Goal: Transaction & Acquisition: Book appointment/travel/reservation

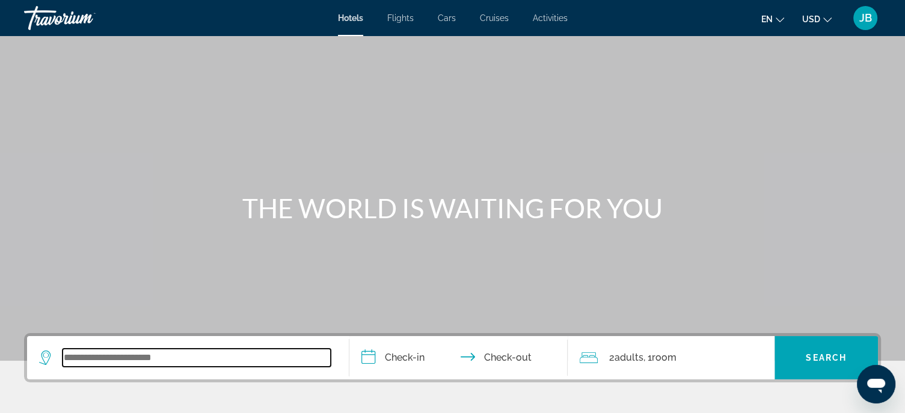
click at [106, 366] on input "Search widget" at bounding box center [197, 358] width 268 height 18
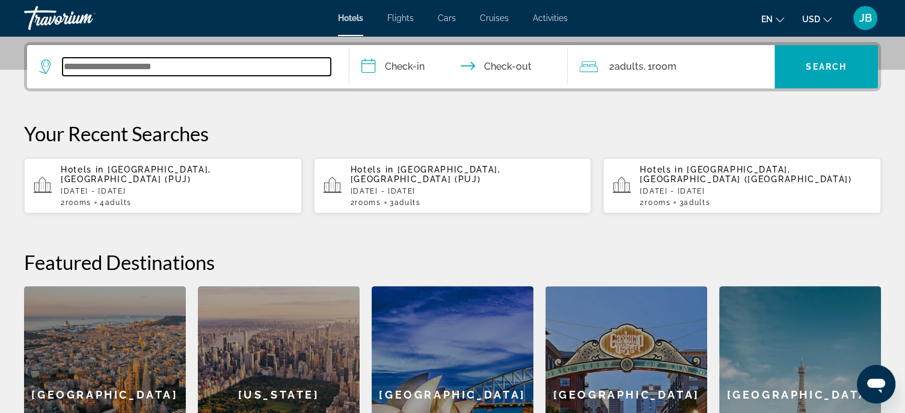
scroll to position [294, 0]
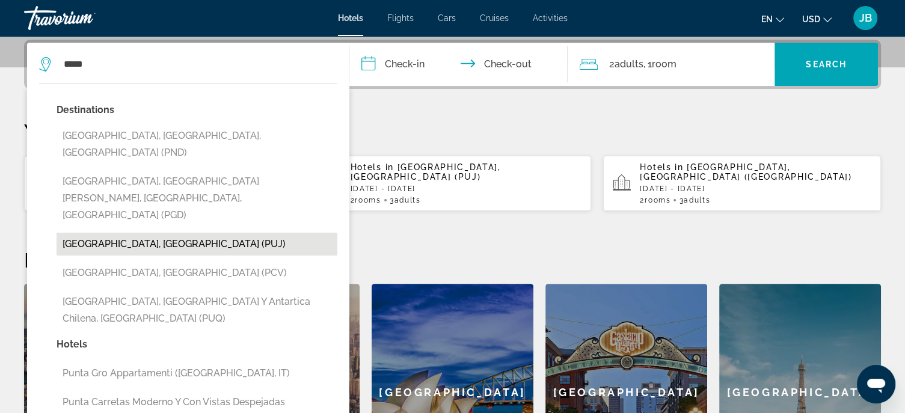
click at [205, 233] on button "[GEOGRAPHIC_DATA], [GEOGRAPHIC_DATA] (PUJ)" at bounding box center [197, 244] width 281 height 23
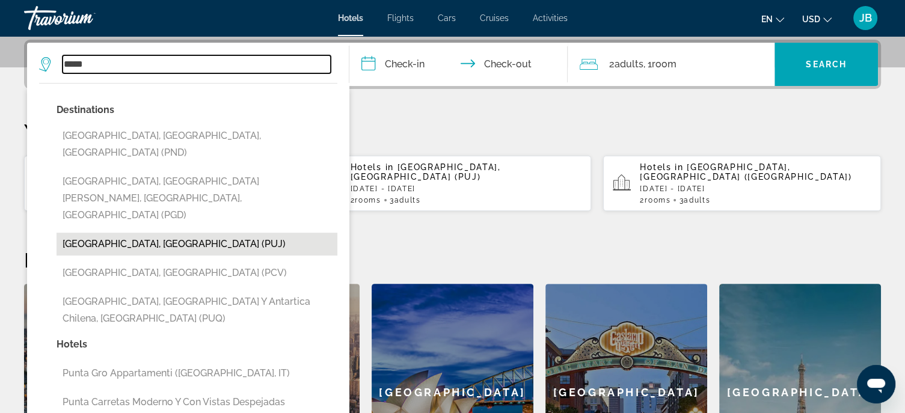
type input "**********"
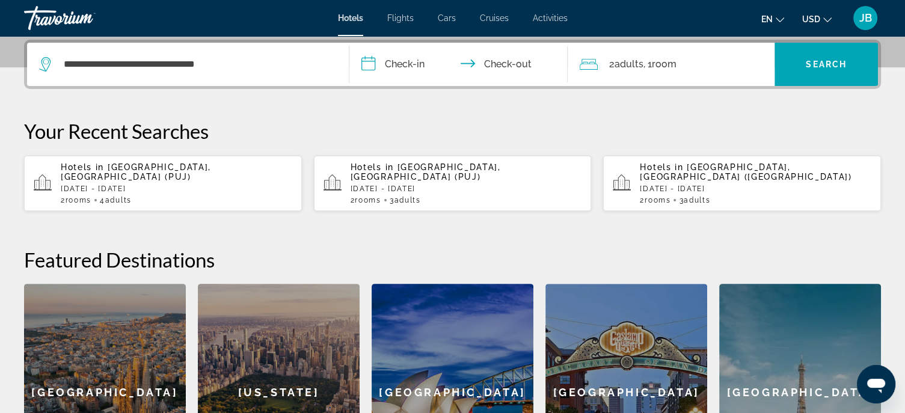
click at [409, 72] on input "**********" at bounding box center [461, 66] width 224 height 47
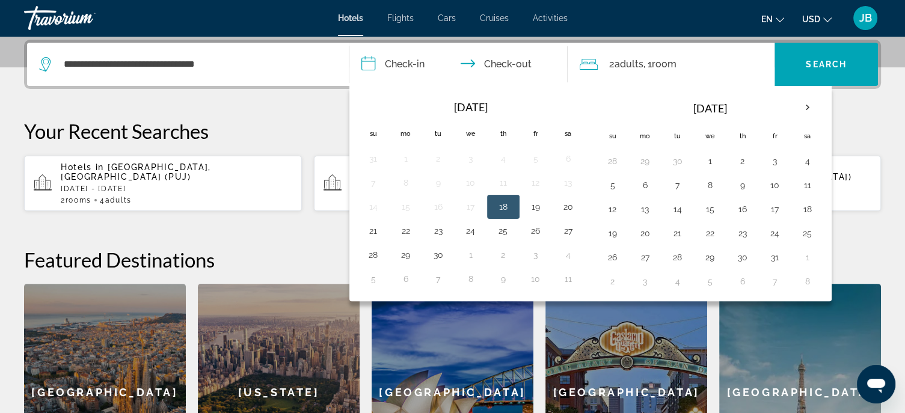
click at [496, 207] on button "18" at bounding box center [503, 206] width 19 height 17
click at [375, 230] on button "21" at bounding box center [373, 231] width 19 height 17
type input "**********"
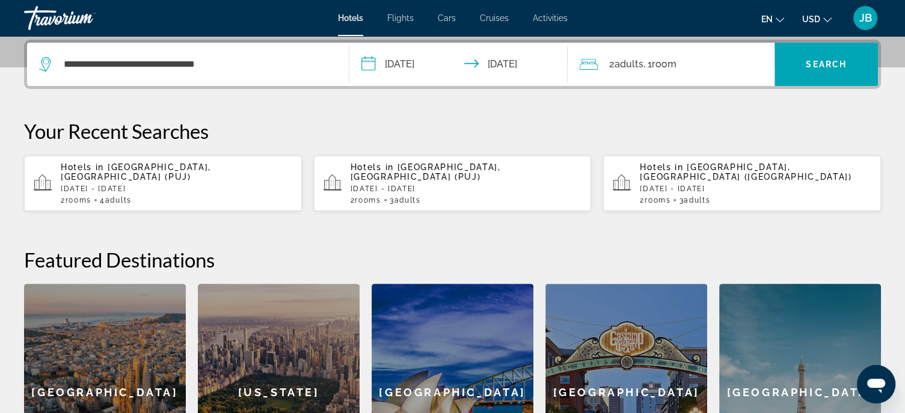
click at [647, 67] on span ", 1 Room rooms" at bounding box center [659, 64] width 33 height 17
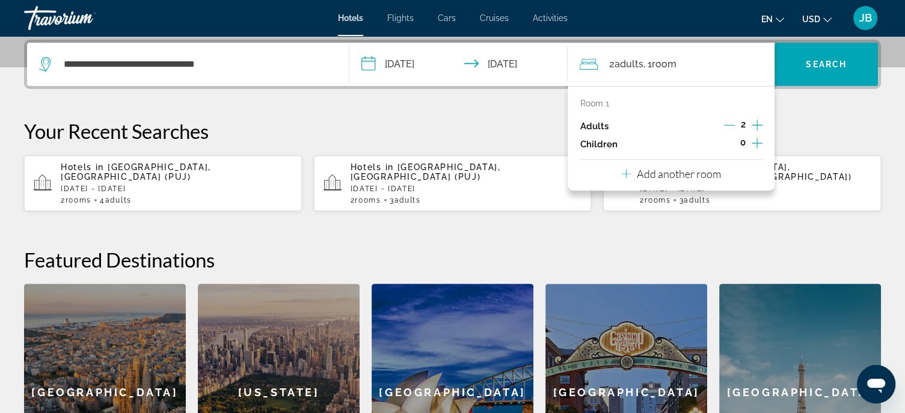
click at [672, 178] on p "Add another room" at bounding box center [679, 173] width 84 height 13
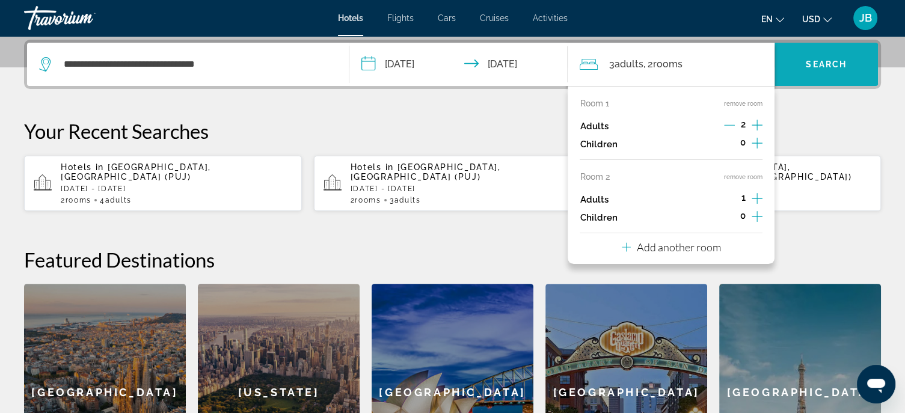
click at [846, 60] on span "Search" at bounding box center [826, 65] width 41 height 10
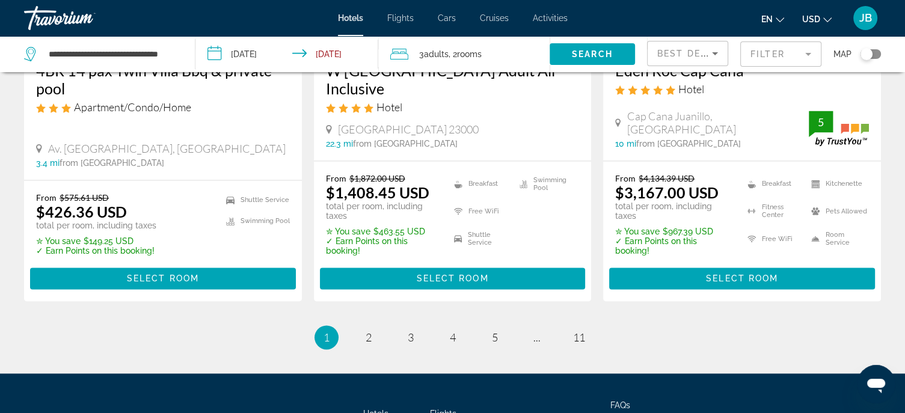
scroll to position [1803, 0]
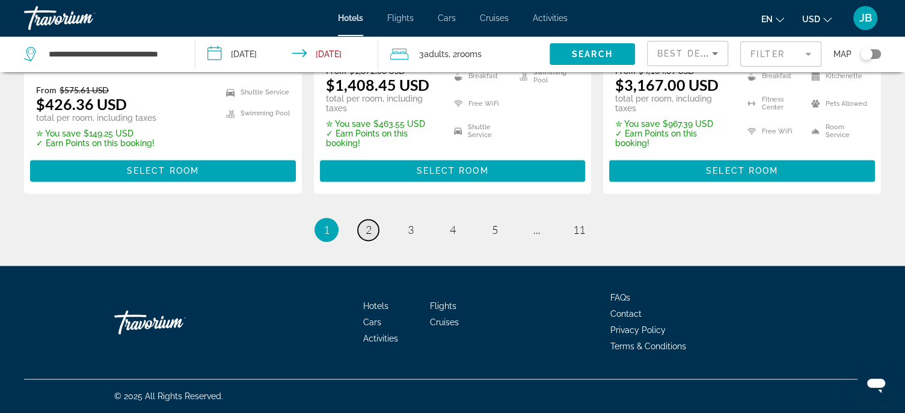
click at [366, 226] on span "2" at bounding box center [369, 229] width 6 height 13
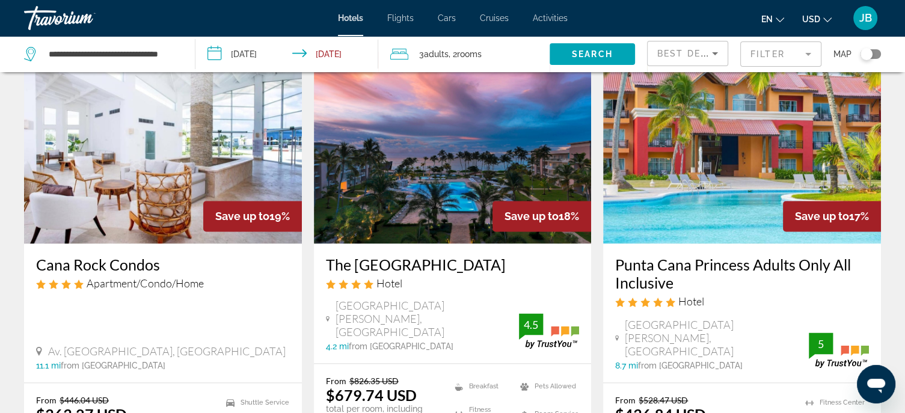
scroll to position [1802, 0]
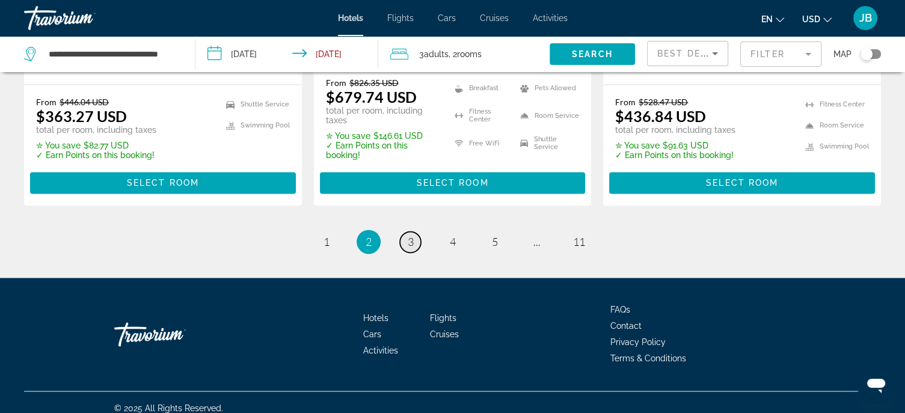
click at [413, 232] on link "page 3" at bounding box center [410, 242] width 21 height 21
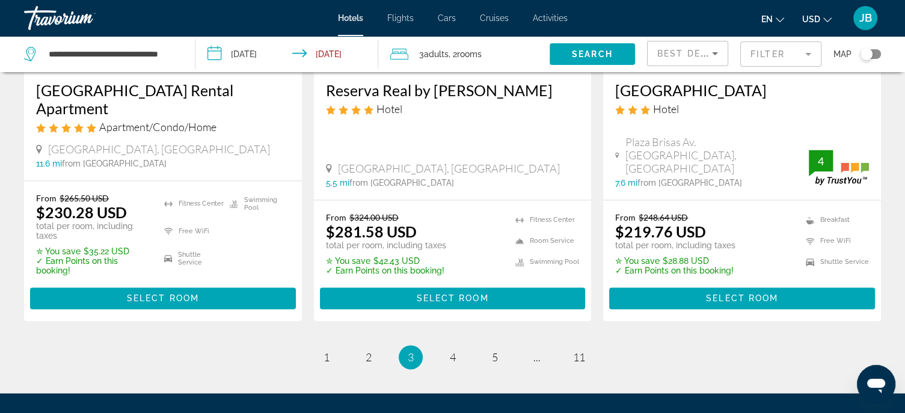
scroll to position [1744, 0]
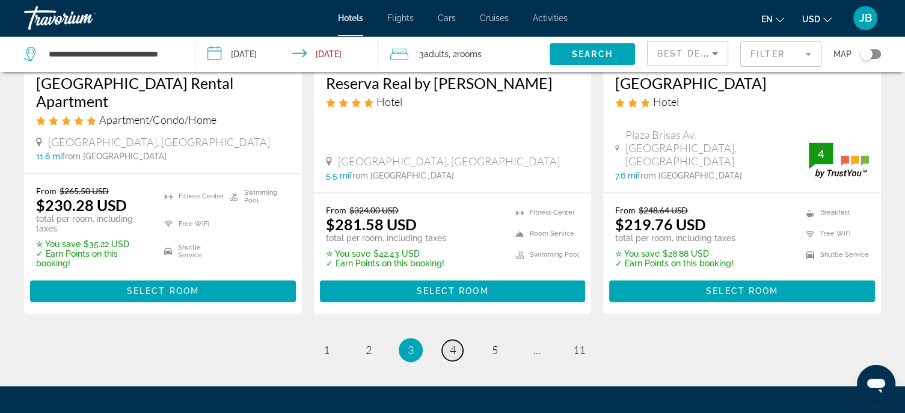
click at [448, 340] on link "page 4" at bounding box center [452, 350] width 21 height 21
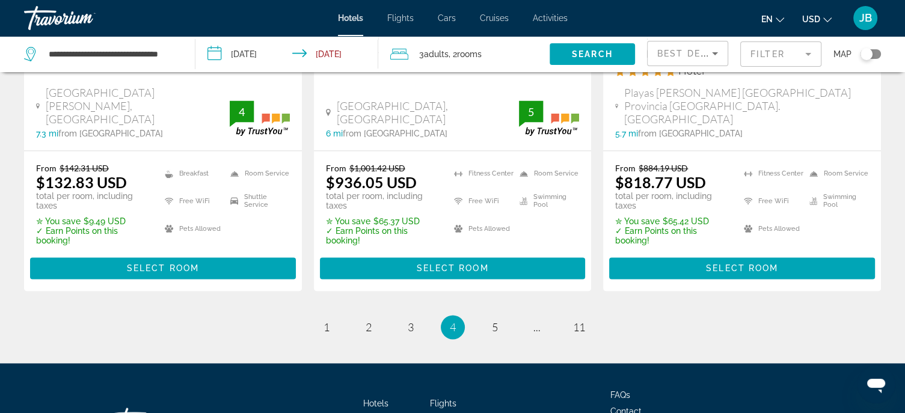
scroll to position [1744, 0]
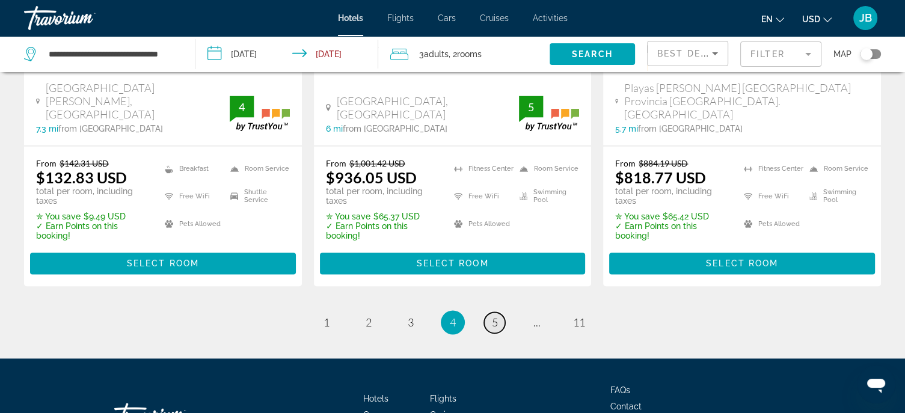
click at [497, 316] on span "5" at bounding box center [495, 322] width 6 height 13
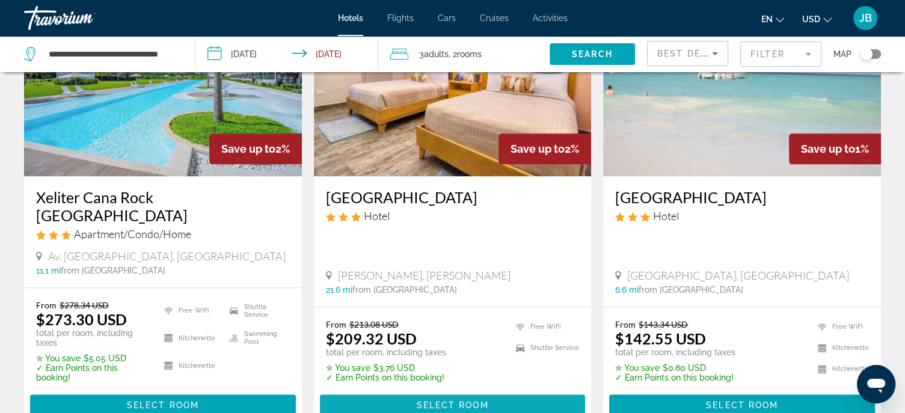
scroll to position [1624, 0]
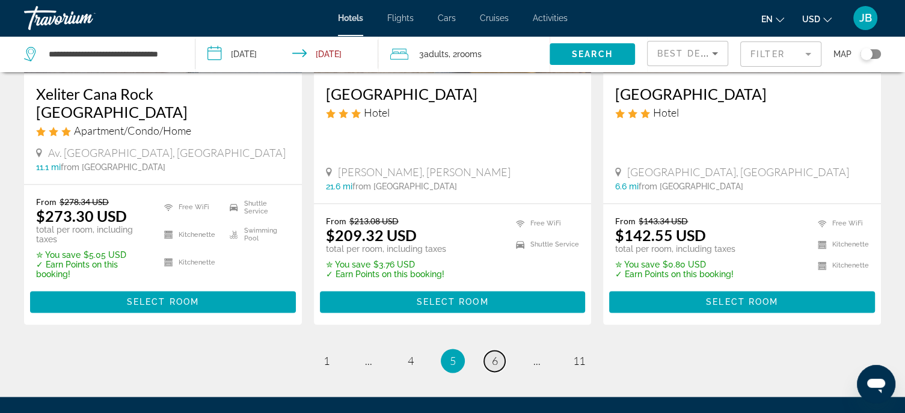
click at [495, 351] on link "page 6" at bounding box center [494, 361] width 21 height 21
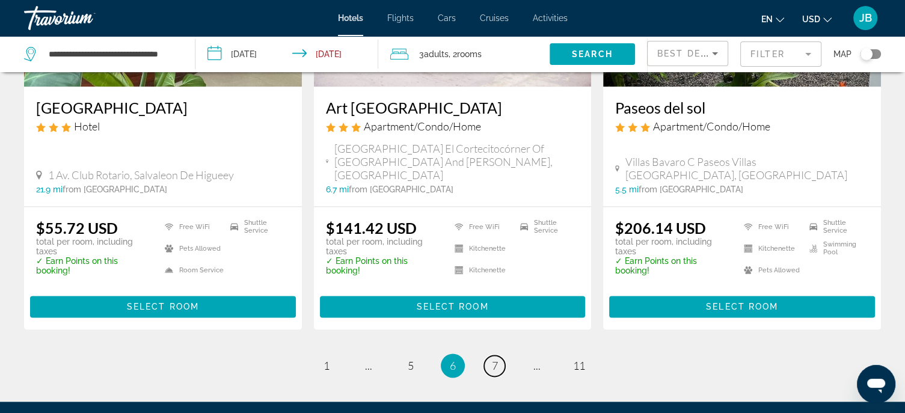
scroll to position [1684, 0]
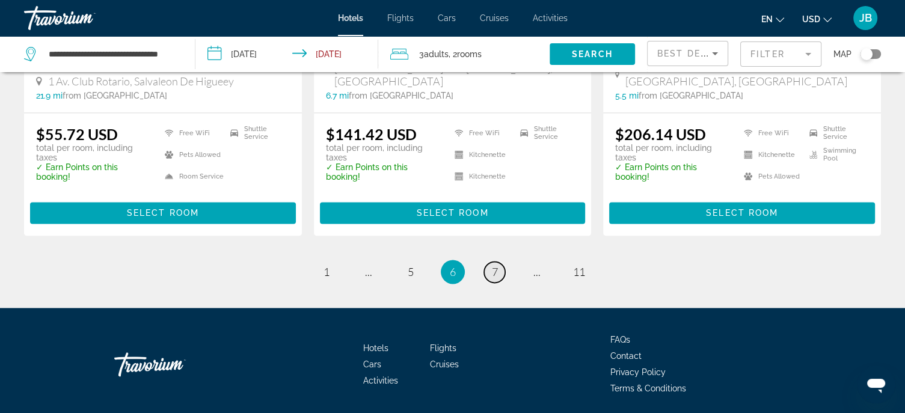
click at [492, 265] on span "7" at bounding box center [495, 271] width 6 height 13
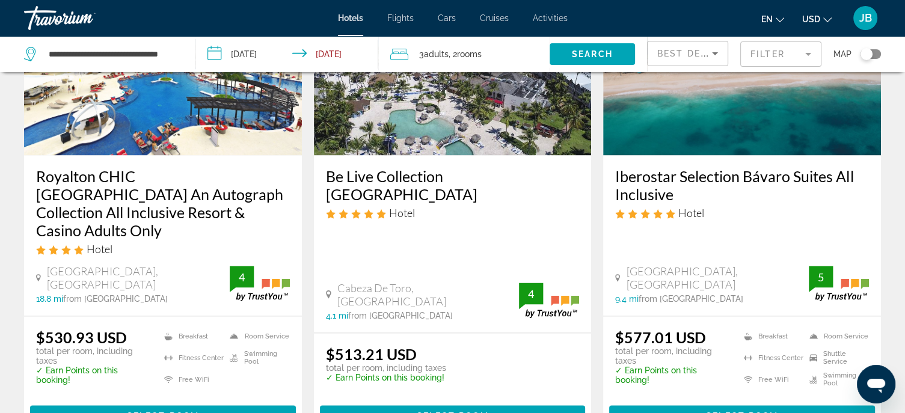
scroll to position [1744, 0]
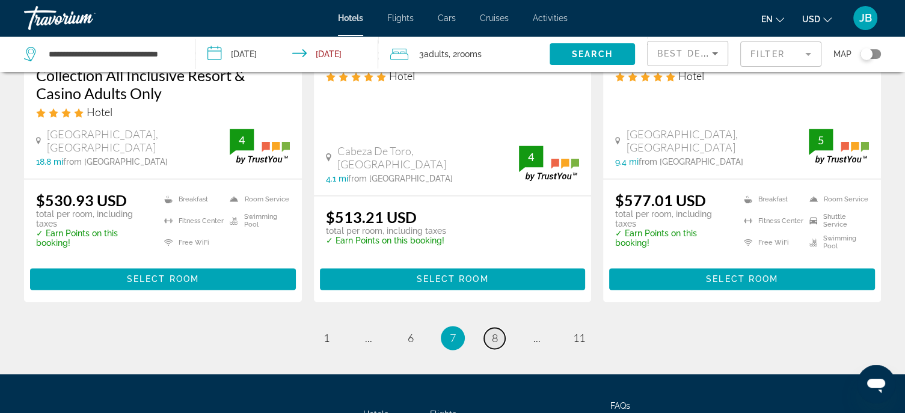
click at [504, 328] on link "page 8" at bounding box center [494, 338] width 21 height 21
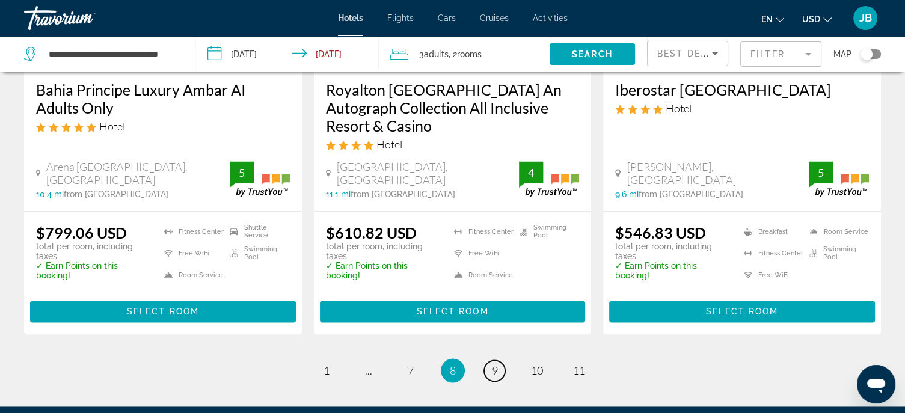
scroll to position [1789, 0]
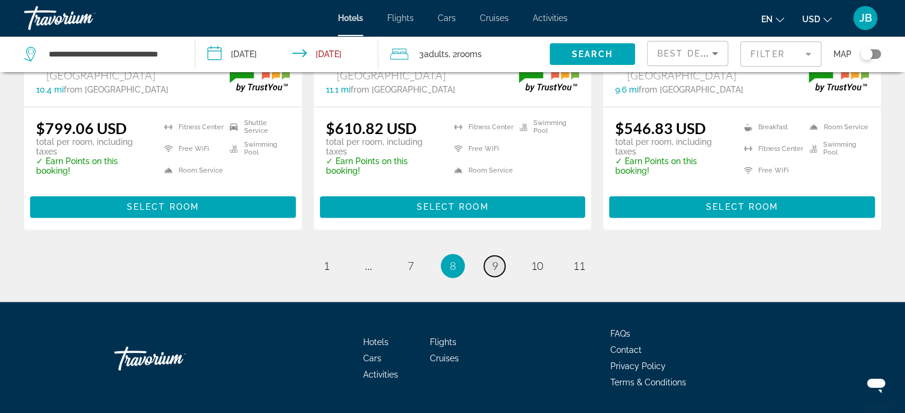
click at [496, 259] on span "9" at bounding box center [495, 265] width 6 height 13
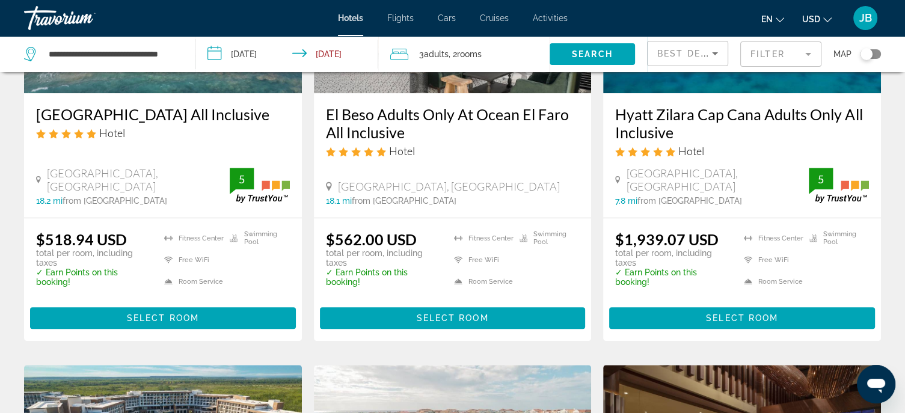
scroll to position [722, 0]
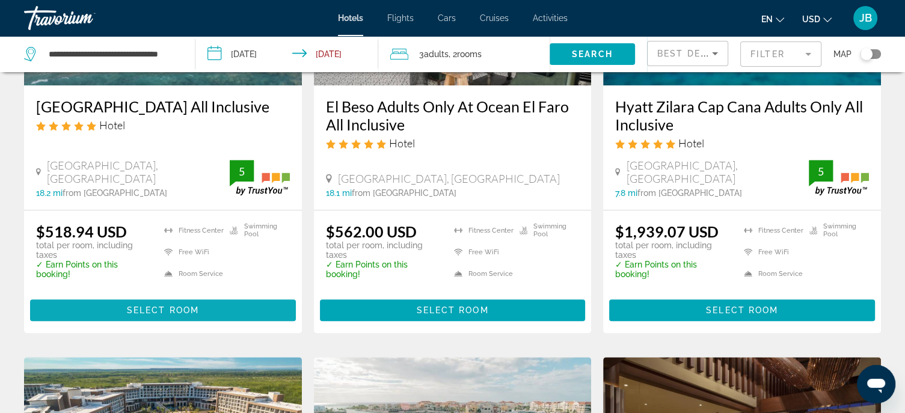
click at [149, 306] on span "Select Room" at bounding box center [163, 311] width 72 height 10
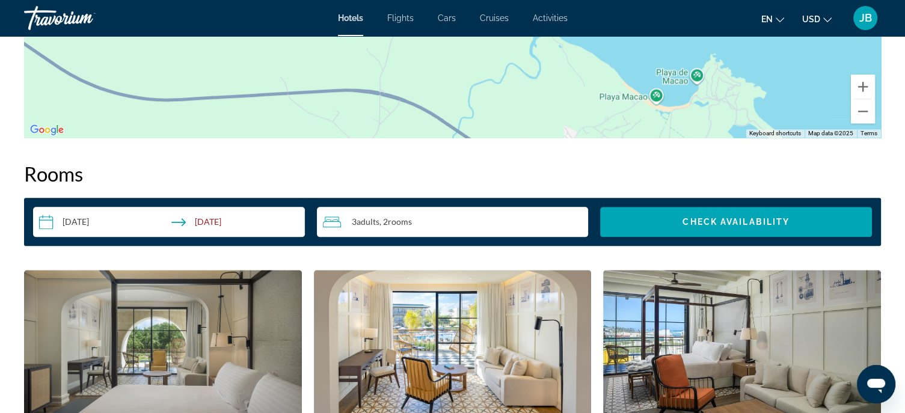
scroll to position [1383, 0]
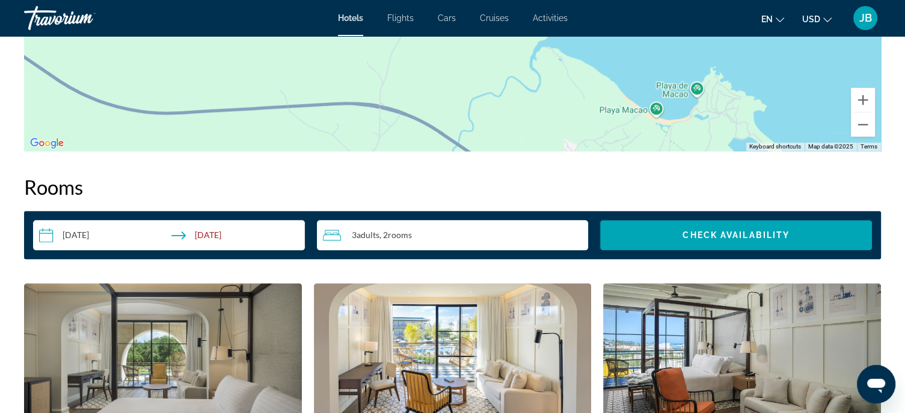
click at [72, 235] on input "**********" at bounding box center [171, 237] width 277 height 34
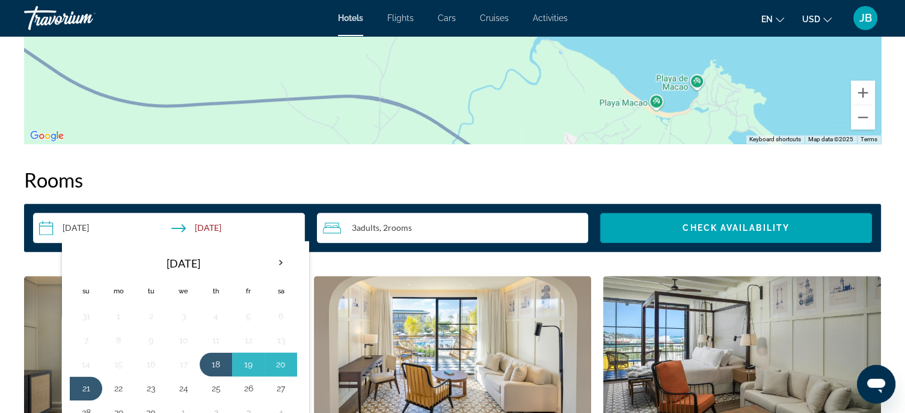
scroll to position [1504, 0]
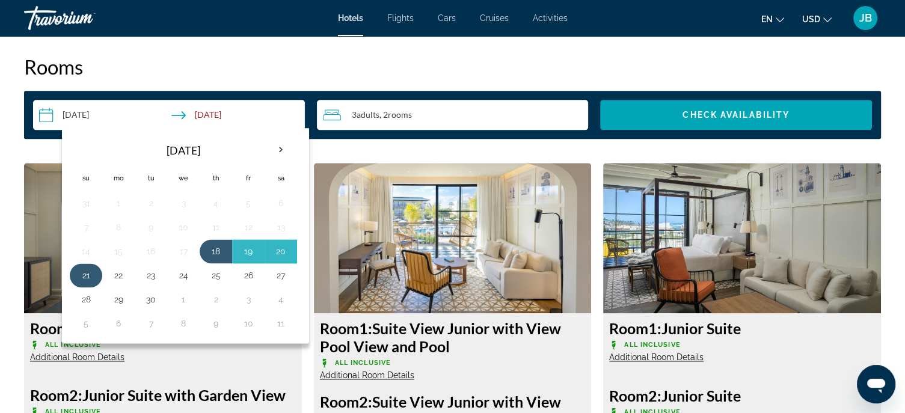
click at [87, 267] on button "21" at bounding box center [85, 275] width 19 height 17
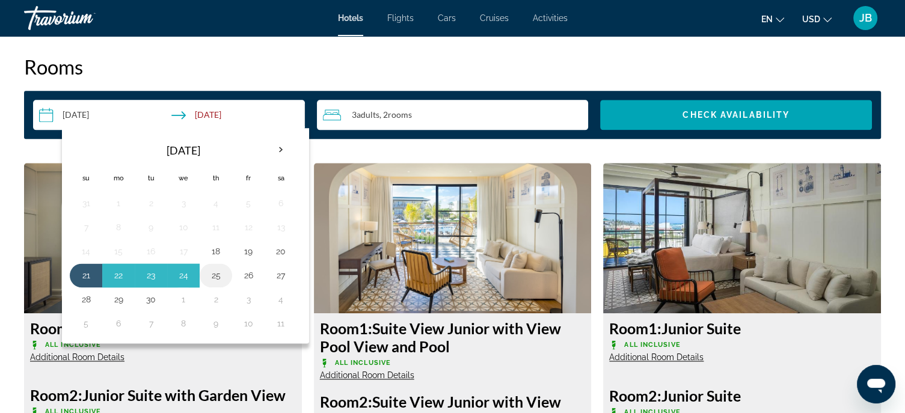
click at [208, 276] on button "25" at bounding box center [215, 275] width 19 height 17
type input "**********"
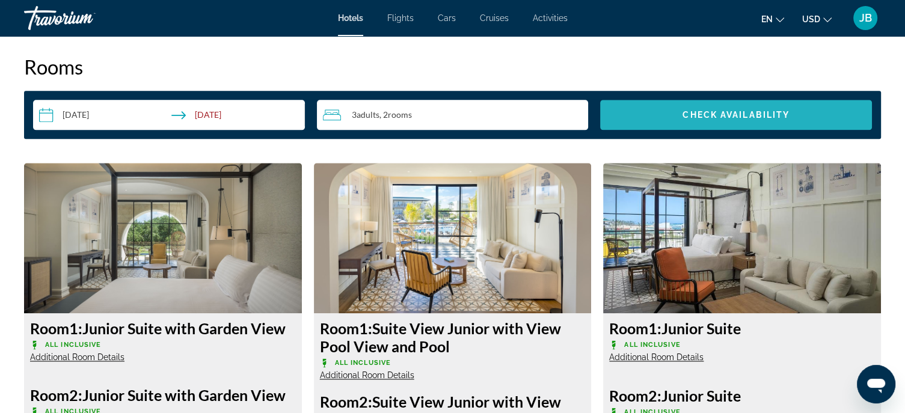
click at [719, 119] on span "Check Availability" at bounding box center [736, 115] width 107 height 10
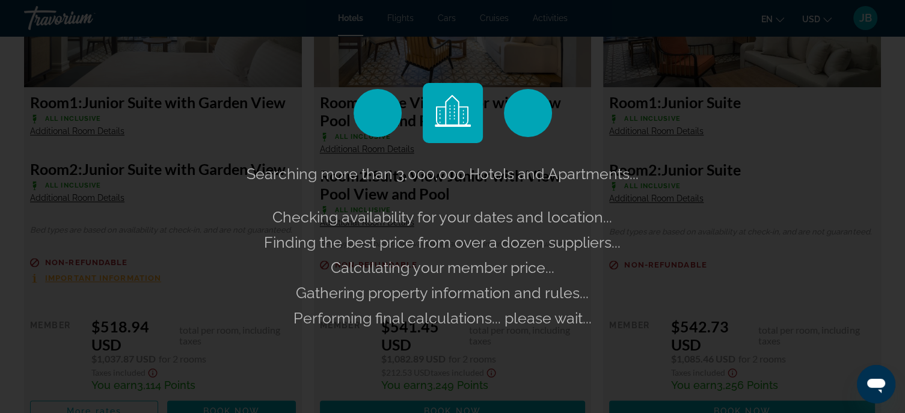
scroll to position [1744, 0]
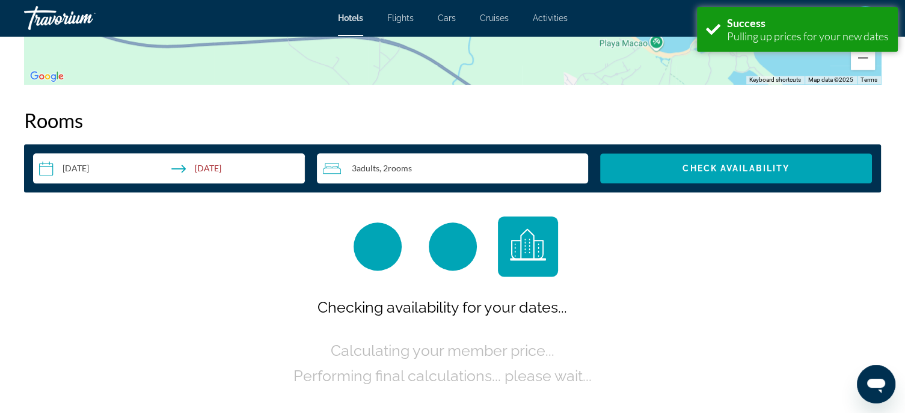
scroll to position [1486, 0]
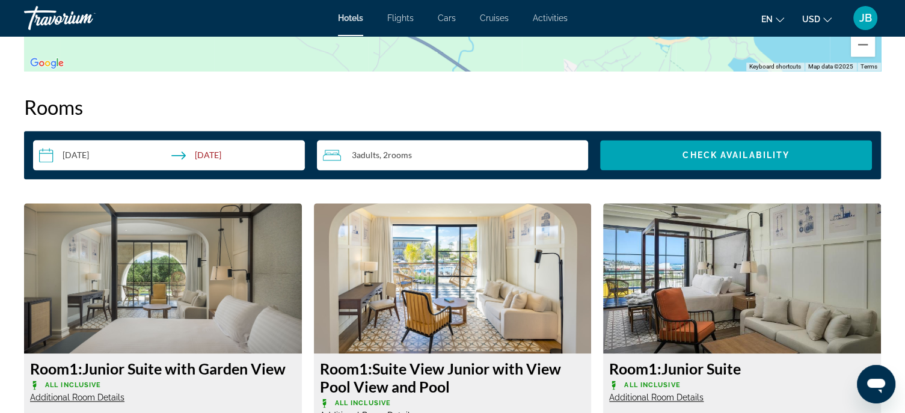
scroll to position [1504, 0]
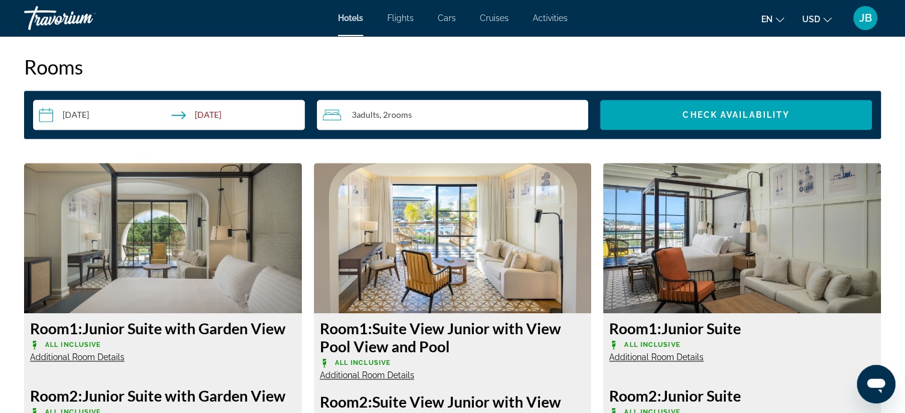
click at [207, 115] on input "**********" at bounding box center [171, 117] width 277 height 34
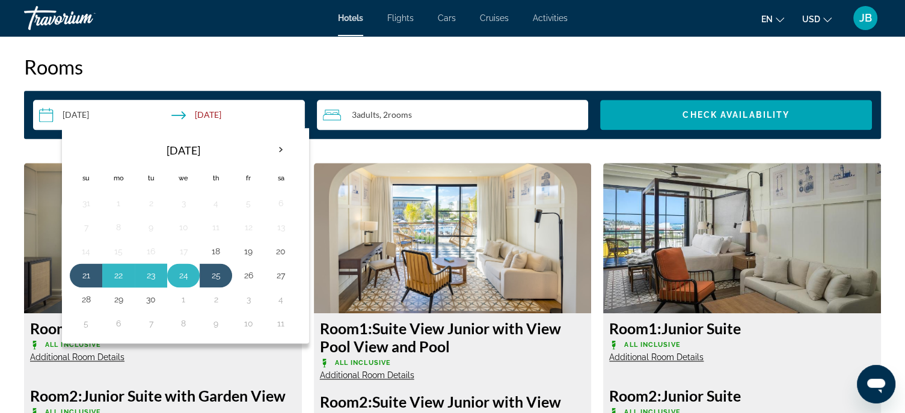
click at [188, 269] on button "24" at bounding box center [183, 275] width 19 height 17
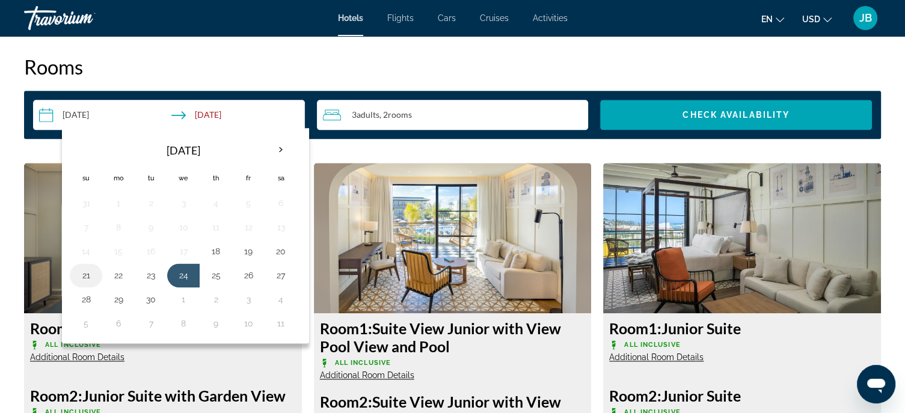
click at [88, 278] on button "21" at bounding box center [85, 275] width 19 height 17
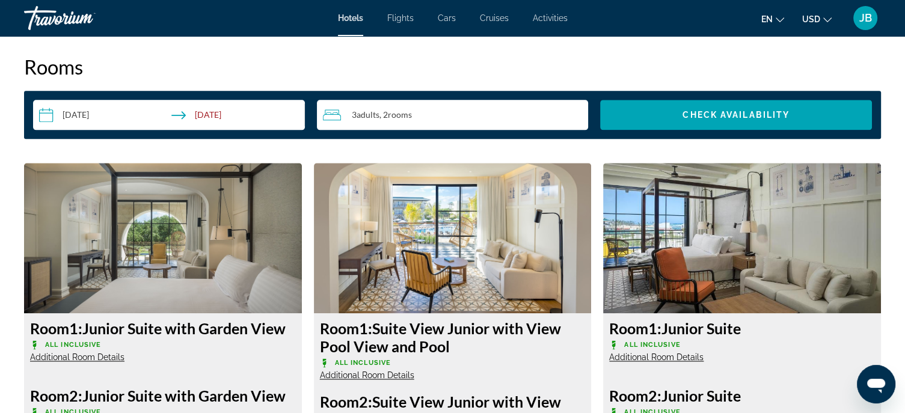
type input "**********"
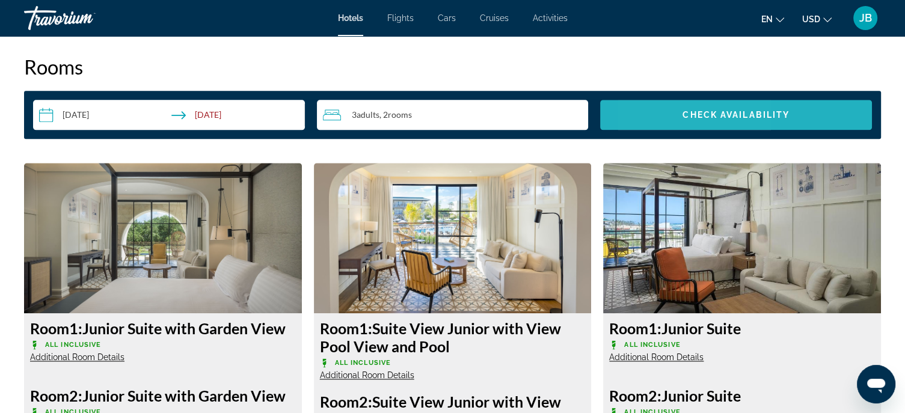
click at [669, 116] on span "Search widget" at bounding box center [736, 114] width 272 height 29
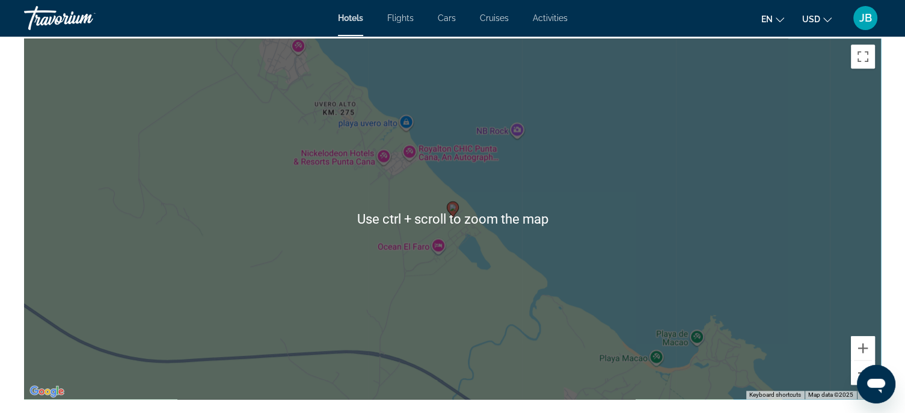
scroll to position [1125, 0]
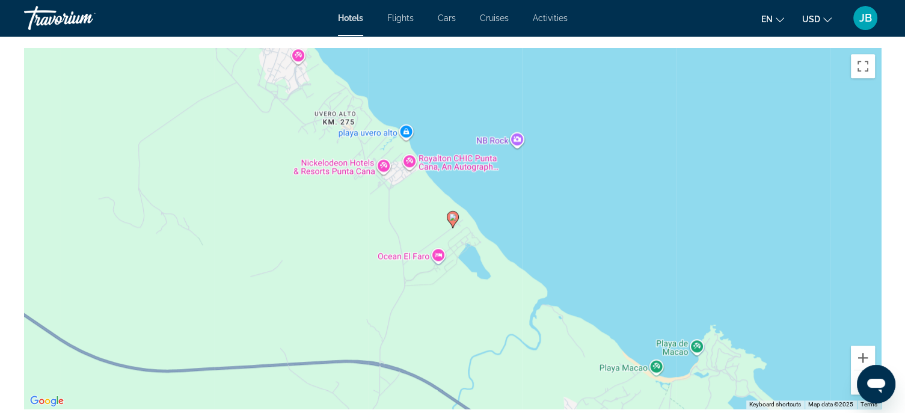
click at [437, 253] on div "To activate drag with keyboard, press Alt + Enter. Once in keyboard drag state,…" at bounding box center [452, 228] width 857 height 361
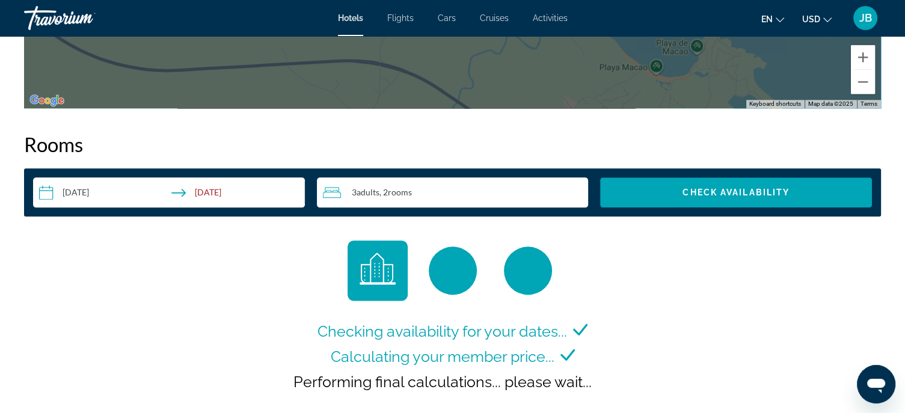
scroll to position [1727, 0]
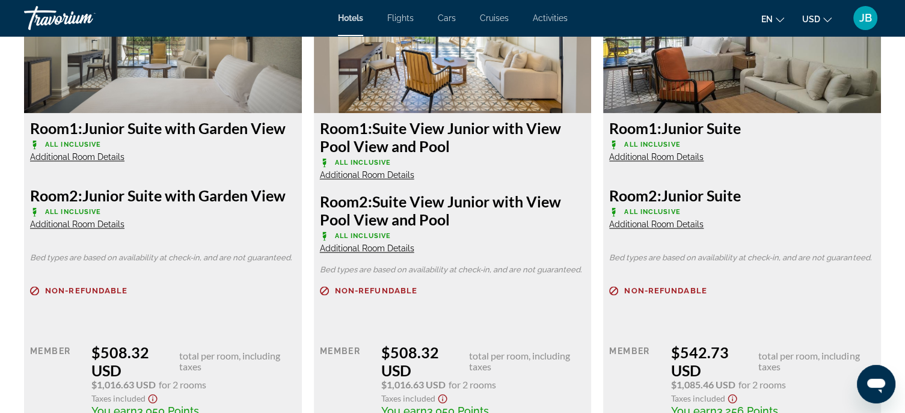
scroll to position [1684, 0]
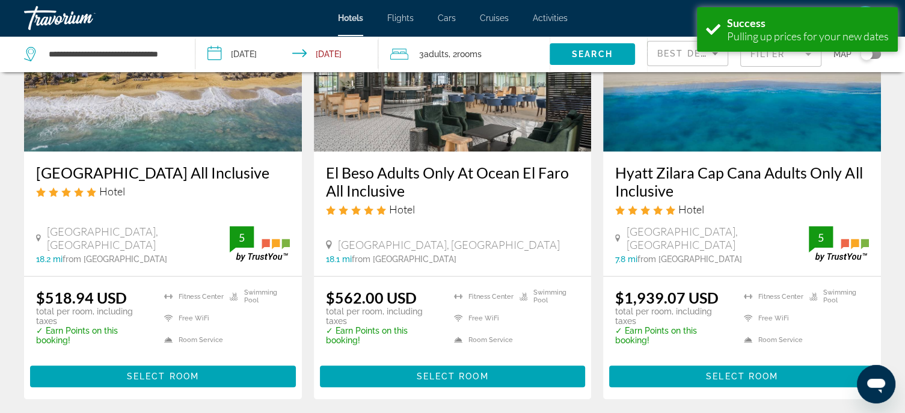
scroll to position [662, 0]
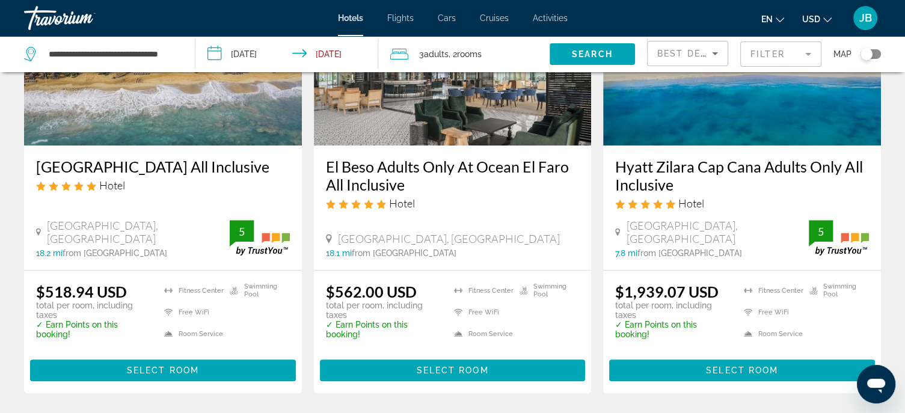
click at [369, 158] on h3 "El Beso Adults Only At Ocean El Faro All Inclusive" at bounding box center [453, 176] width 254 height 36
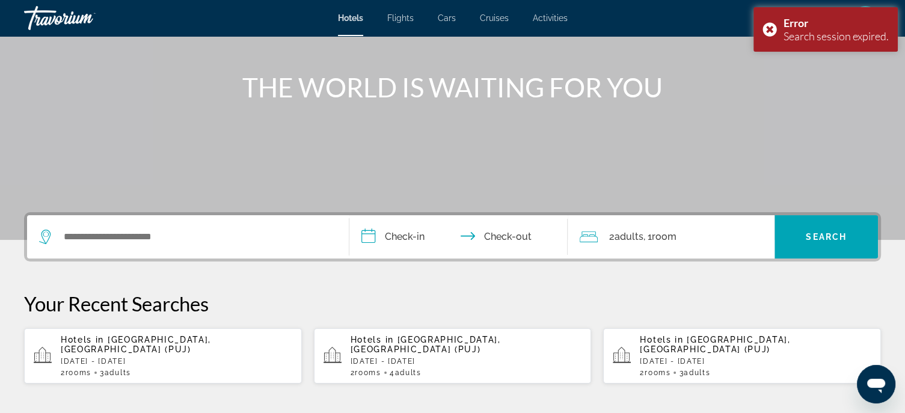
scroll to position [361, 0]
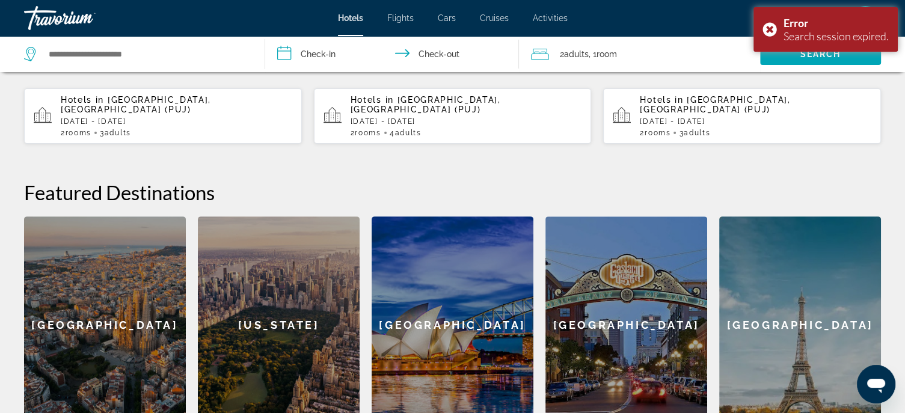
click at [200, 119] on p "[DATE] - [DATE]" at bounding box center [177, 121] width 232 height 8
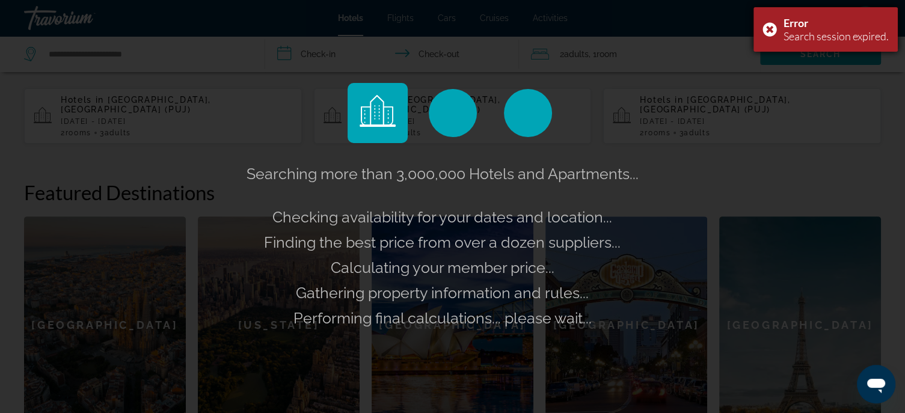
drag, startPoint x: 767, startPoint y: 22, endPoint x: 767, endPoint y: 35, distance: 13.8
click at [767, 34] on div "Error Search session expired." at bounding box center [826, 29] width 144 height 45
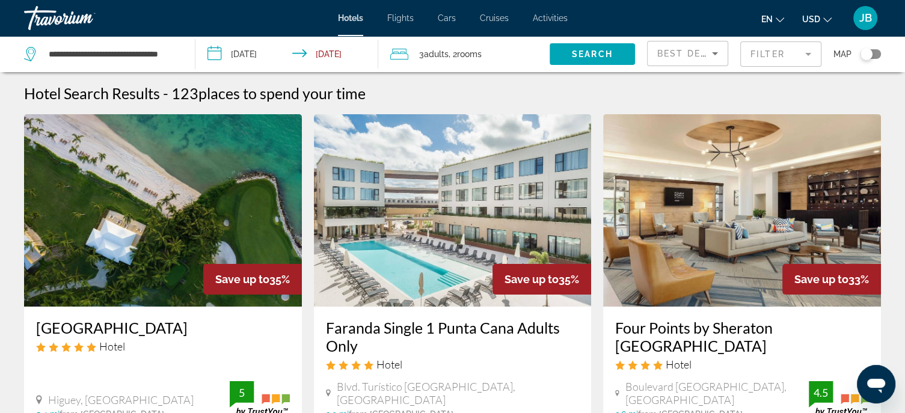
click at [244, 57] on input "**********" at bounding box center [289, 56] width 188 height 40
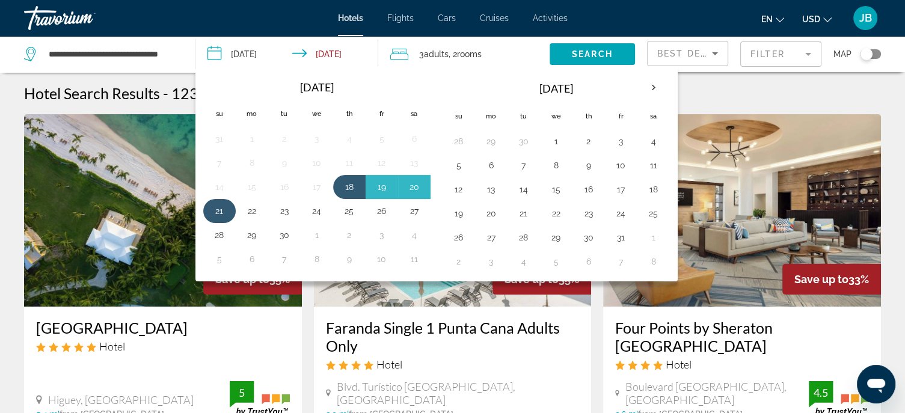
click at [219, 214] on button "21" at bounding box center [219, 211] width 19 height 17
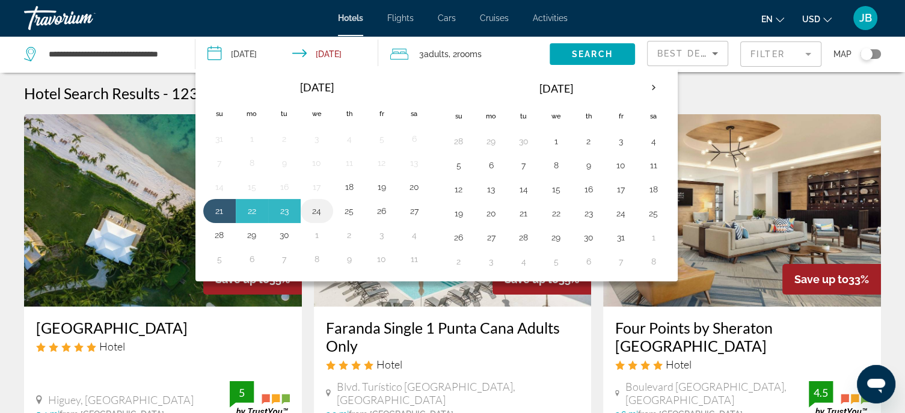
click at [316, 206] on button "24" at bounding box center [316, 211] width 19 height 17
type input "**********"
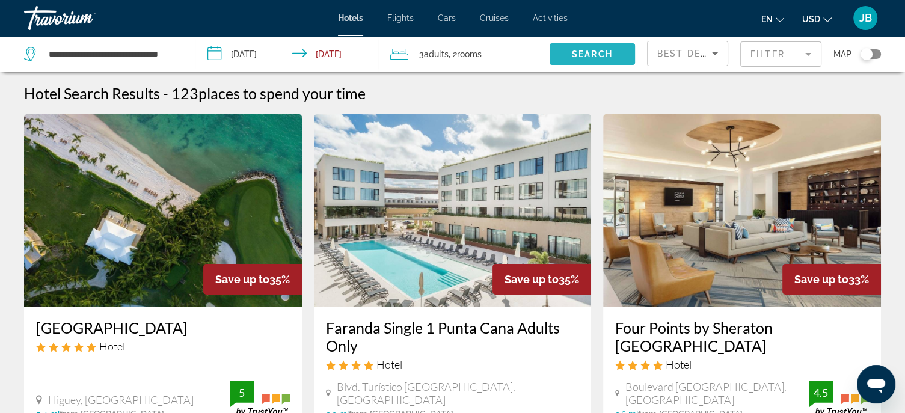
click at [614, 52] on span "Search widget" at bounding box center [592, 54] width 85 height 29
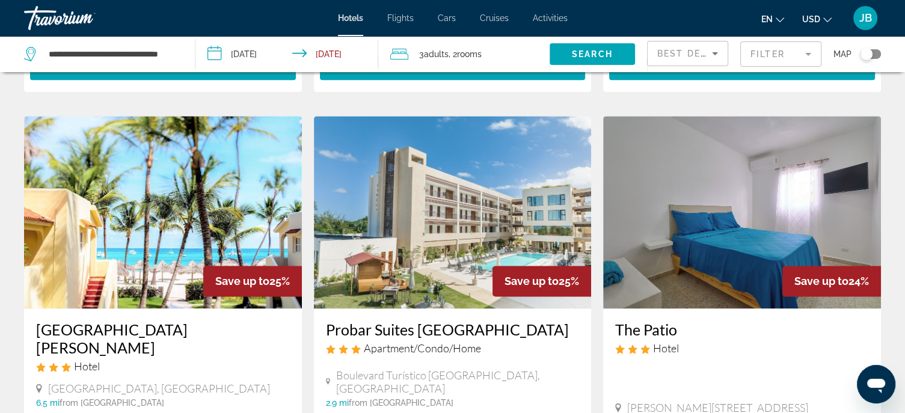
scroll to position [1744, 0]
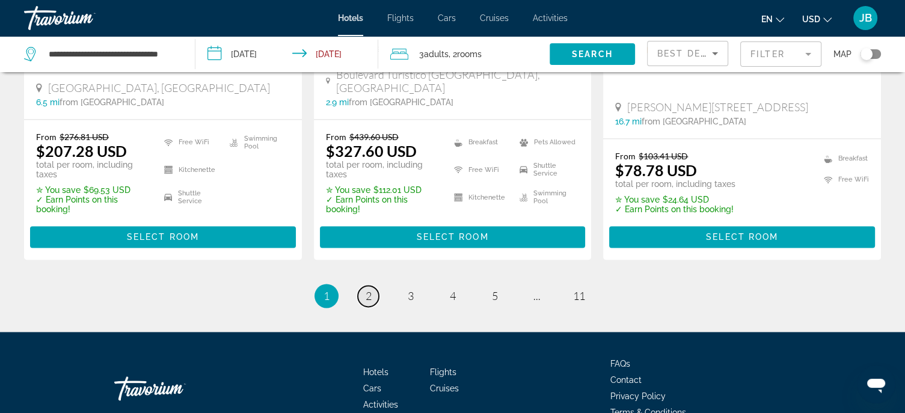
click at [371, 289] on span "2" at bounding box center [369, 295] width 6 height 13
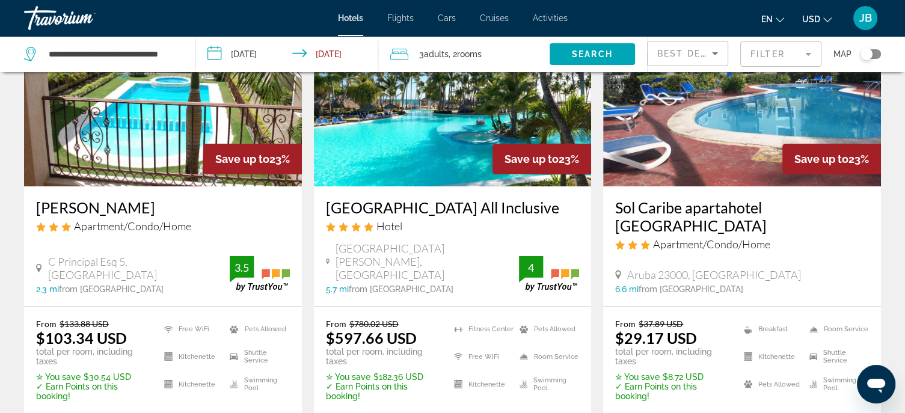
scroll to position [60, 0]
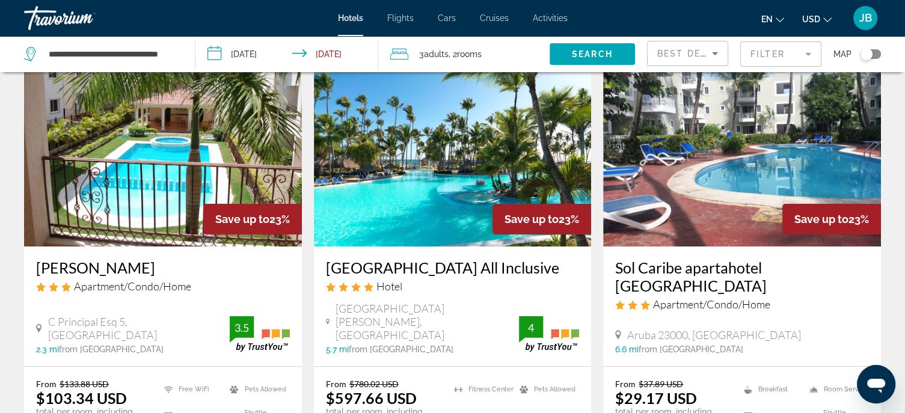
click at [475, 268] on h3 "[GEOGRAPHIC_DATA] All Inclusive" at bounding box center [453, 268] width 254 height 18
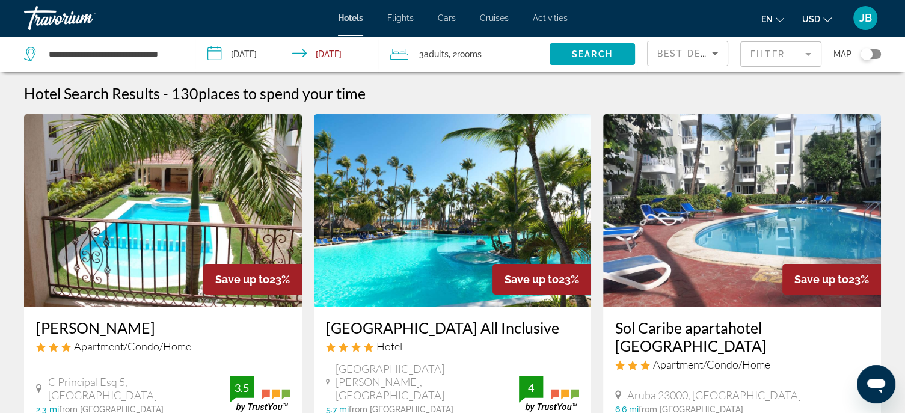
click at [443, 56] on span "Adults" at bounding box center [436, 54] width 25 height 10
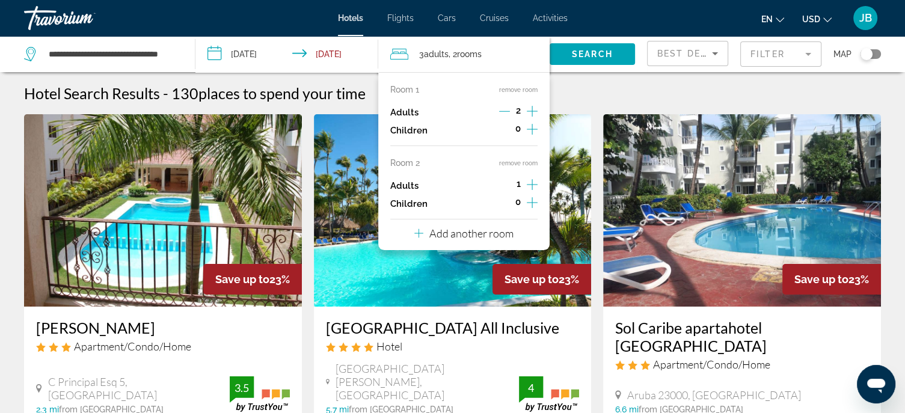
click at [511, 164] on button "remove room" at bounding box center [518, 163] width 38 height 8
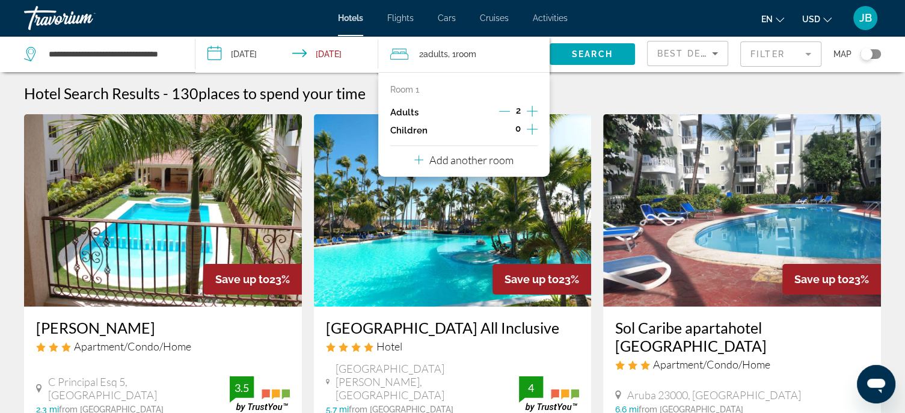
click at [529, 112] on icon "Increment adults" at bounding box center [532, 111] width 11 height 14
click at [593, 54] on span "Search" at bounding box center [592, 54] width 41 height 10
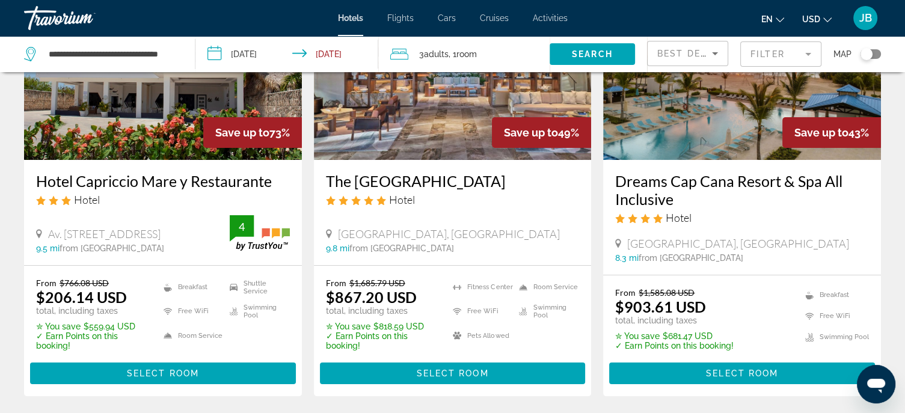
scroll to position [180, 0]
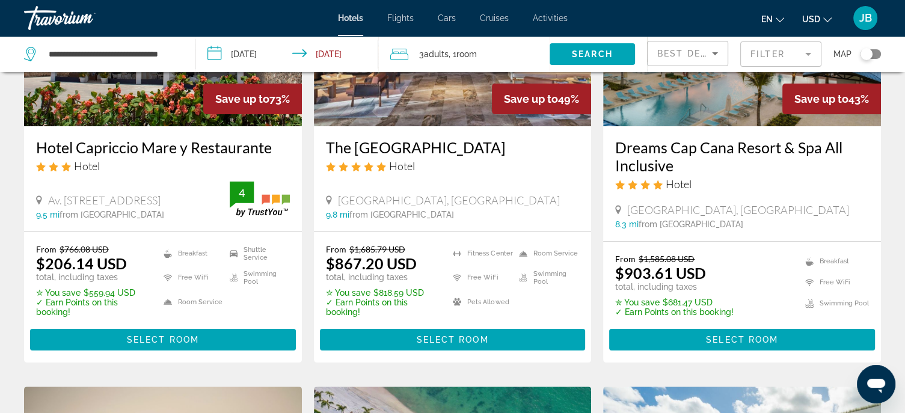
click at [698, 144] on h3 "Dreams Cap Cana Resort & Spa All Inclusive" at bounding box center [742, 156] width 254 height 36
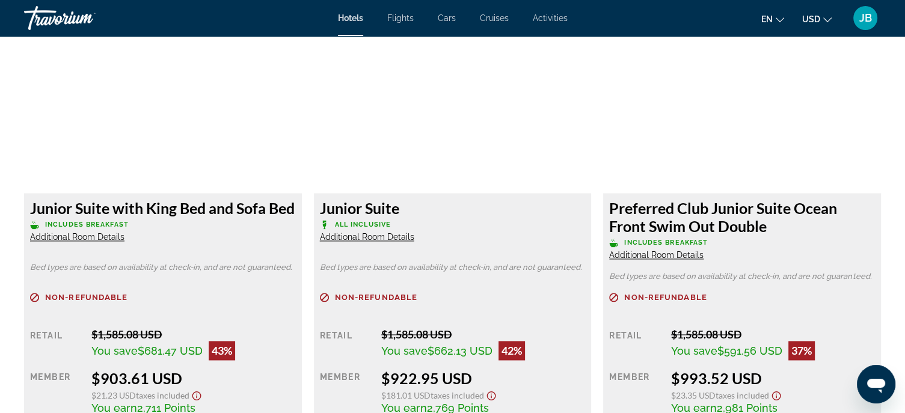
scroll to position [1595, 0]
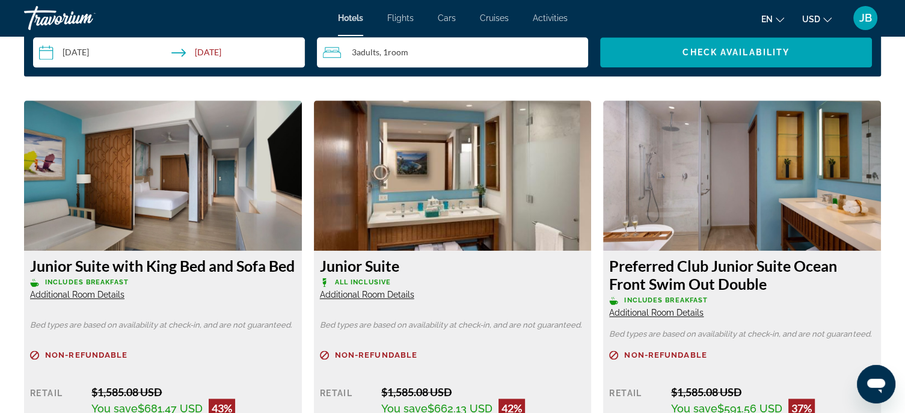
click at [799, 215] on img "Main content" at bounding box center [742, 175] width 278 height 150
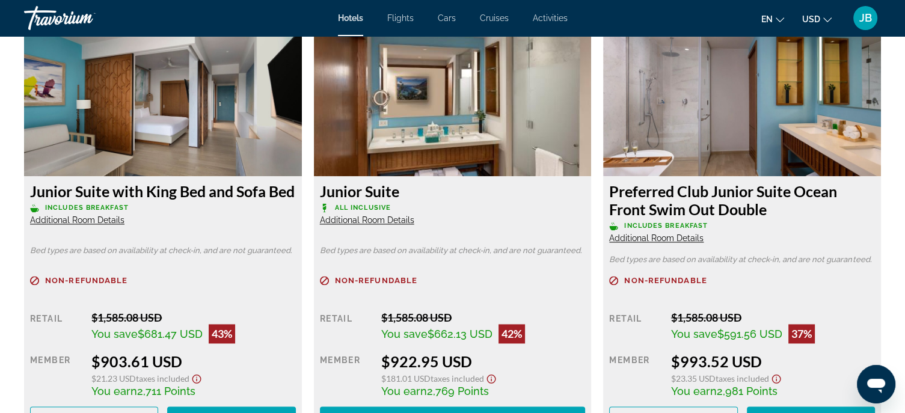
scroll to position [1776, 0]
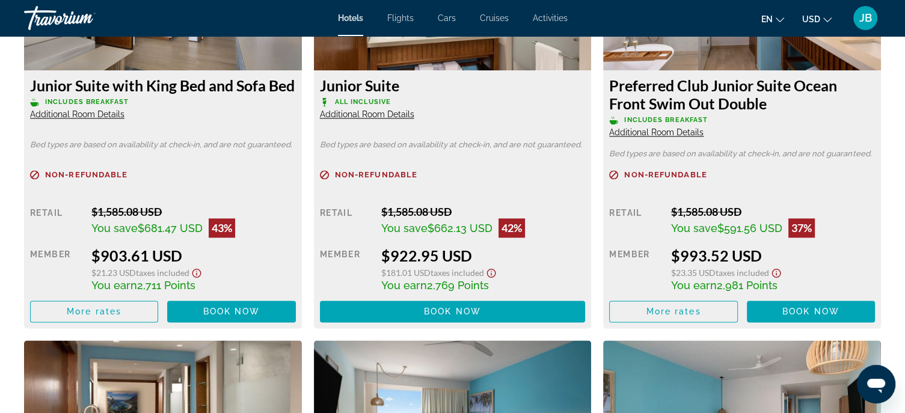
click at [651, 129] on span "Additional Room Details" at bounding box center [656, 133] width 94 height 10
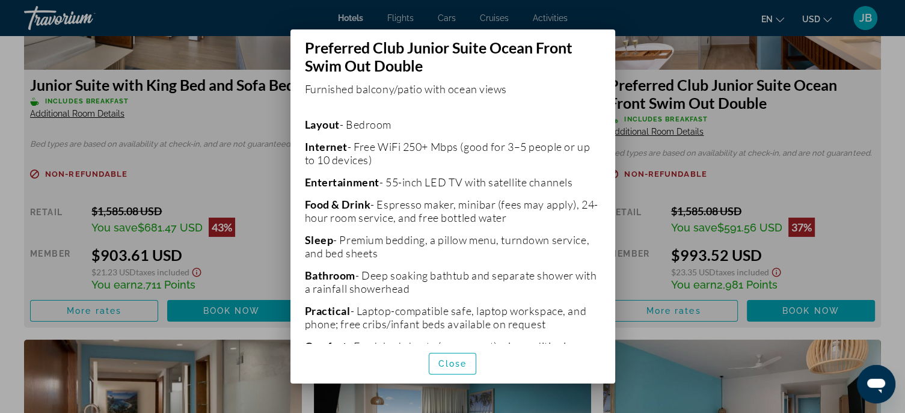
scroll to position [310, 0]
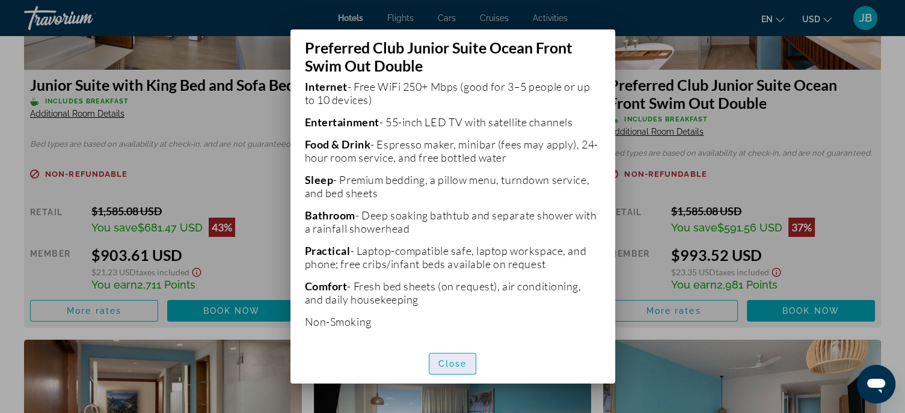
click at [460, 363] on span "Close" at bounding box center [452, 364] width 29 height 10
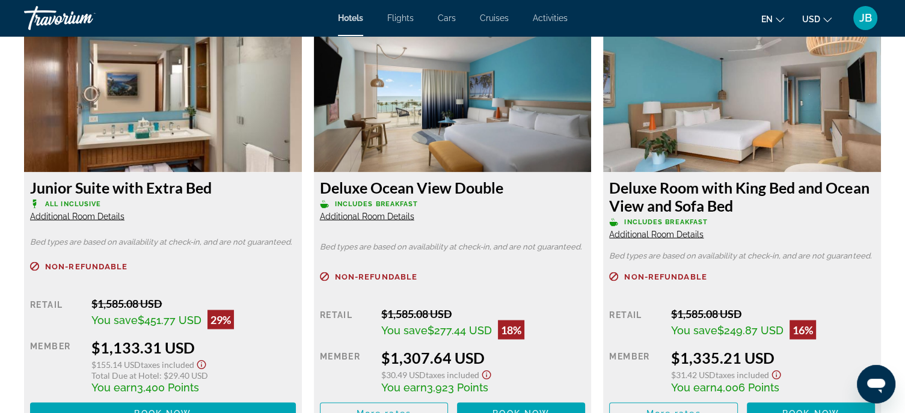
scroll to position [2076, 0]
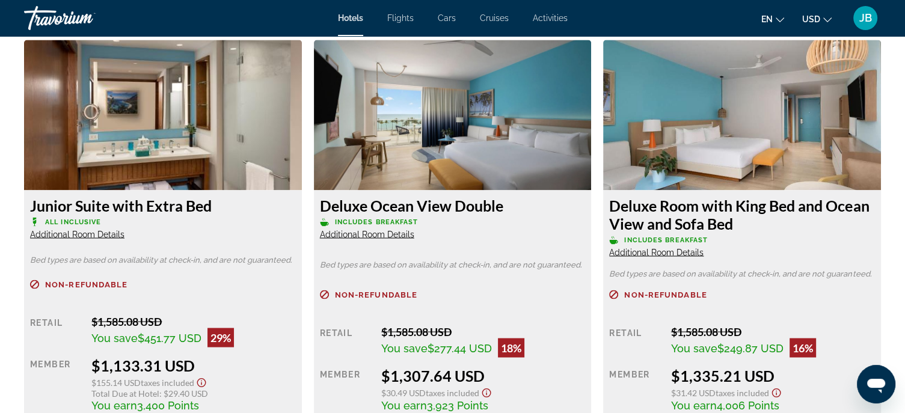
click at [105, 228] on div "Junior Suite with Extra Bed All Inclusive Additional Room Details" at bounding box center [163, 217] width 266 height 43
click at [102, 233] on span "Additional Room Details" at bounding box center [77, 234] width 94 height 10
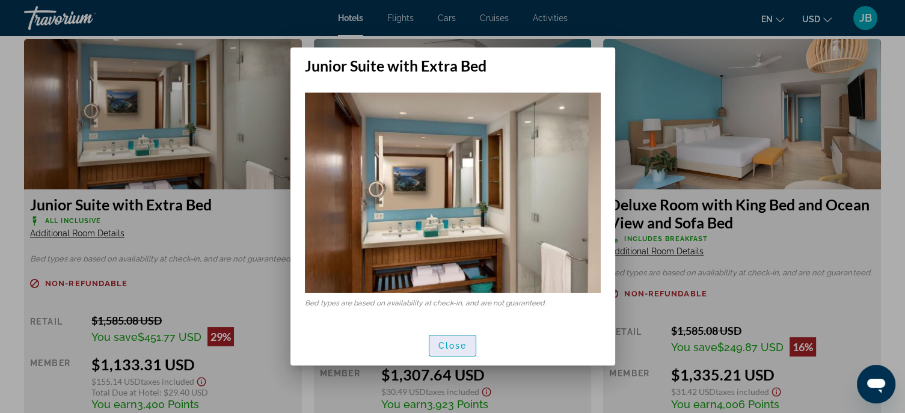
click at [445, 351] on span "button" at bounding box center [452, 345] width 47 height 29
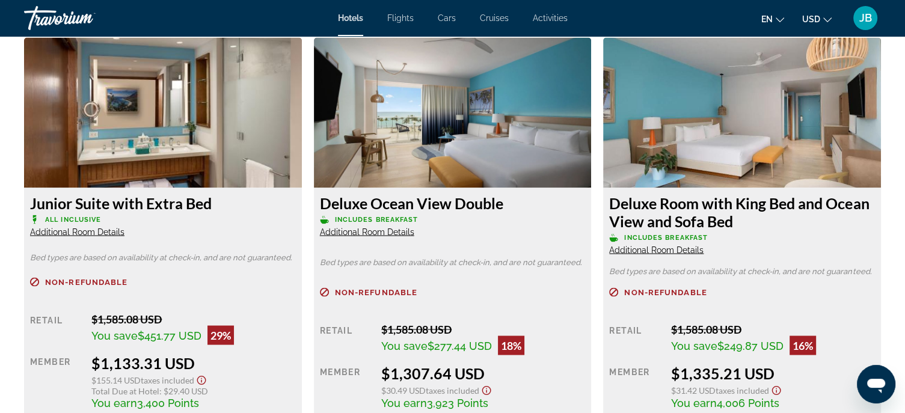
scroll to position [2076, 0]
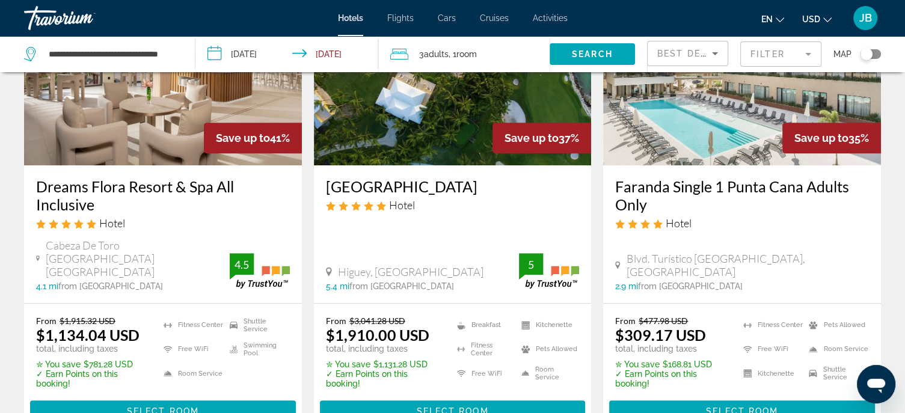
scroll to position [601, 0]
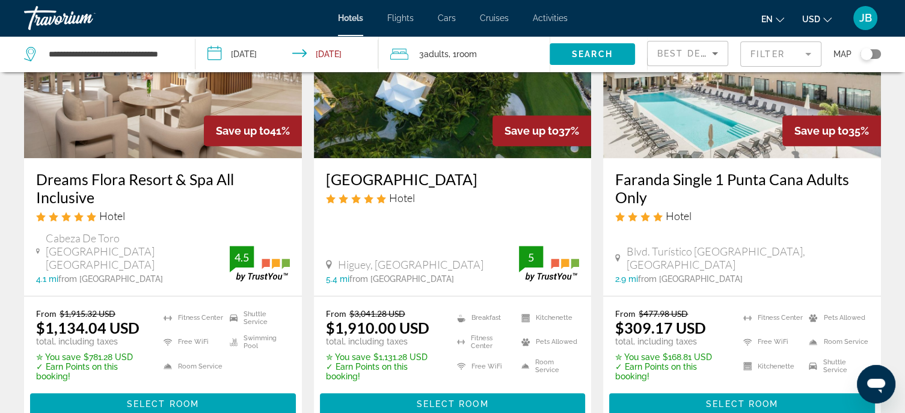
click at [163, 174] on h3 "Dreams Flora Resort & Spa All Inclusive" at bounding box center [163, 188] width 254 height 36
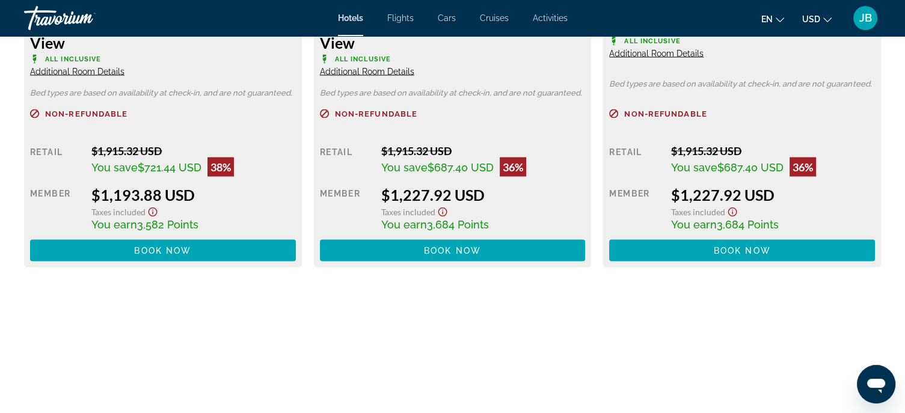
scroll to position [2346, 0]
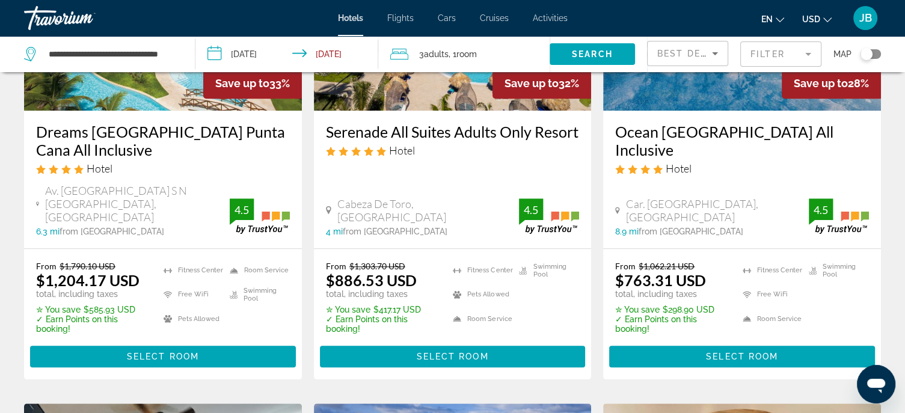
scroll to position [1023, 0]
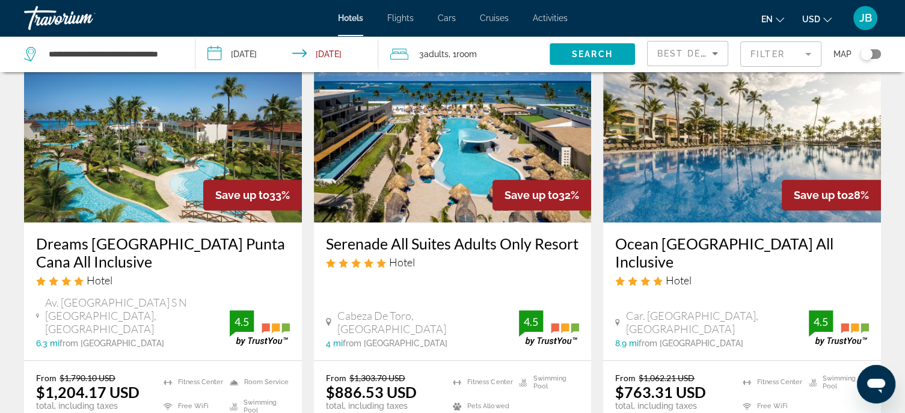
click at [444, 235] on h3 "Serenade All Suites Adults Only Resort" at bounding box center [453, 244] width 254 height 18
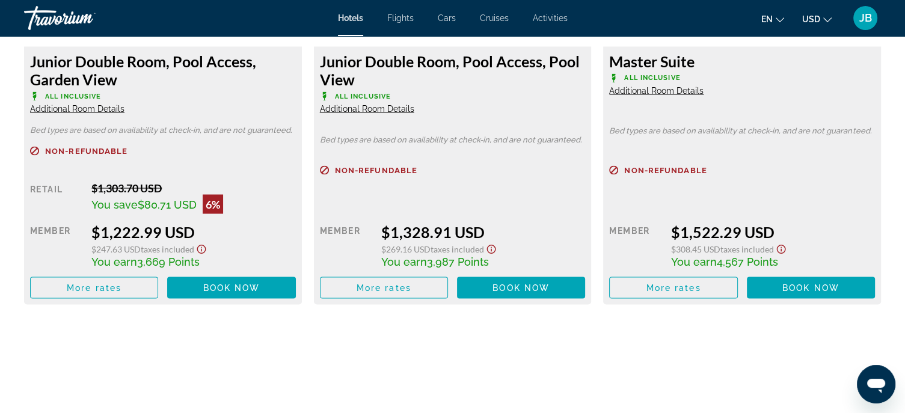
scroll to position [2165, 0]
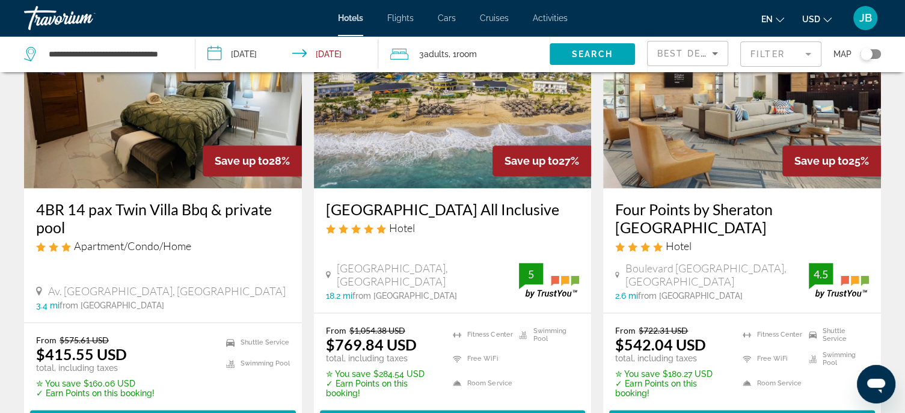
scroll to position [1564, 0]
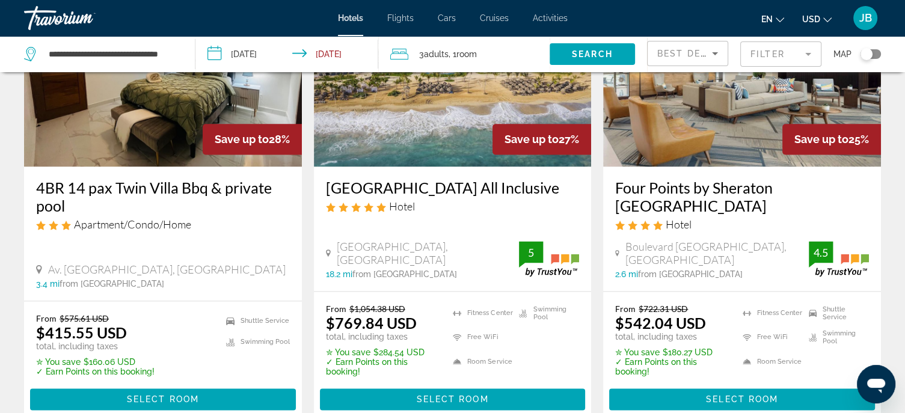
click at [496, 179] on h3 "[GEOGRAPHIC_DATA] All Inclusive" at bounding box center [453, 188] width 254 height 18
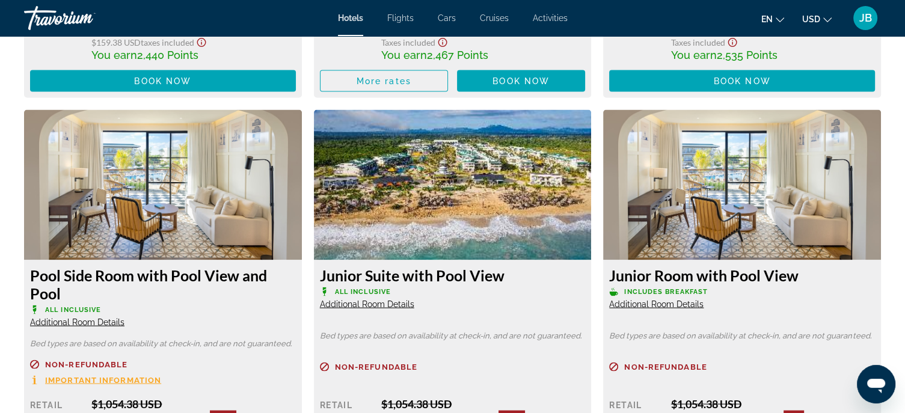
scroll to position [2406, 0]
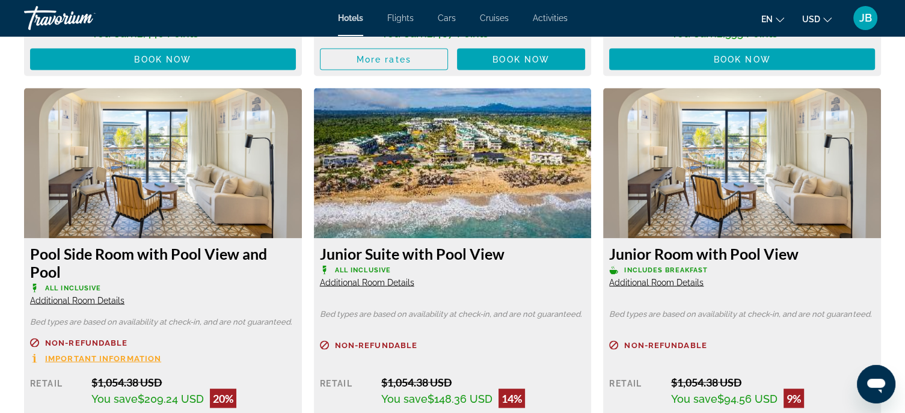
click at [106, 300] on span "Additional Room Details" at bounding box center [77, 301] width 94 height 10
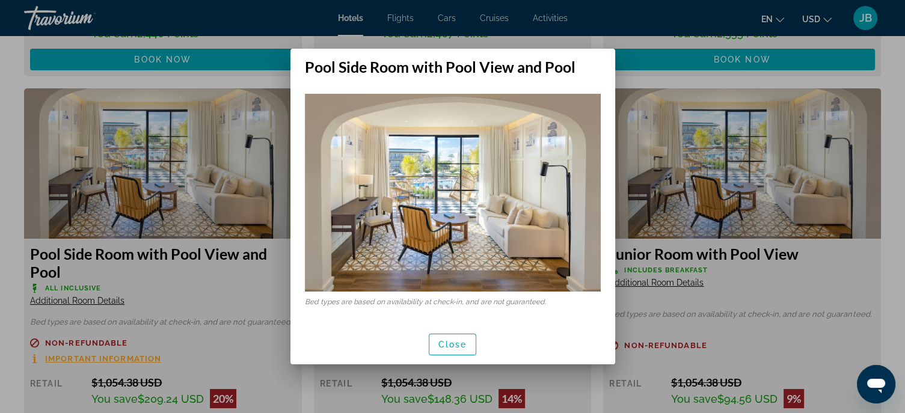
scroll to position [0, 0]
click at [453, 346] on span "Close" at bounding box center [452, 345] width 29 height 10
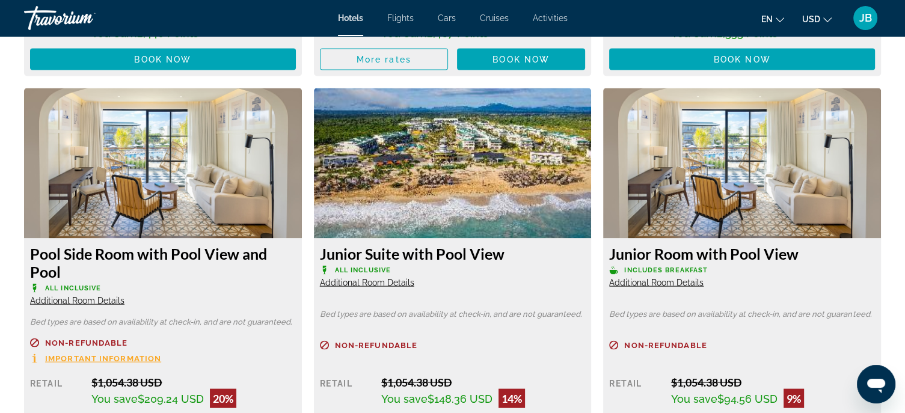
click at [384, 289] on div "Junior Suite with Pool View All Inclusive Additional Room Details Bed types are…" at bounding box center [453, 369] width 278 height 260
click at [387, 284] on span "Additional Room Details" at bounding box center [367, 283] width 94 height 10
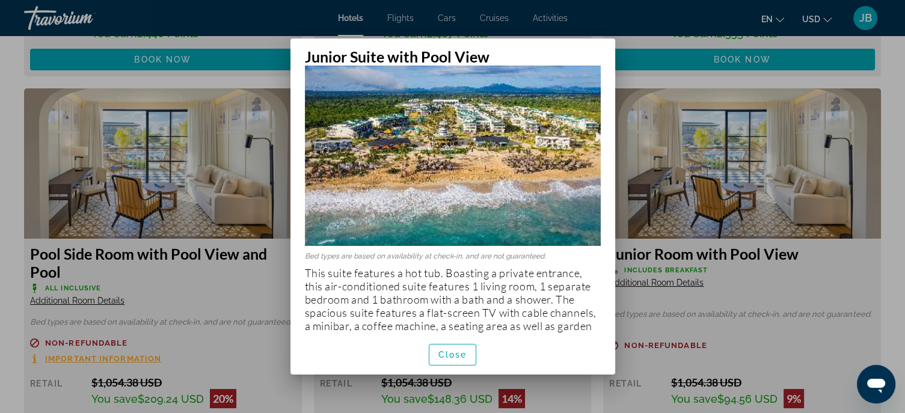
scroll to position [51, 0]
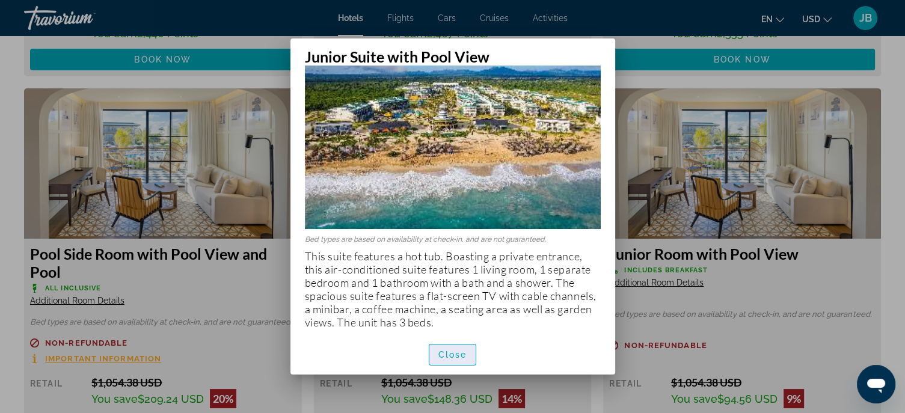
click at [461, 357] on span "Close" at bounding box center [452, 355] width 29 height 10
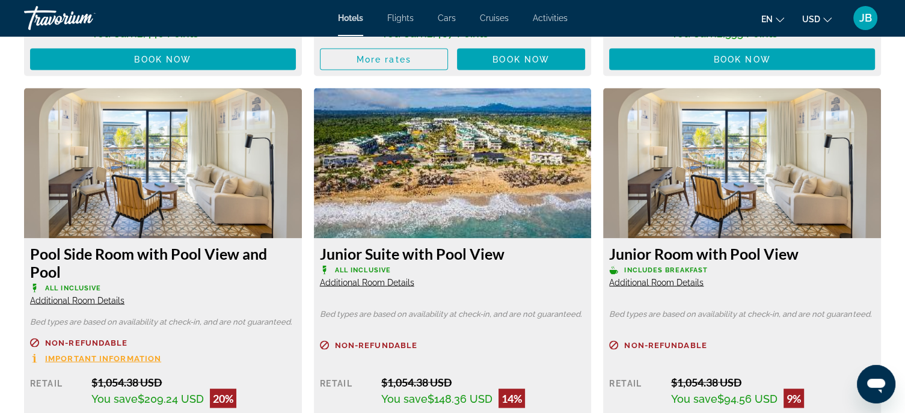
click at [368, 278] on span "Additional Room Details" at bounding box center [367, 283] width 94 height 10
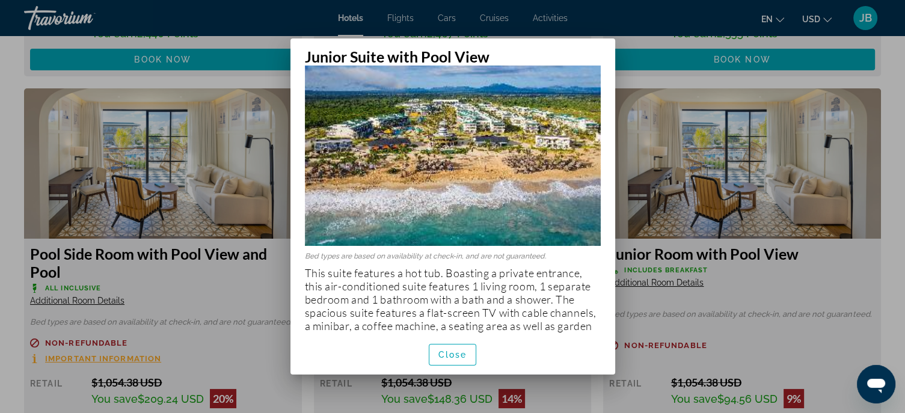
scroll to position [51, 0]
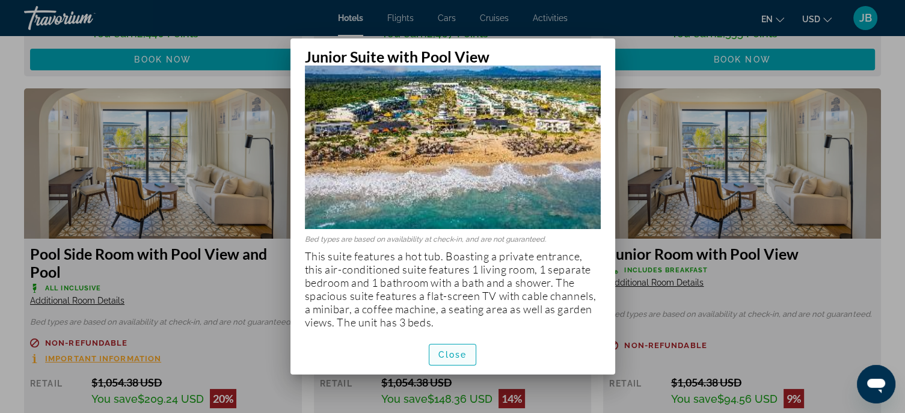
click at [456, 355] on span "Close" at bounding box center [452, 355] width 29 height 10
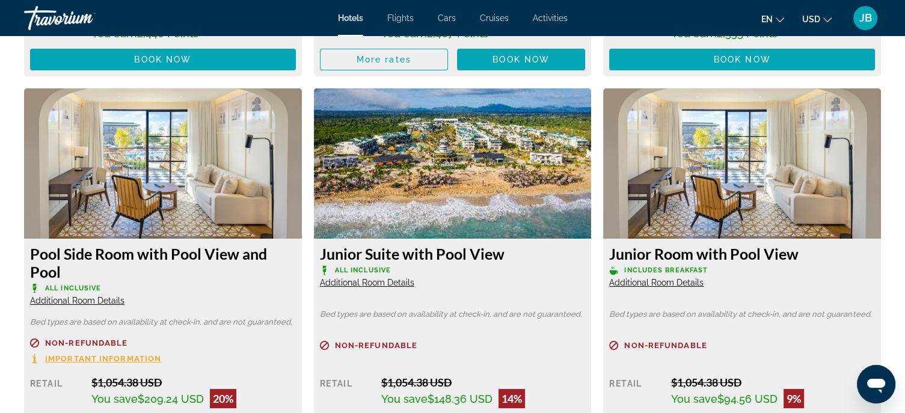
scroll to position [2406, 0]
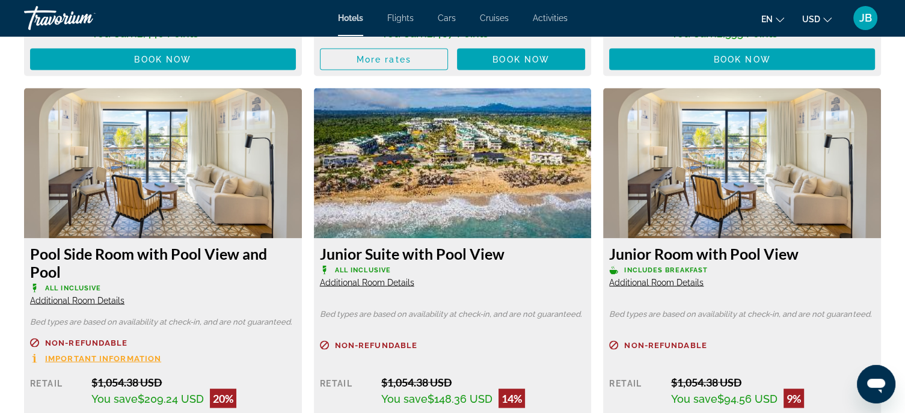
click at [666, 286] on span "Additional Room Details" at bounding box center [656, 283] width 94 height 10
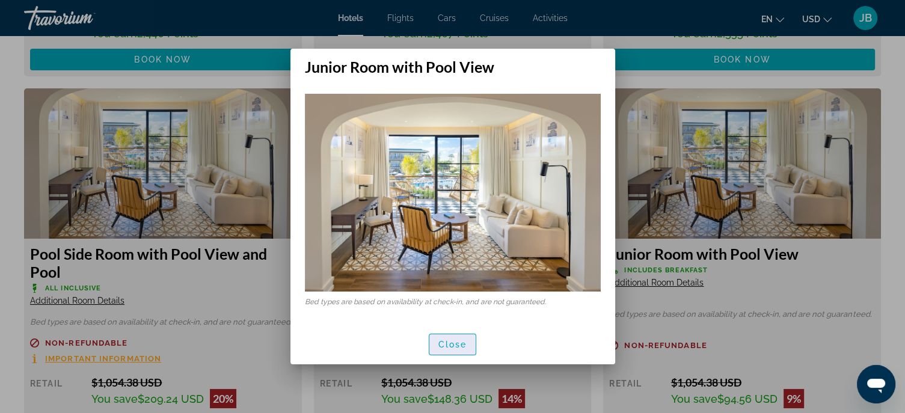
click at [448, 348] on span "Close" at bounding box center [452, 345] width 29 height 10
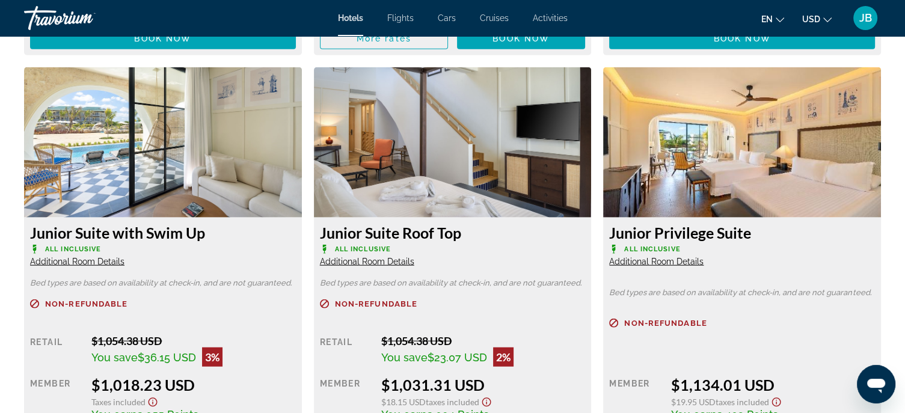
scroll to position [2887, 0]
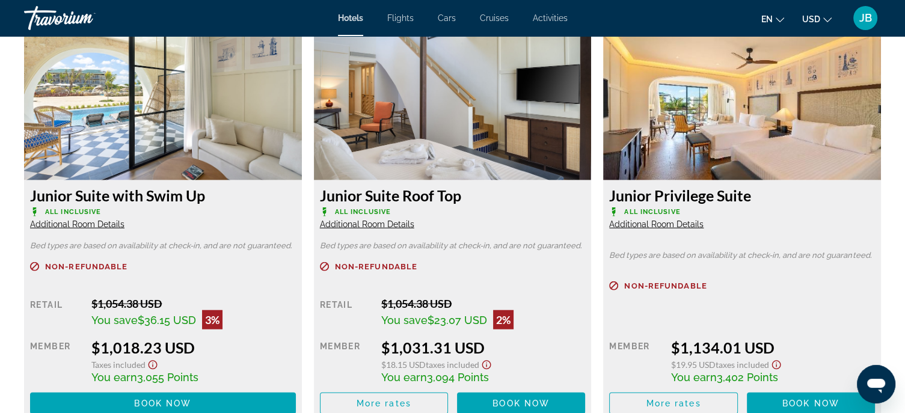
click at [94, 226] on span "Additional Room Details" at bounding box center [77, 225] width 94 height 10
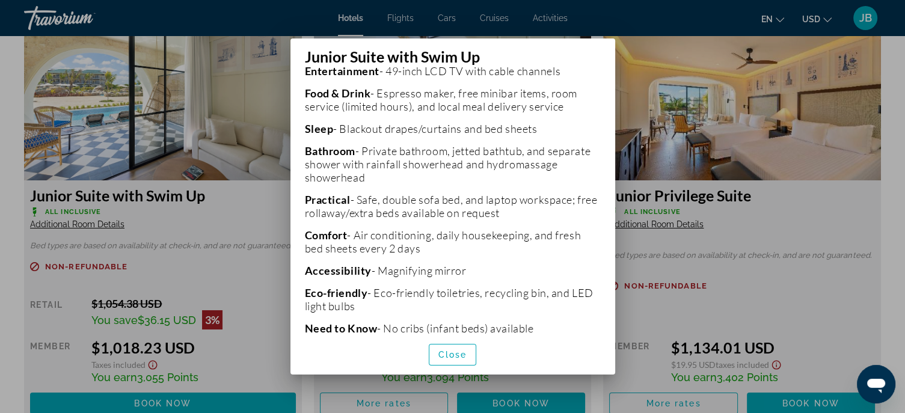
scroll to position [413, 0]
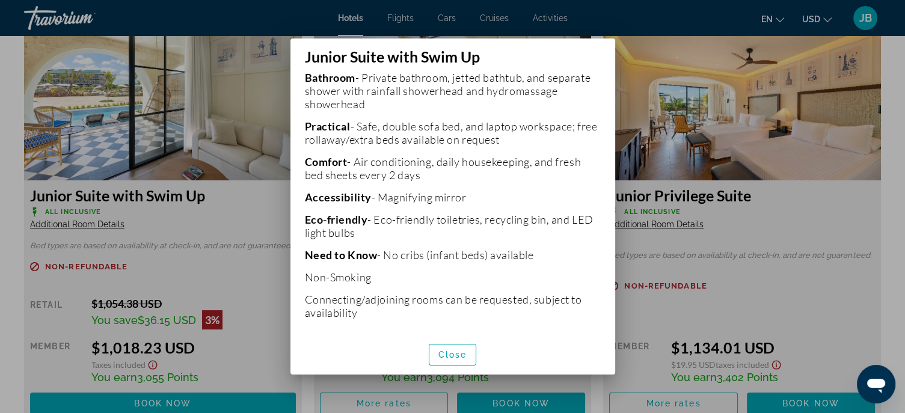
click at [453, 369] on div "Close" at bounding box center [453, 354] width 325 height 40
click at [451, 357] on span "Close" at bounding box center [452, 355] width 29 height 10
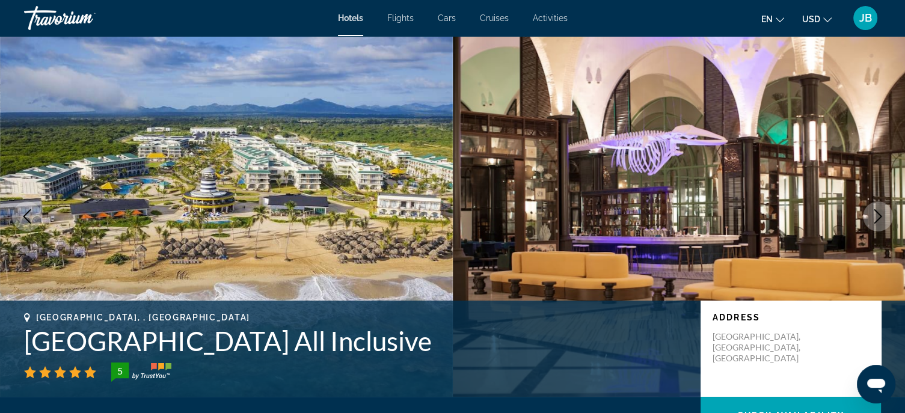
scroll to position [2887, 0]
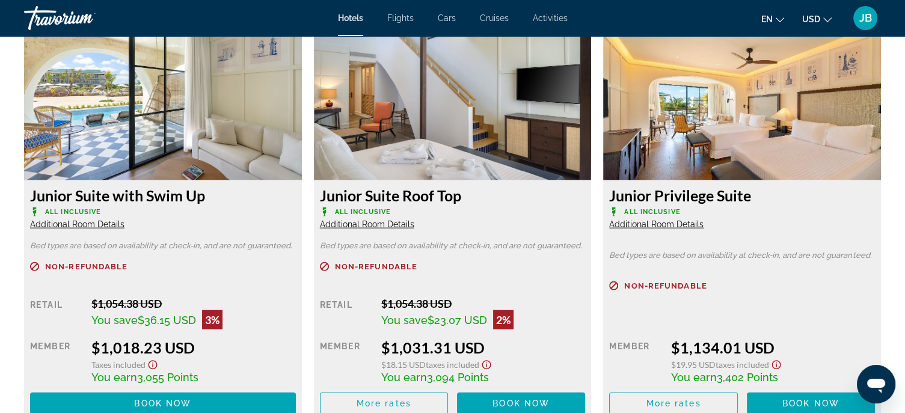
click at [689, 227] on span "Additional Room Details" at bounding box center [656, 225] width 94 height 10
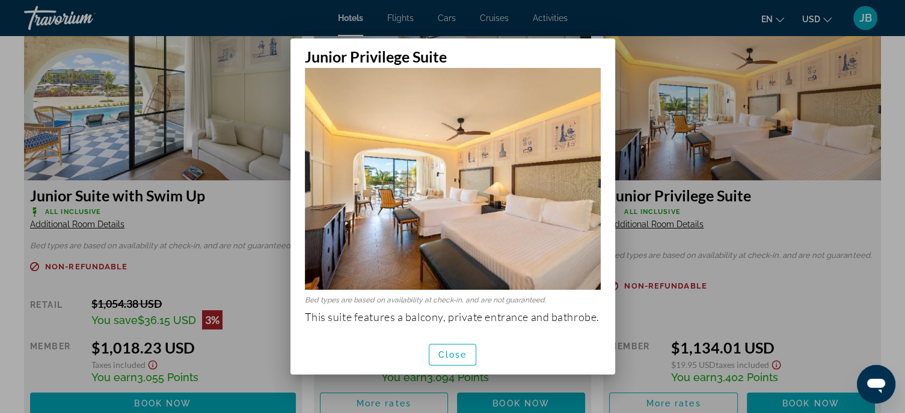
scroll to position [23, 0]
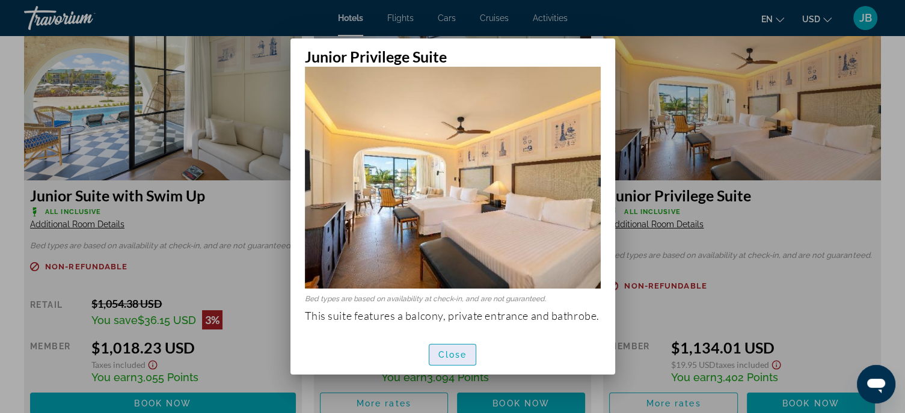
click at [454, 358] on span "Close" at bounding box center [452, 355] width 29 height 10
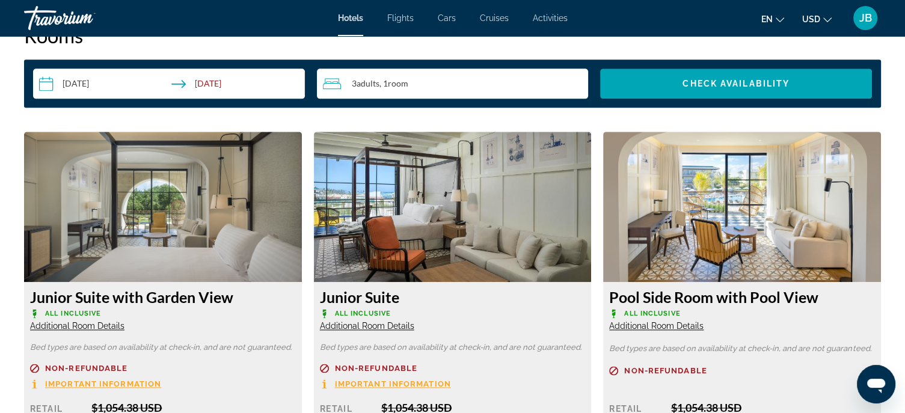
scroll to position [1624, 0]
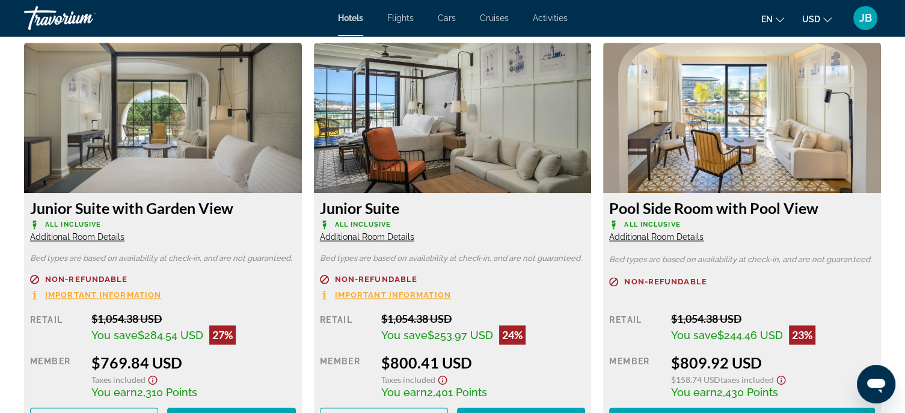
click at [118, 236] on span "Additional Room Details" at bounding box center [77, 237] width 94 height 10
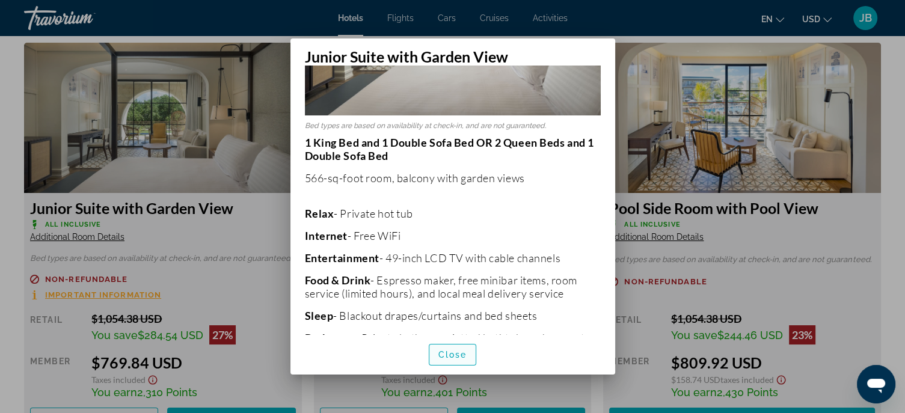
scroll to position [180, 0]
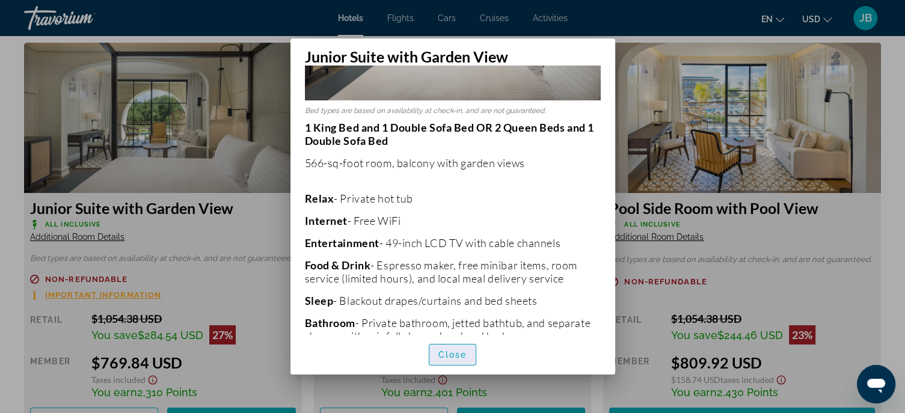
click at [444, 353] on span "Close" at bounding box center [452, 355] width 29 height 10
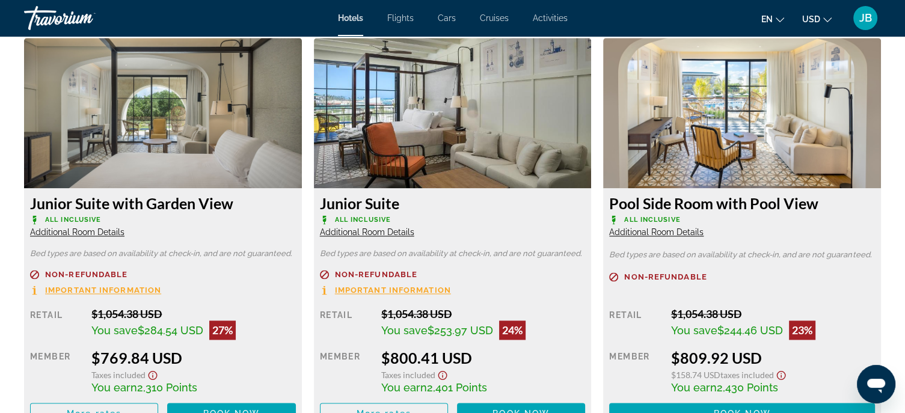
scroll to position [1564, 0]
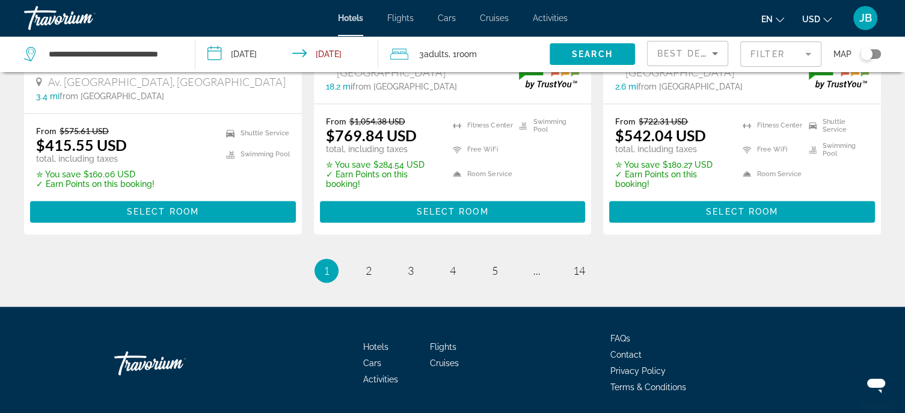
scroll to position [1766, 0]
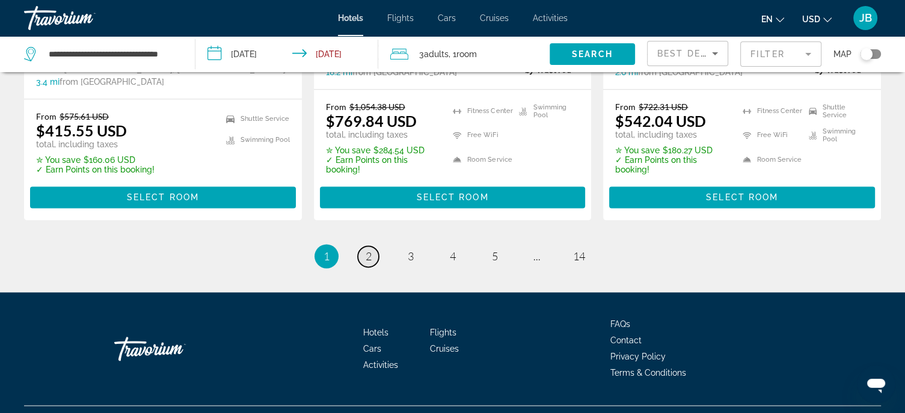
click at [377, 246] on link "page 2" at bounding box center [368, 256] width 21 height 21
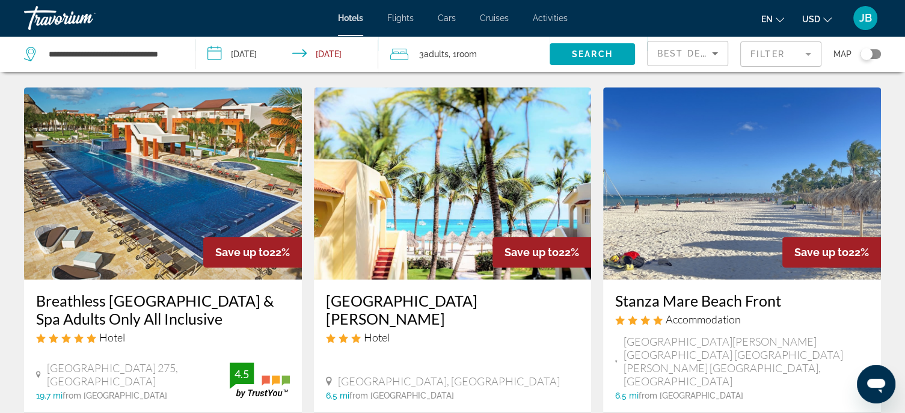
scroll to position [481, 0]
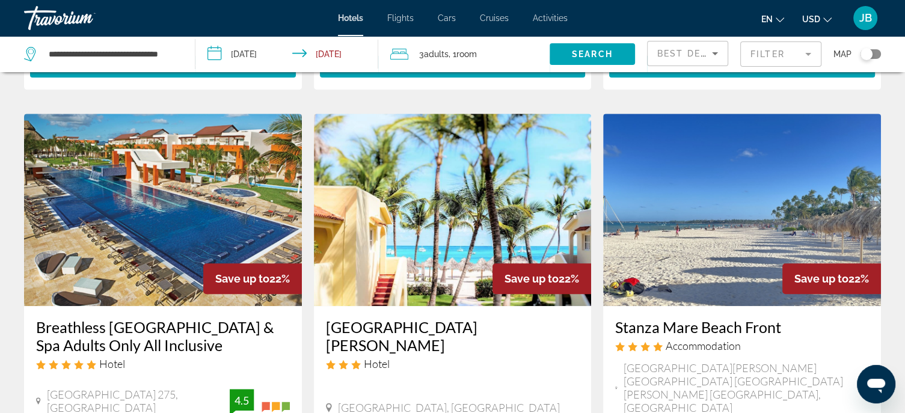
click at [153, 329] on h3 "Breathless [GEOGRAPHIC_DATA] & Spa Adults Only All Inclusive" at bounding box center [163, 336] width 254 height 36
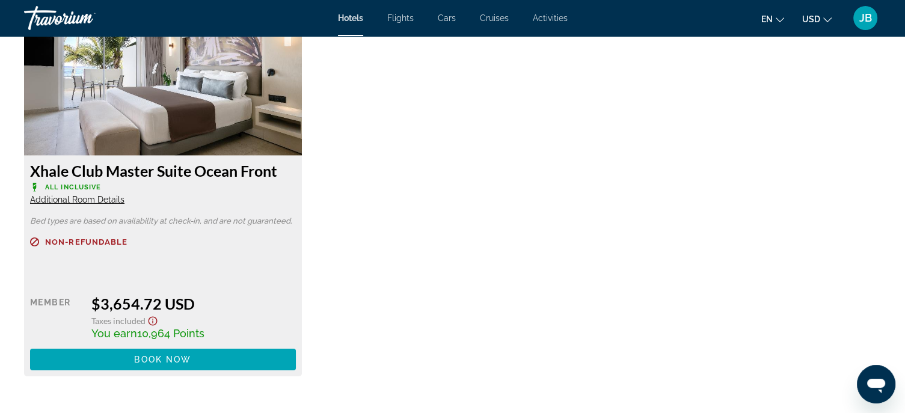
scroll to position [8162, 0]
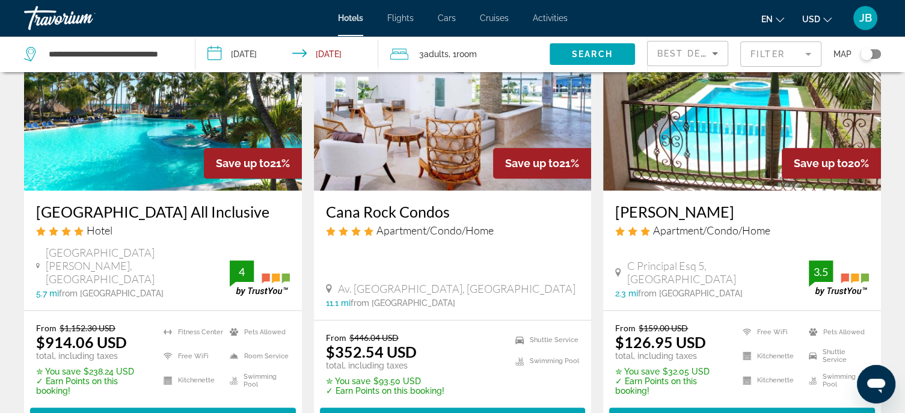
scroll to position [1143, 0]
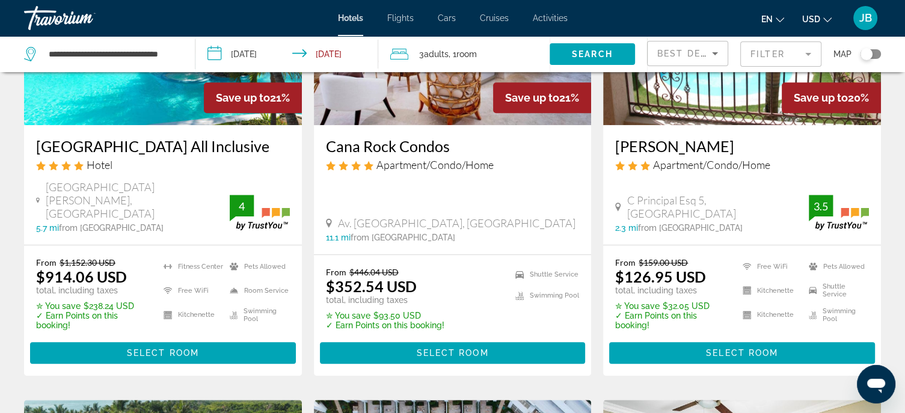
click at [115, 137] on h3 "[GEOGRAPHIC_DATA] All Inclusive" at bounding box center [163, 146] width 254 height 18
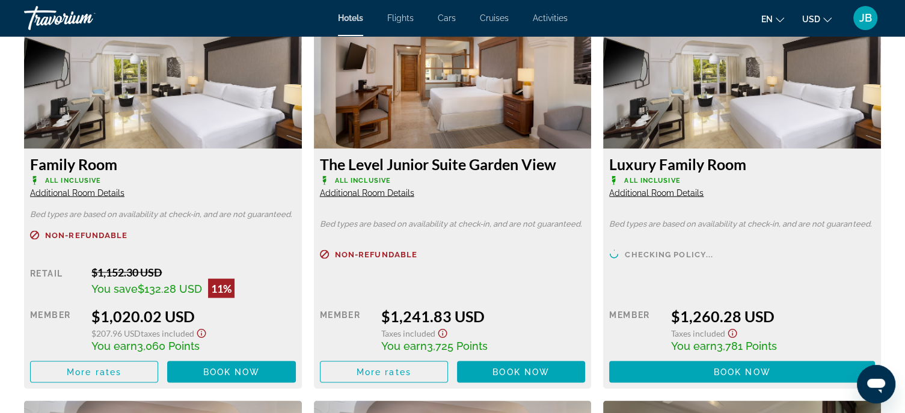
scroll to position [2105, 0]
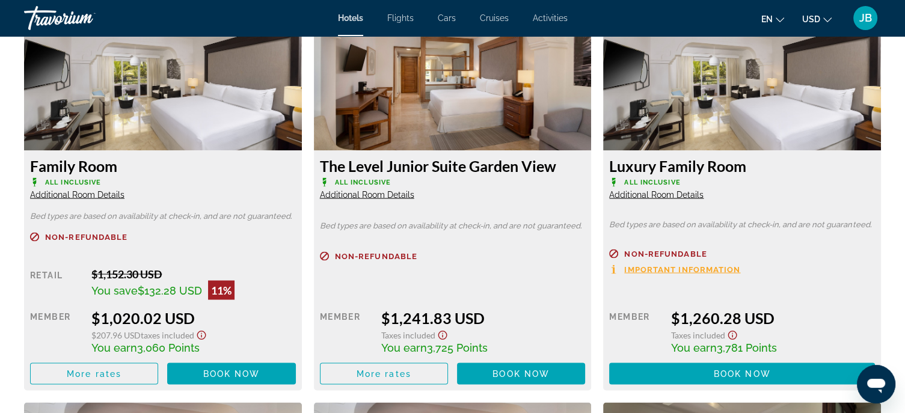
click at [371, 194] on span "Additional Room Details" at bounding box center [367, 194] width 94 height 10
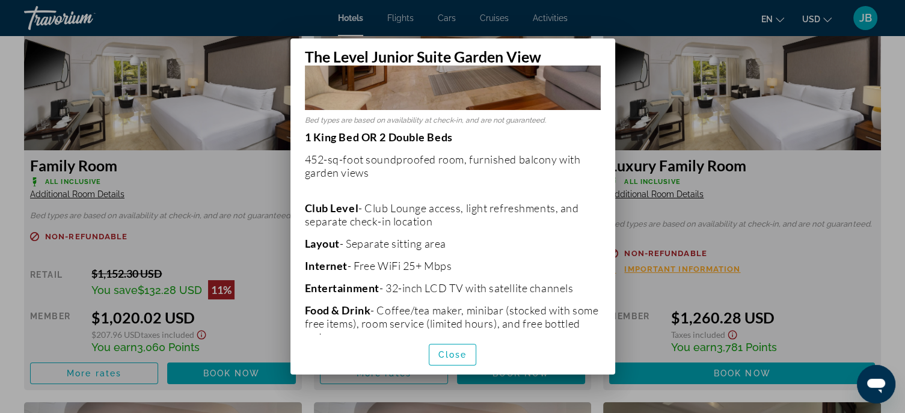
scroll to position [180, 0]
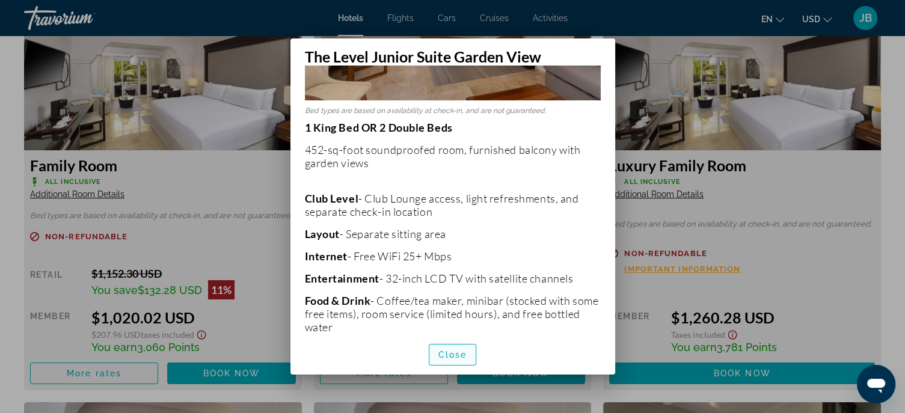
click at [464, 356] on span "Close" at bounding box center [452, 355] width 29 height 10
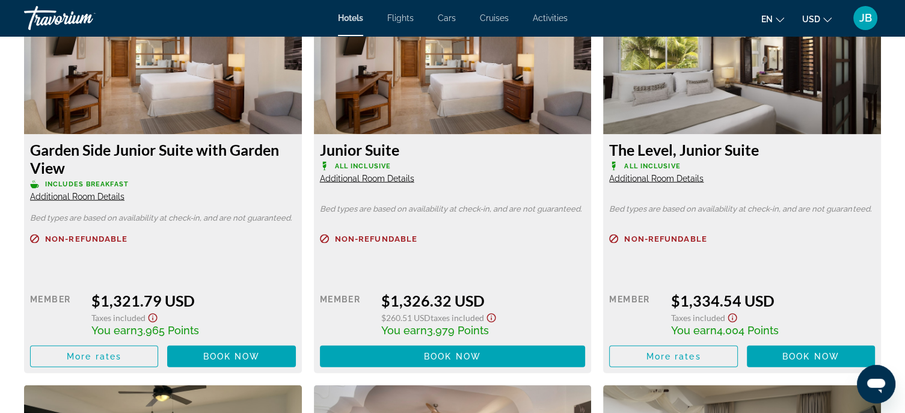
scroll to position [2526, 0]
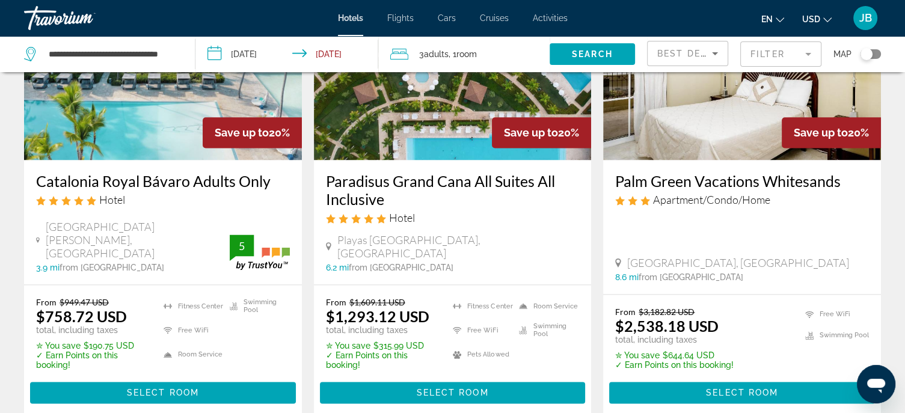
scroll to position [1504, 0]
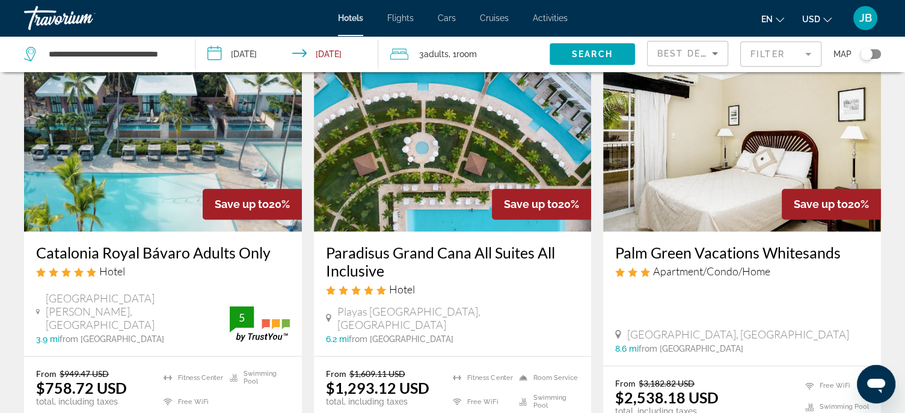
click at [79, 251] on h3 "Catalonia Royal Bávaro Adults Only" at bounding box center [163, 253] width 254 height 18
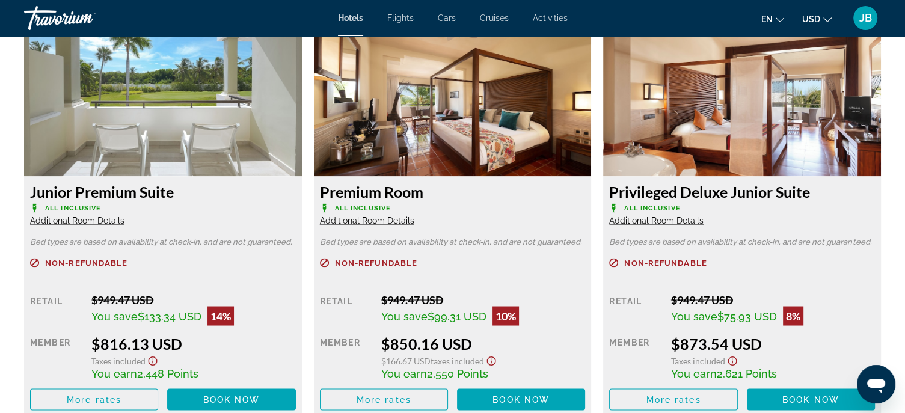
scroll to position [2105, 0]
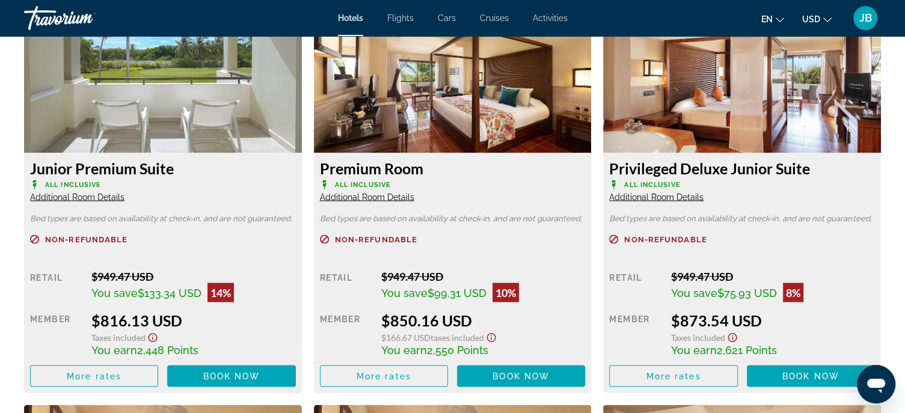
click at [89, 197] on span "Additional Room Details" at bounding box center [77, 197] width 94 height 10
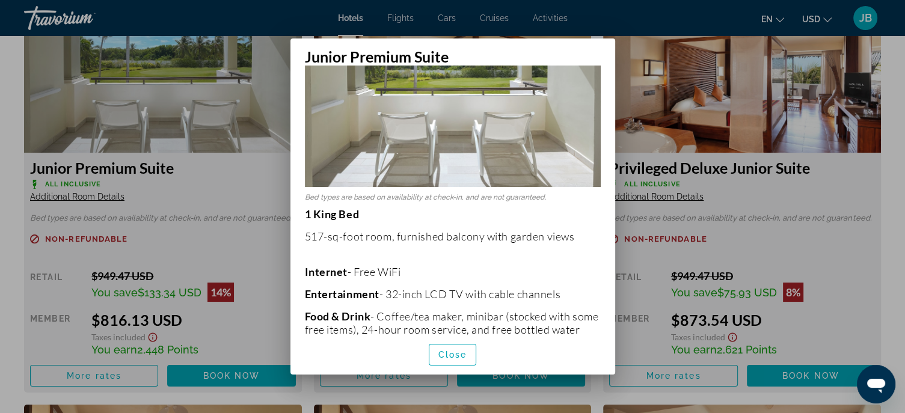
scroll to position [120, 0]
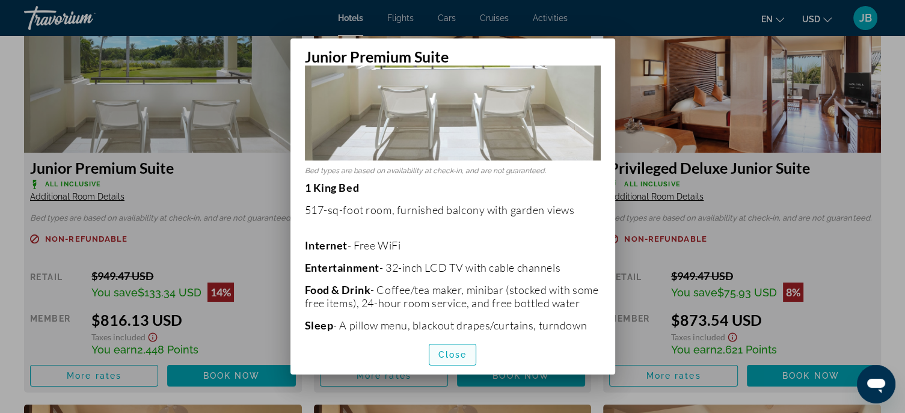
click at [467, 360] on span "button" at bounding box center [452, 354] width 47 height 29
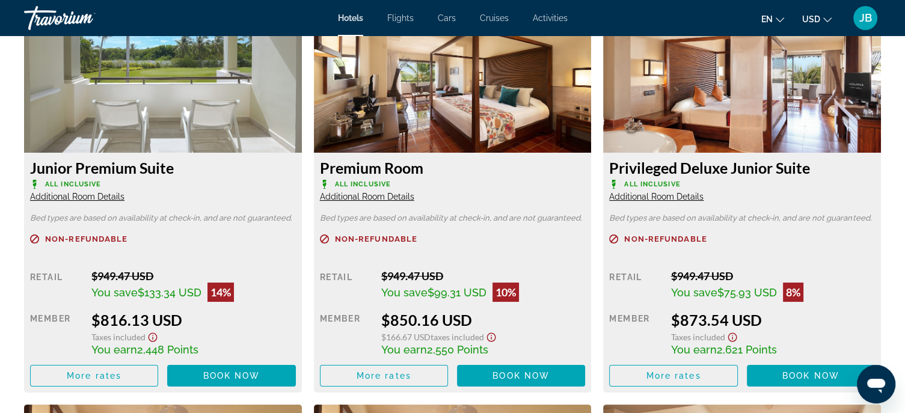
scroll to position [2105, 0]
click at [402, 197] on span "Additional Room Details" at bounding box center [367, 197] width 94 height 10
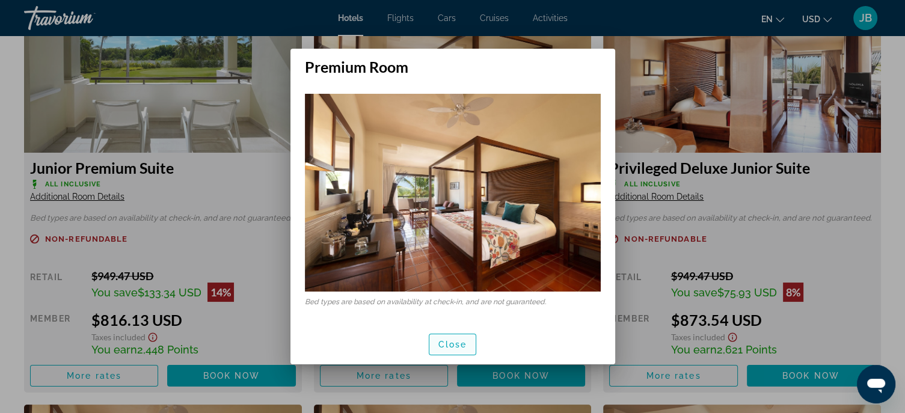
click at [451, 344] on span "Close" at bounding box center [452, 345] width 29 height 10
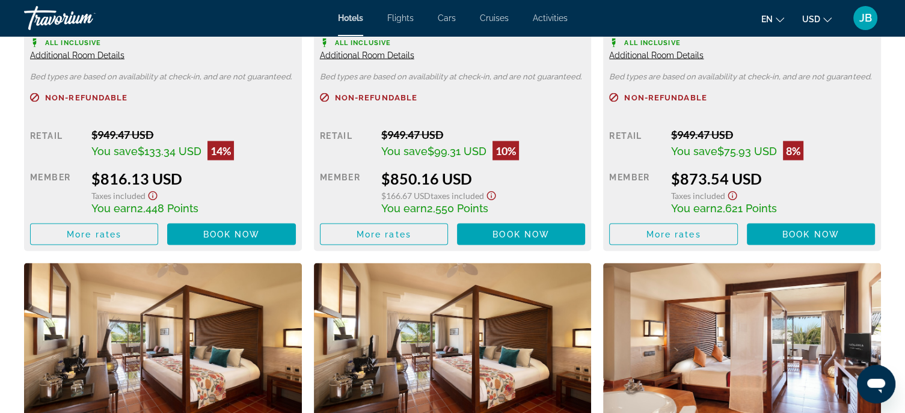
scroll to position [2466, 0]
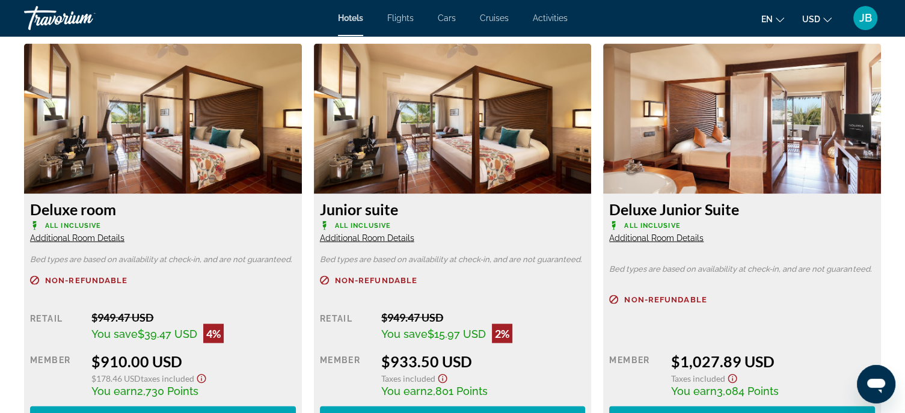
click at [74, 242] on span "Additional Room Details" at bounding box center [77, 238] width 94 height 10
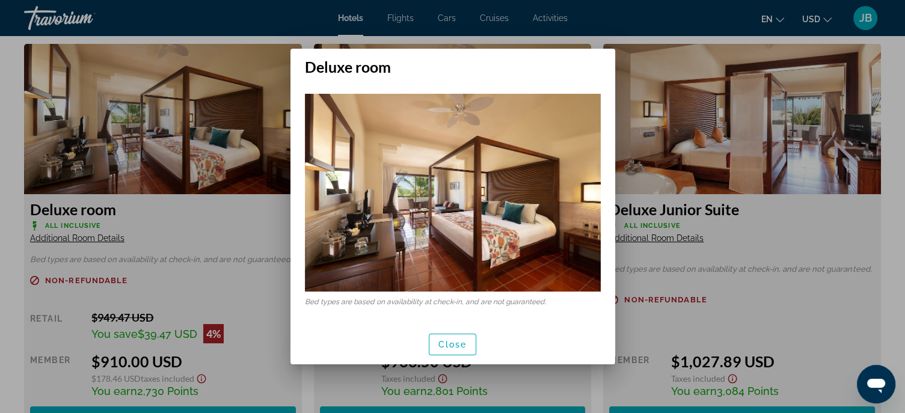
scroll to position [0, 0]
click at [74, 242] on div at bounding box center [452, 206] width 905 height 413
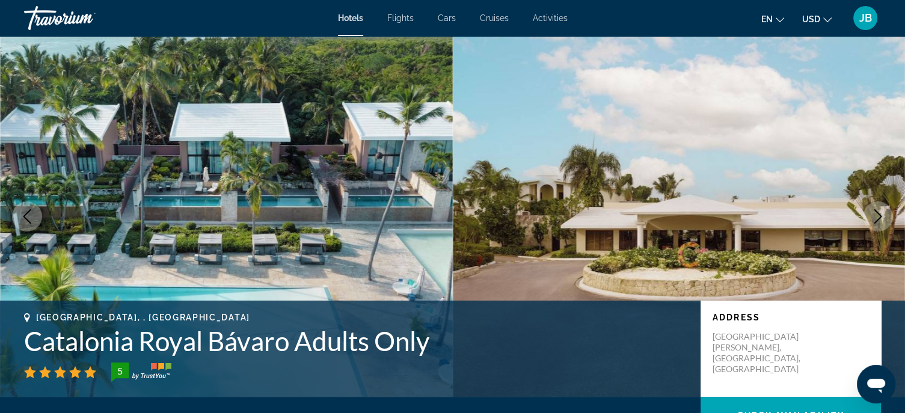
scroll to position [2466, 0]
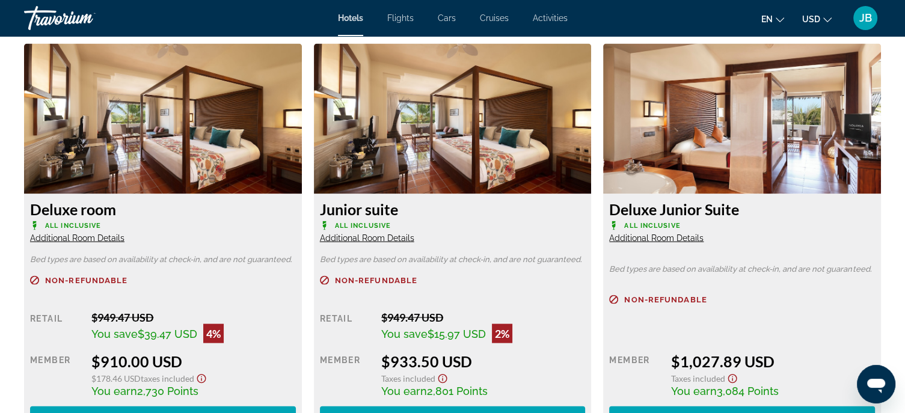
click at [396, 245] on div "Junior suite All Inclusive Additional Room Details Bed types are based on avail…" at bounding box center [453, 314] width 278 height 240
click at [397, 242] on span "Additional Room Details" at bounding box center [367, 238] width 94 height 10
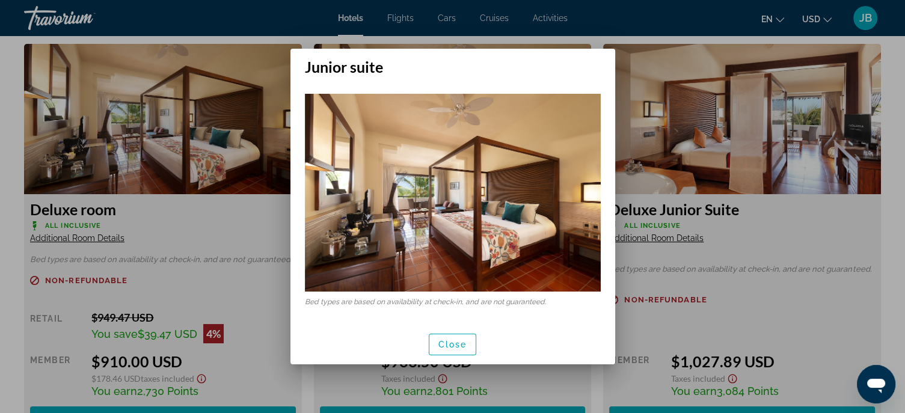
click at [397, 242] on img at bounding box center [453, 192] width 296 height 197
drag, startPoint x: 447, startPoint y: 327, endPoint x: 451, endPoint y: 342, distance: 14.7
click at [451, 342] on div "Close" at bounding box center [453, 344] width 325 height 40
click at [451, 342] on span "Close" at bounding box center [452, 345] width 29 height 10
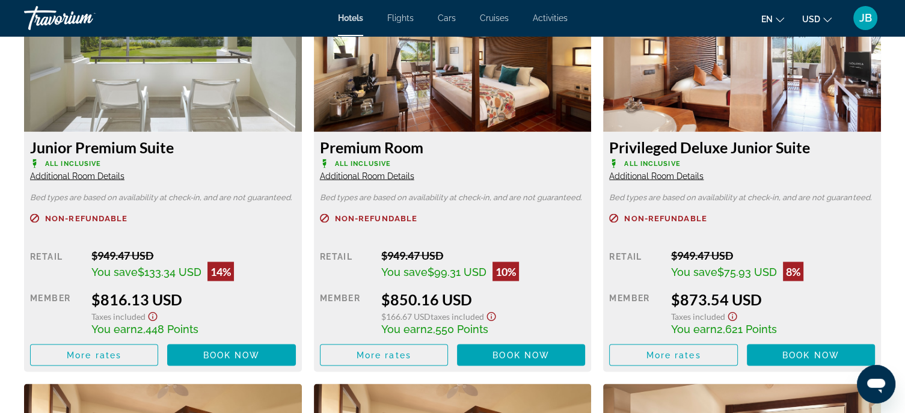
scroll to position [2105, 0]
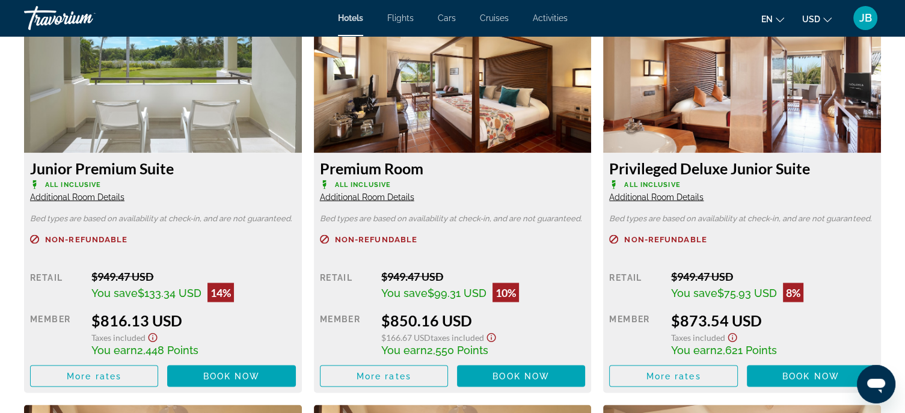
click at [372, 199] on span "Additional Room Details" at bounding box center [367, 197] width 94 height 10
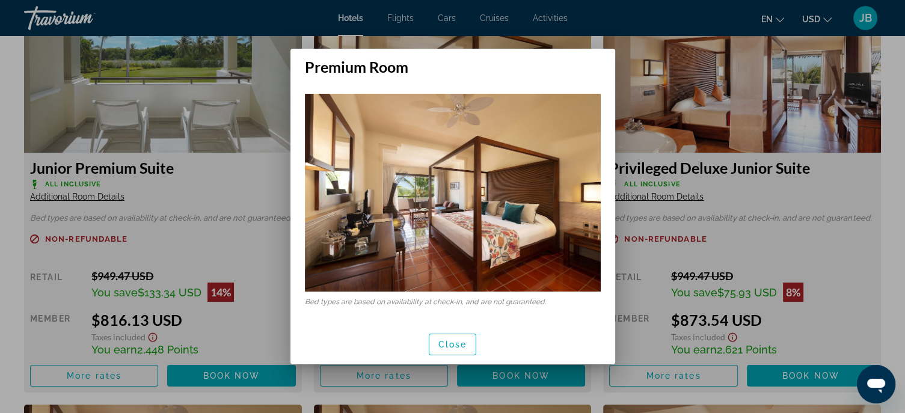
scroll to position [0, 0]
click at [442, 346] on span "Close" at bounding box center [452, 345] width 29 height 10
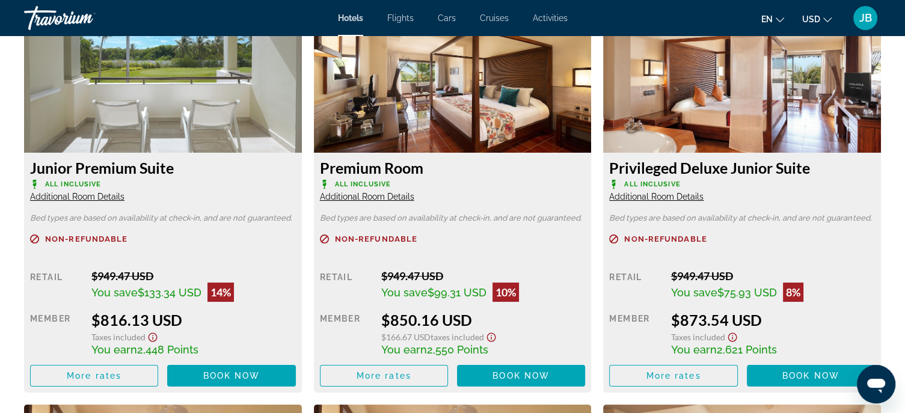
scroll to position [2105, 0]
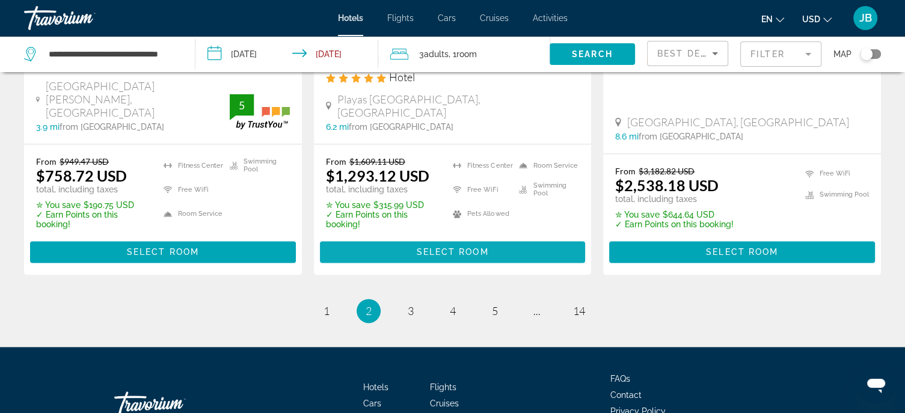
scroll to position [1777, 0]
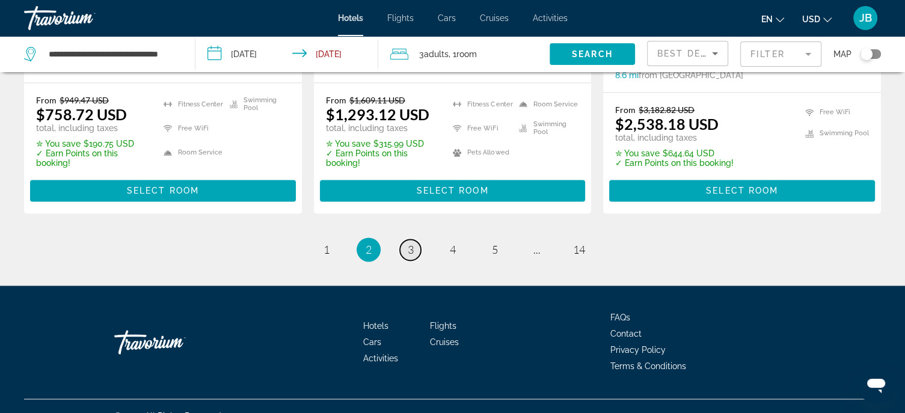
click at [409, 243] on span "3" at bounding box center [411, 249] width 6 height 13
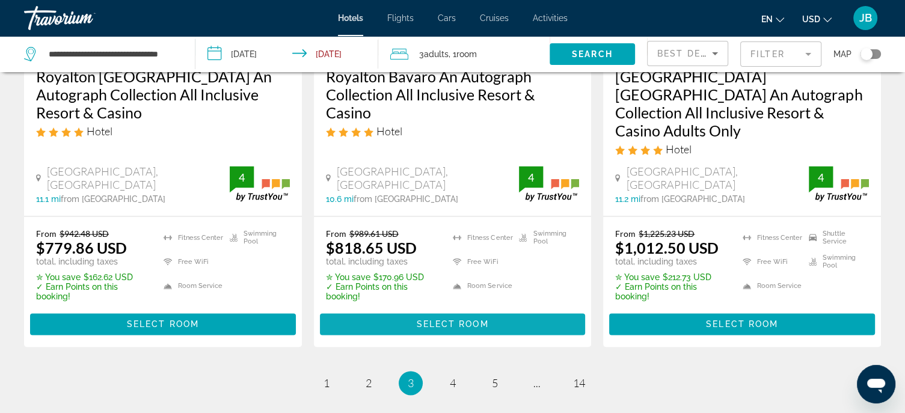
scroll to position [1837, 0]
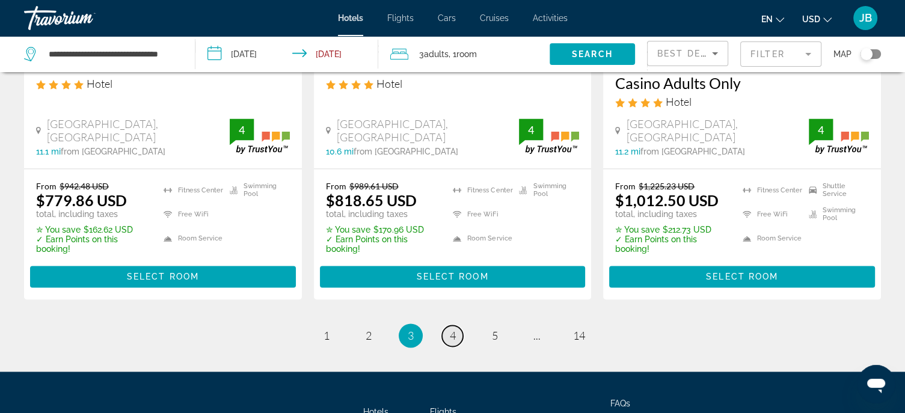
click at [459, 325] on link "page 4" at bounding box center [452, 335] width 21 height 21
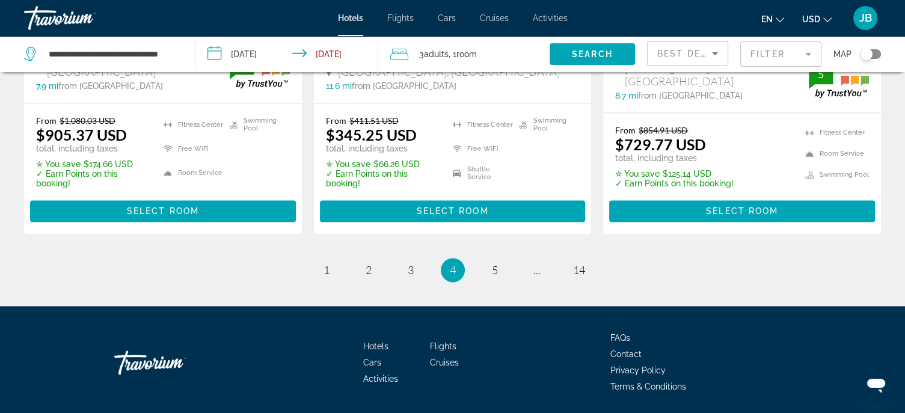
scroll to position [1744, 0]
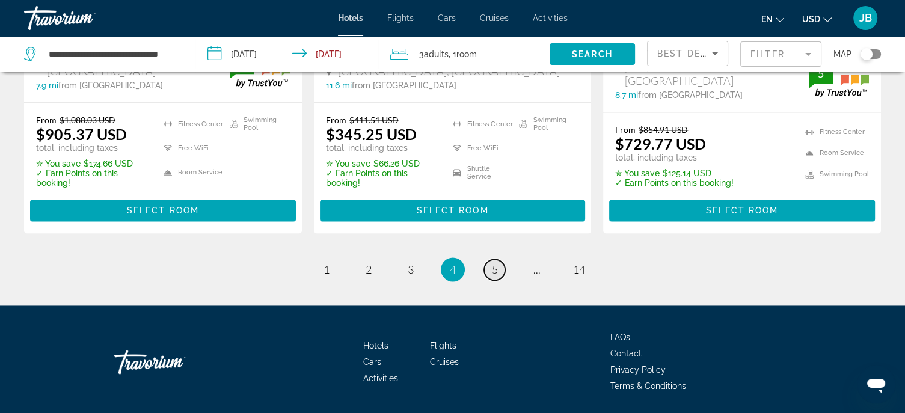
click at [493, 263] on span "5" at bounding box center [495, 269] width 6 height 13
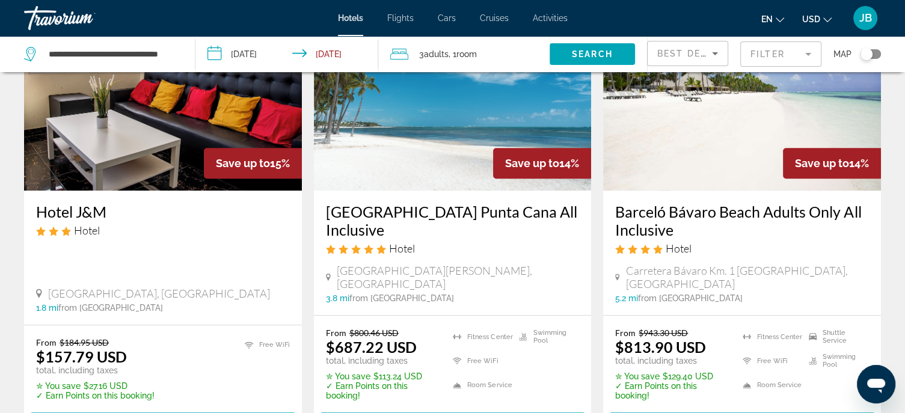
scroll to position [541, 0]
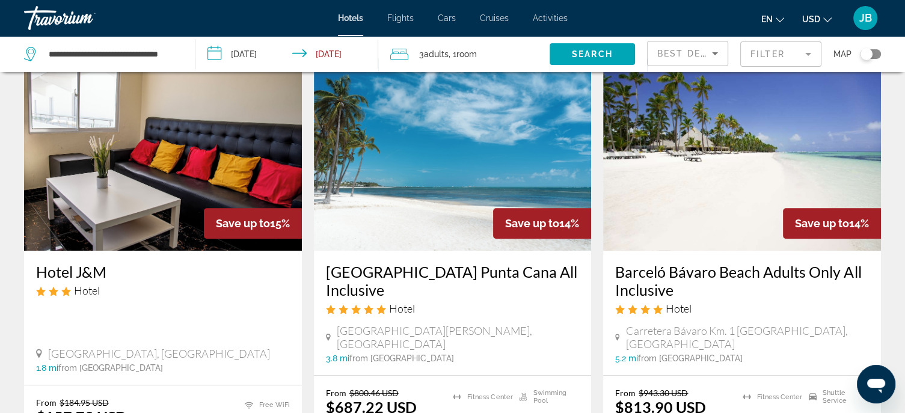
click at [656, 266] on h3 "Barceló Bávaro Beach Adults Only All Inclusive" at bounding box center [742, 281] width 254 height 36
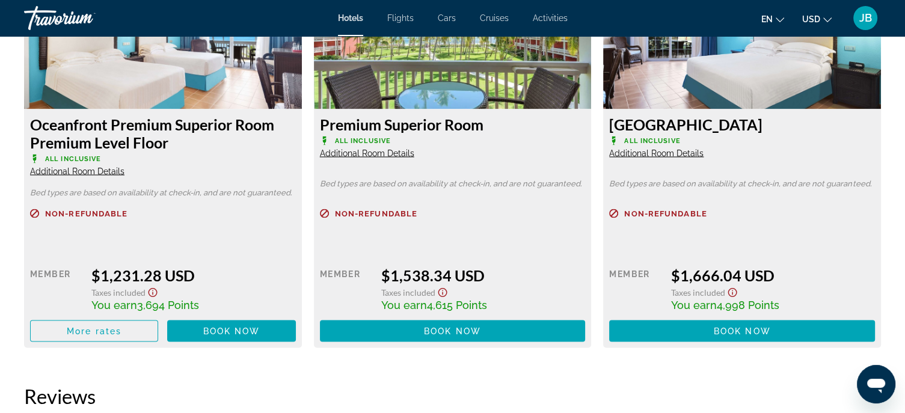
scroll to position [2165, 0]
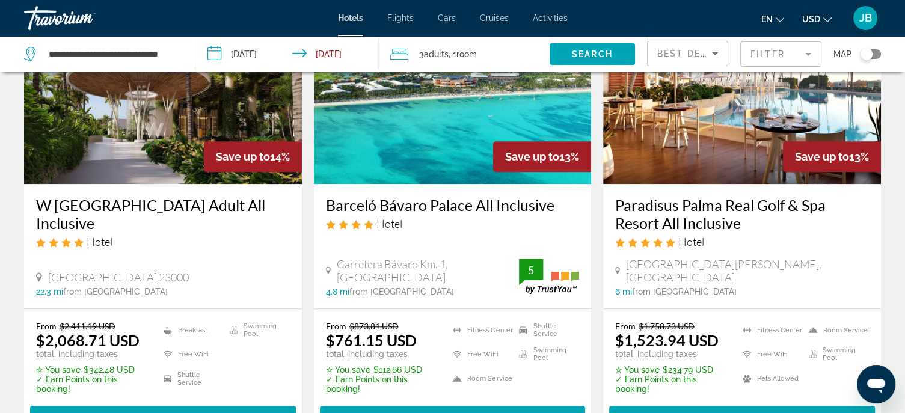
scroll to position [1083, 0]
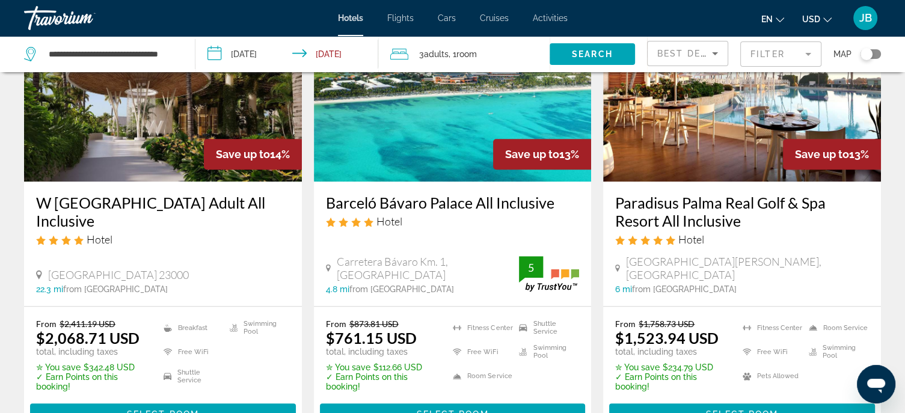
click at [476, 194] on h3 "Barceló Bávaro Palace All Inclusive" at bounding box center [453, 203] width 254 height 18
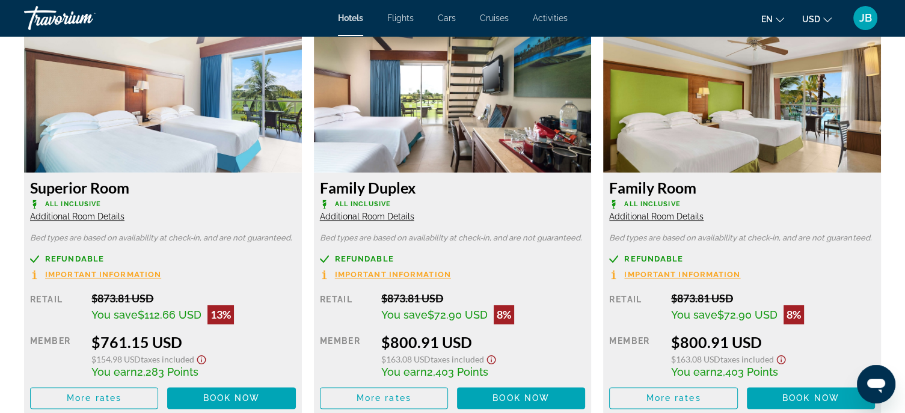
scroll to position [1624, 0]
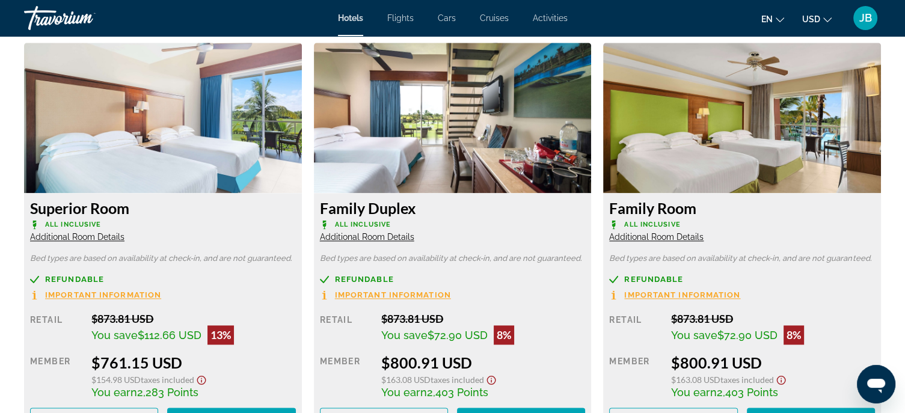
click at [402, 238] on span "Additional Room Details" at bounding box center [367, 237] width 94 height 10
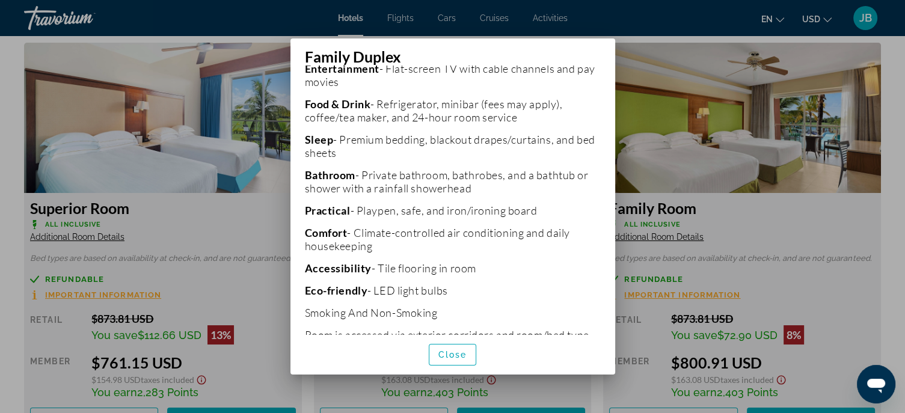
scroll to position [413, 0]
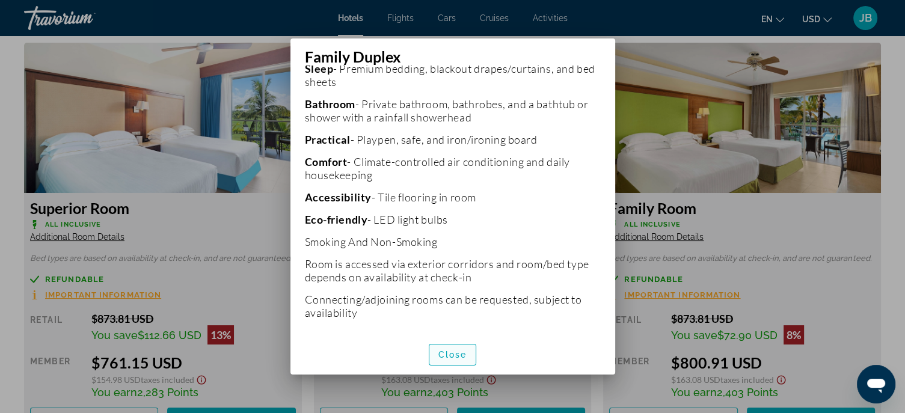
click at [441, 352] on span "Close" at bounding box center [452, 355] width 29 height 10
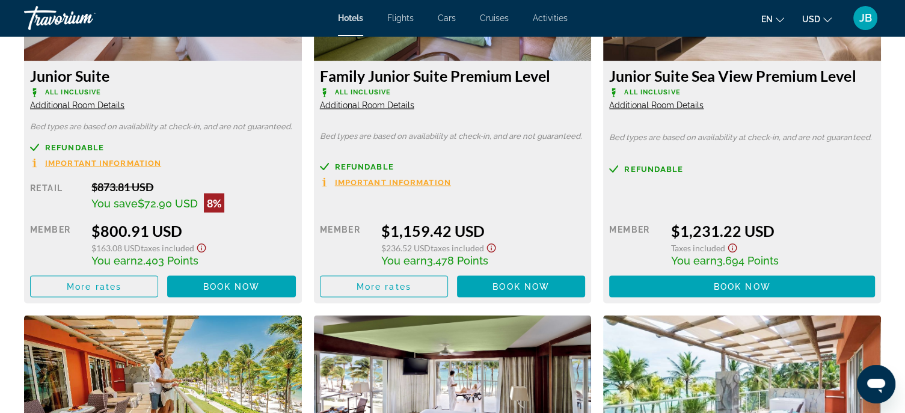
scroll to position [2165, 0]
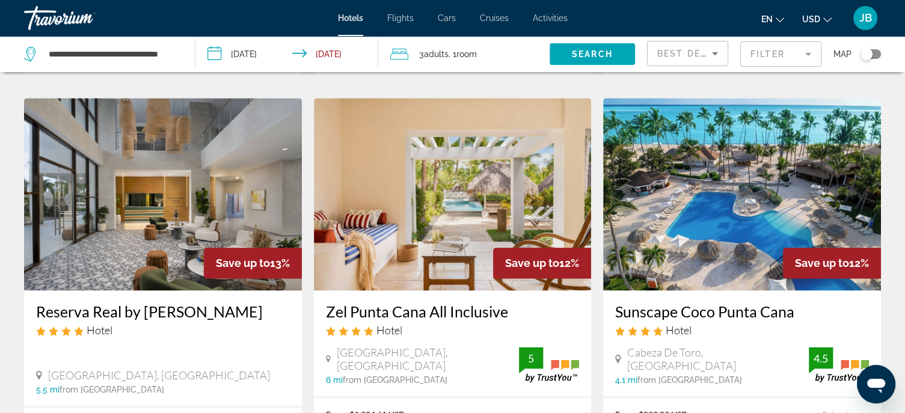
scroll to position [1444, 0]
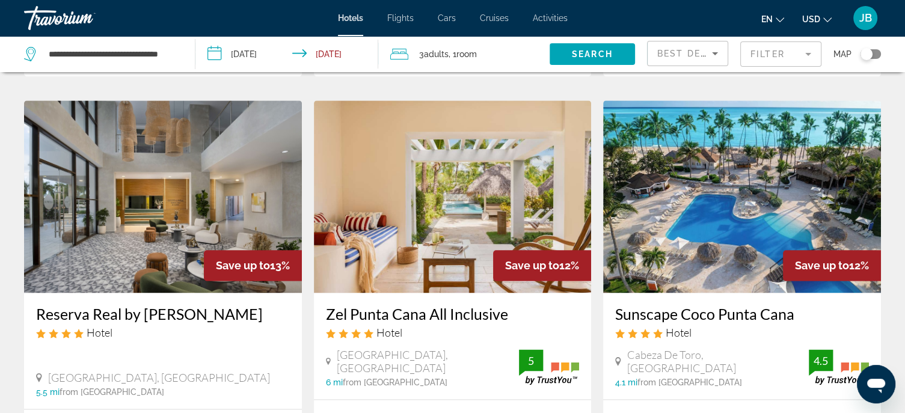
click at [751, 305] on h3 "Sunscape Coco Punta Cana" at bounding box center [742, 314] width 254 height 18
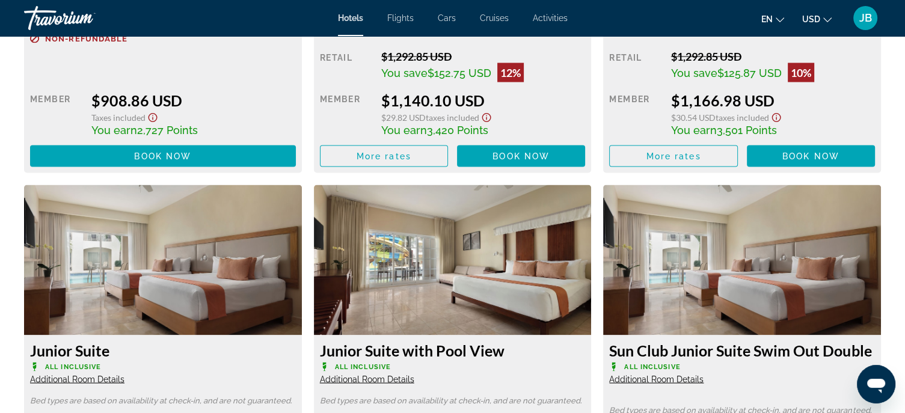
scroll to position [2473, 0]
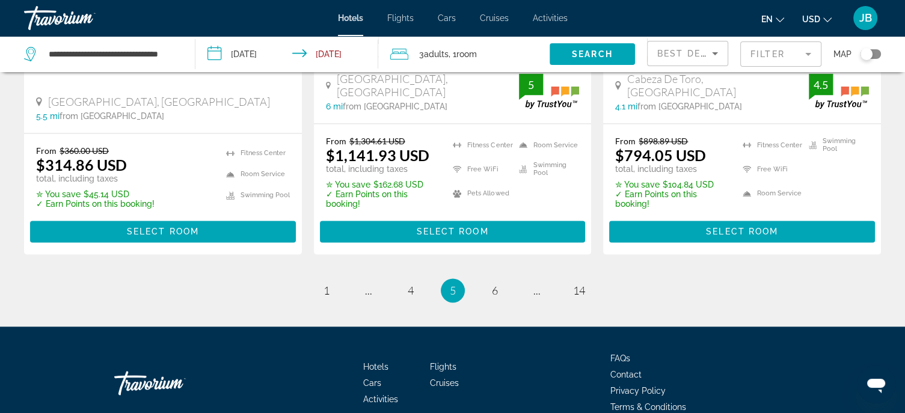
scroll to position [1739, 0]
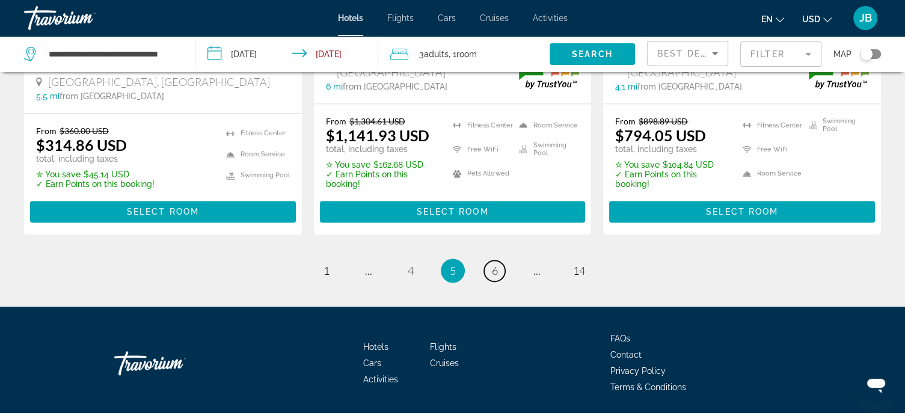
click at [499, 260] on link "page 6" at bounding box center [494, 270] width 21 height 21
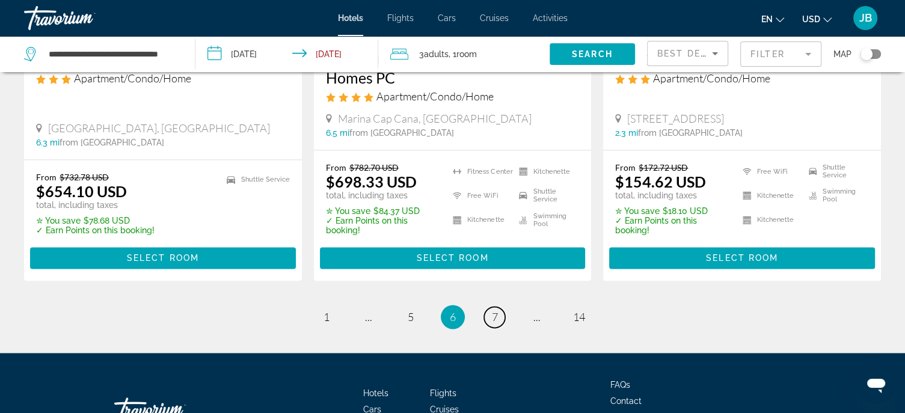
scroll to position [1752, 0]
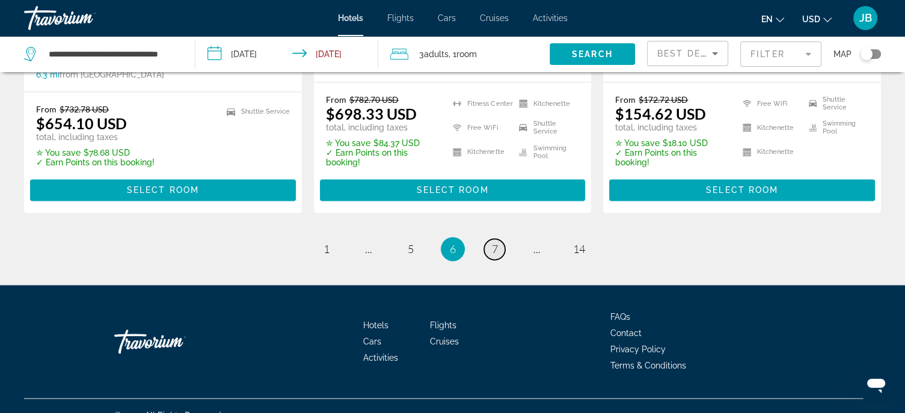
click at [493, 242] on span "7" at bounding box center [495, 248] width 6 height 13
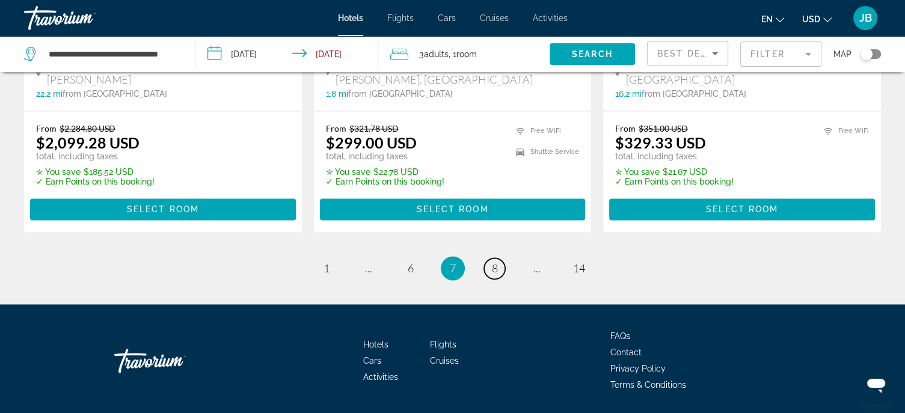
scroll to position [1724, 0]
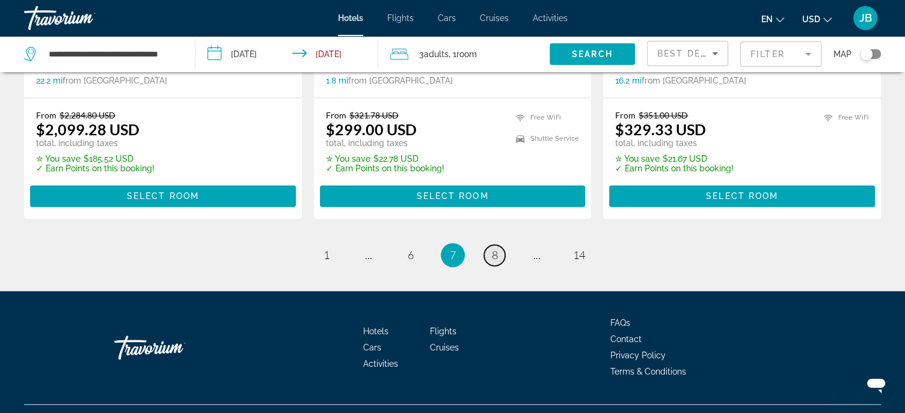
click at [492, 248] on span "8" at bounding box center [495, 254] width 6 height 13
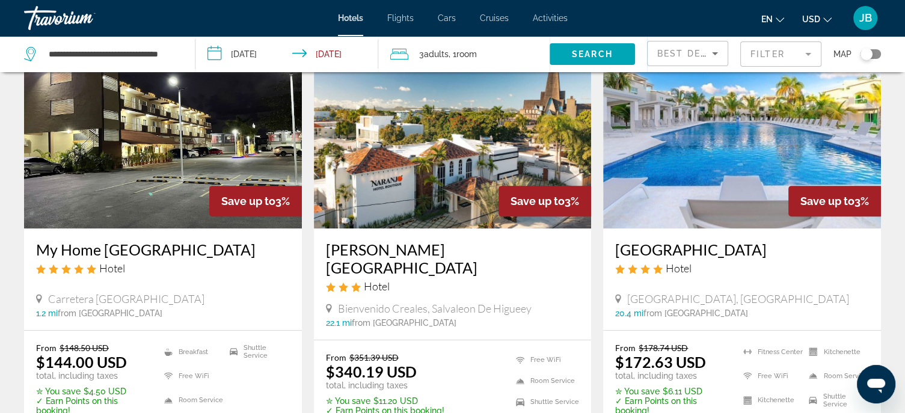
scroll to position [481, 0]
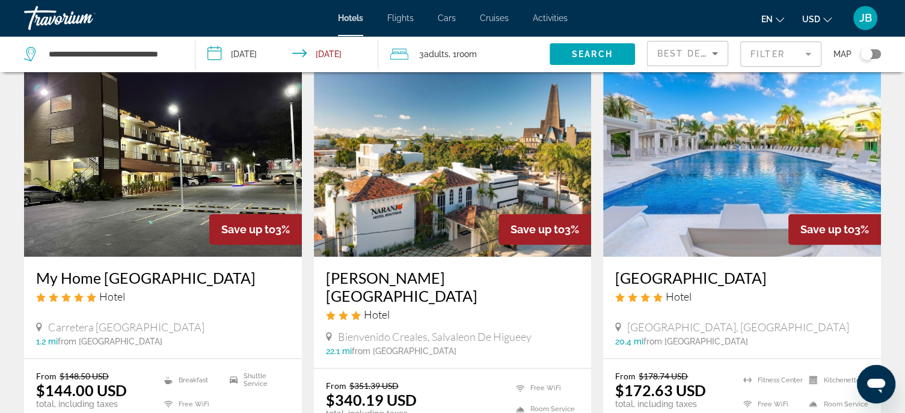
click at [706, 280] on h3 "[GEOGRAPHIC_DATA]" at bounding box center [742, 278] width 254 height 18
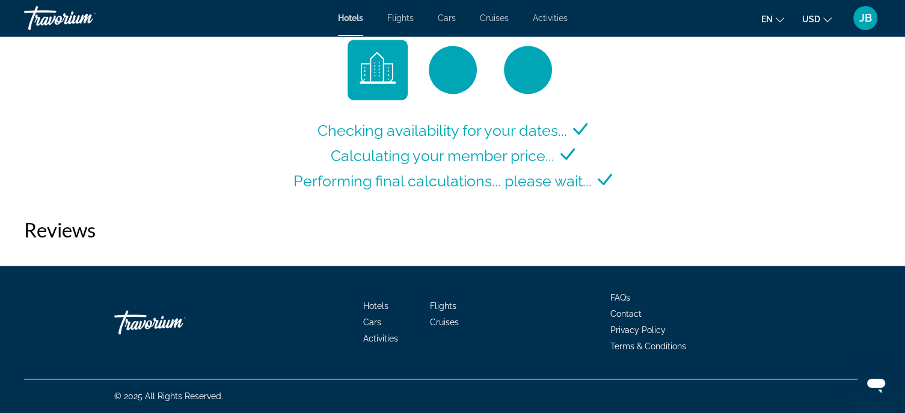
scroll to position [1662, 0]
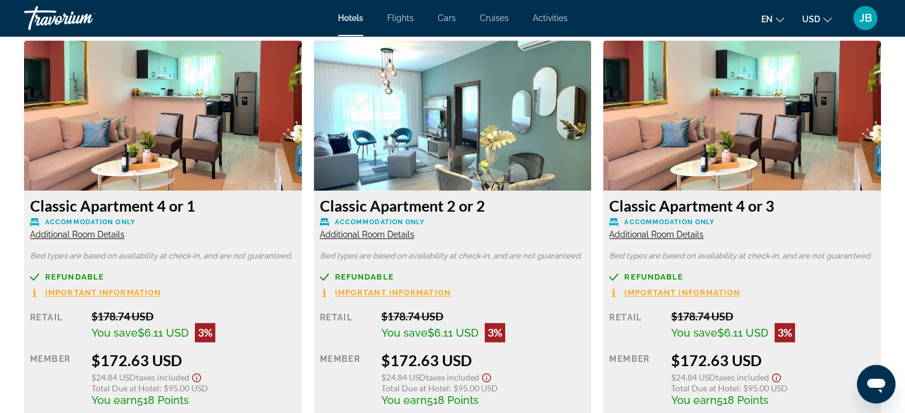
click at [43, 238] on span "Additional Room Details" at bounding box center [77, 235] width 94 height 10
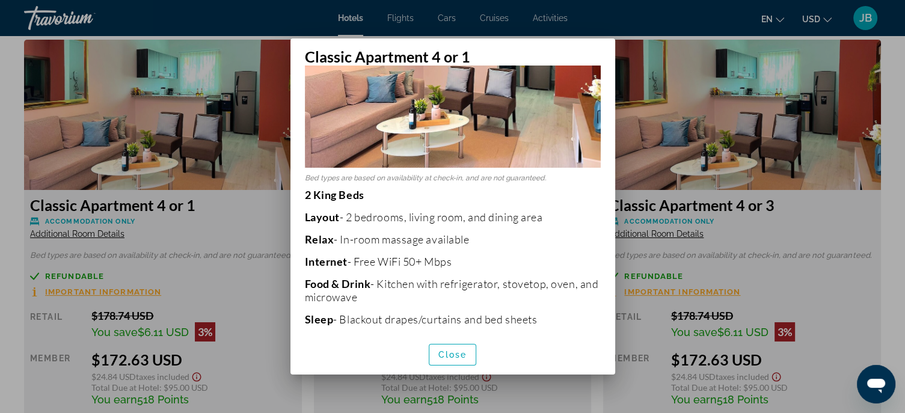
scroll to position [120, 0]
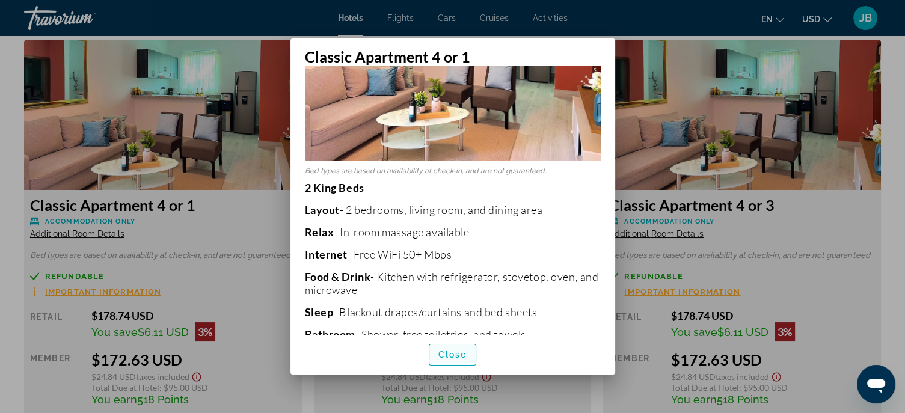
click at [448, 355] on span "Close" at bounding box center [452, 355] width 29 height 10
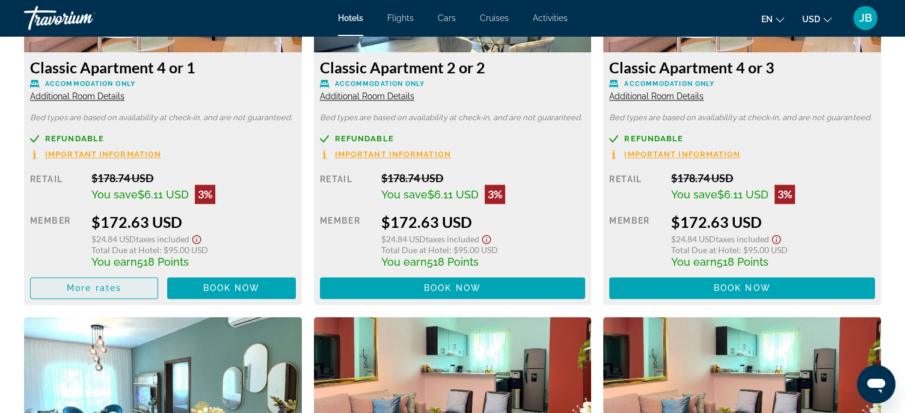
scroll to position [1843, 0]
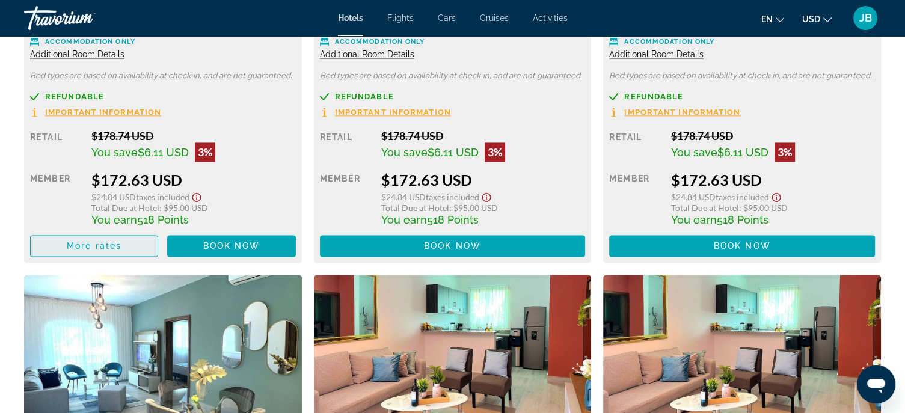
click at [103, 242] on span "More rates" at bounding box center [94, 246] width 55 height 10
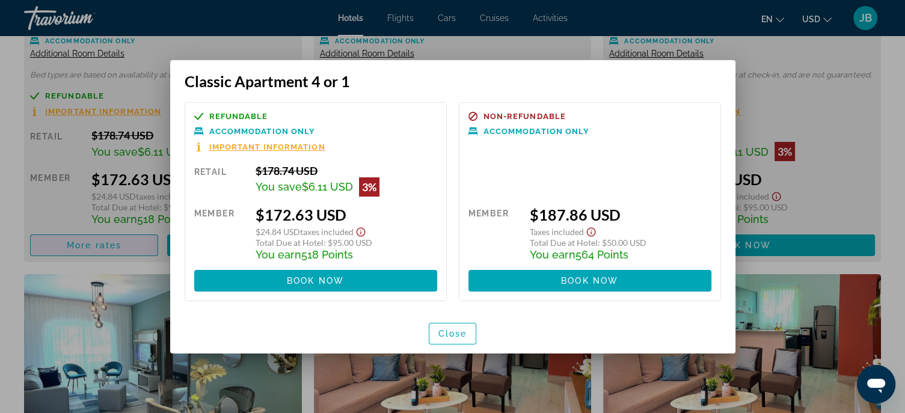
scroll to position [0, 0]
click at [460, 332] on span "Close" at bounding box center [452, 334] width 29 height 10
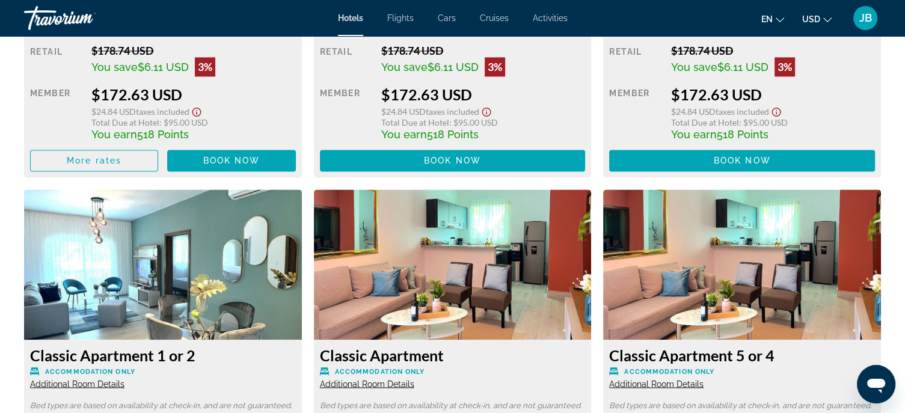
scroll to position [2023, 0]
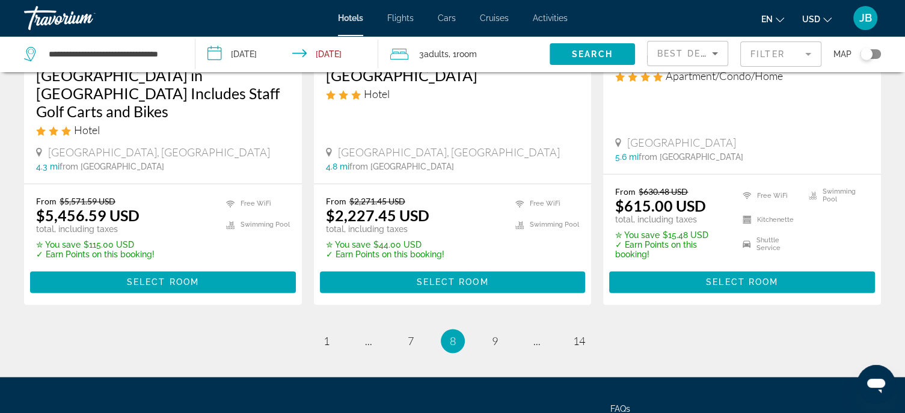
scroll to position [1684, 0]
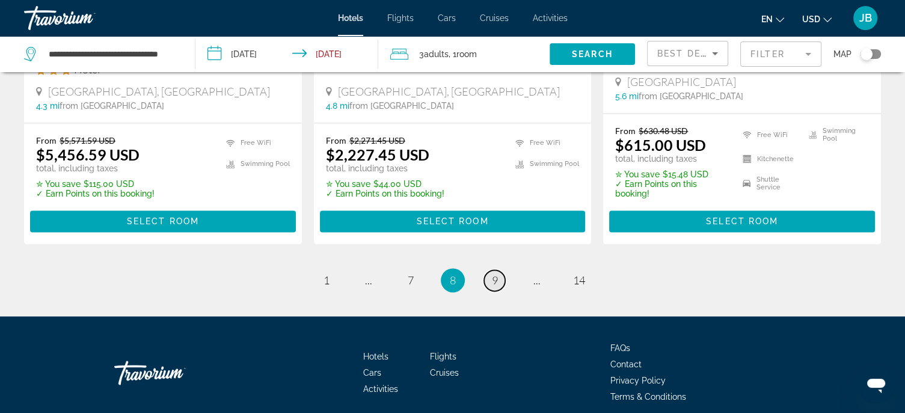
click at [497, 274] on span "9" at bounding box center [495, 280] width 6 height 13
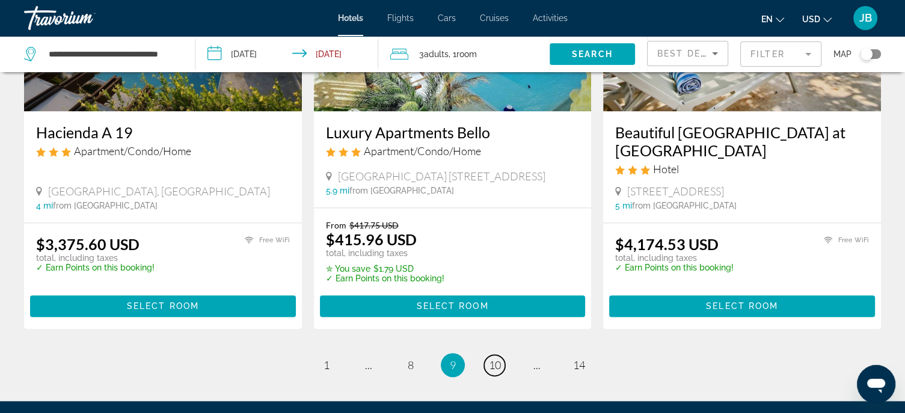
scroll to position [1740, 0]
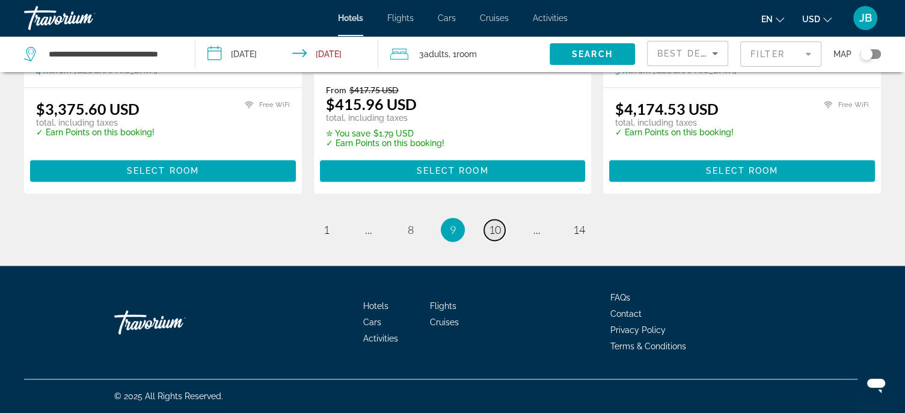
click at [500, 232] on span "10" at bounding box center [495, 229] width 12 height 13
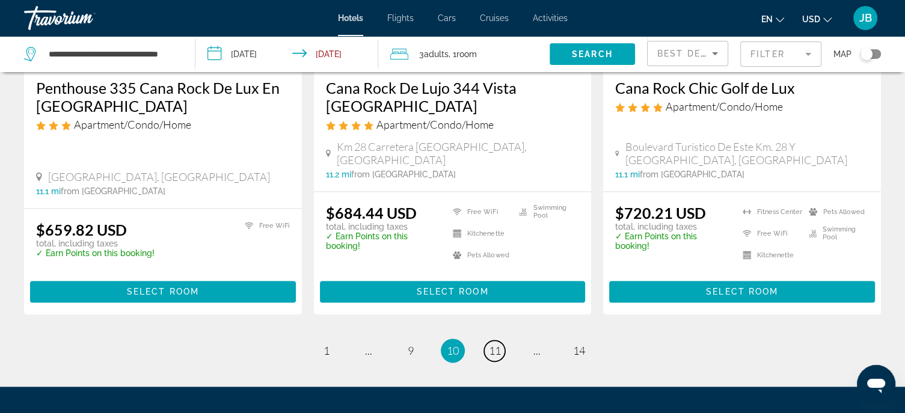
scroll to position [1732, 0]
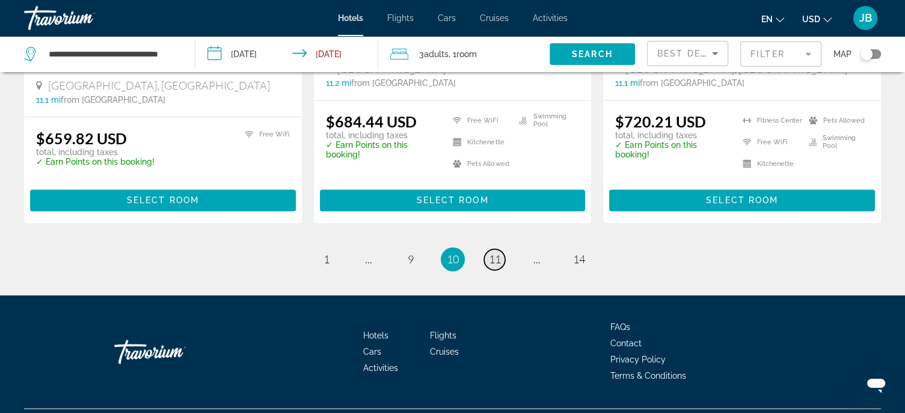
click at [496, 253] on span "11" at bounding box center [495, 259] width 12 height 13
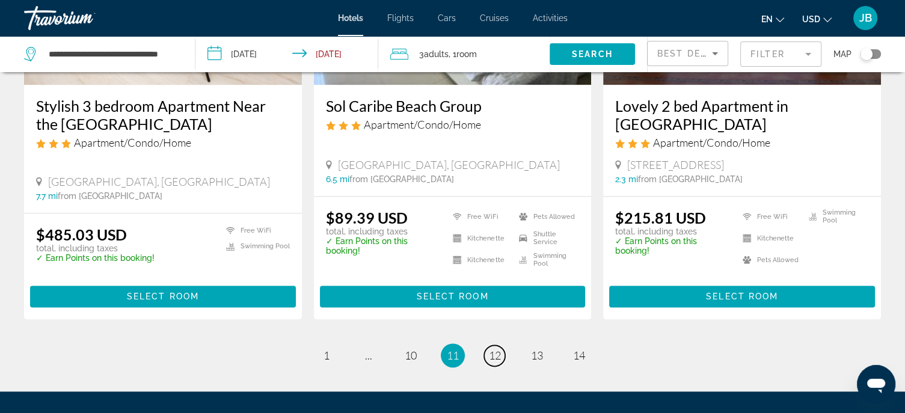
scroll to position [1679, 0]
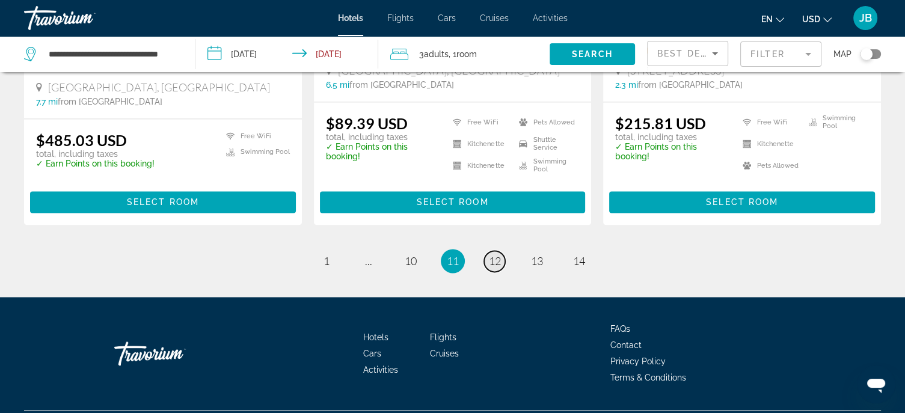
click at [502, 251] on link "page 12" at bounding box center [494, 261] width 21 height 21
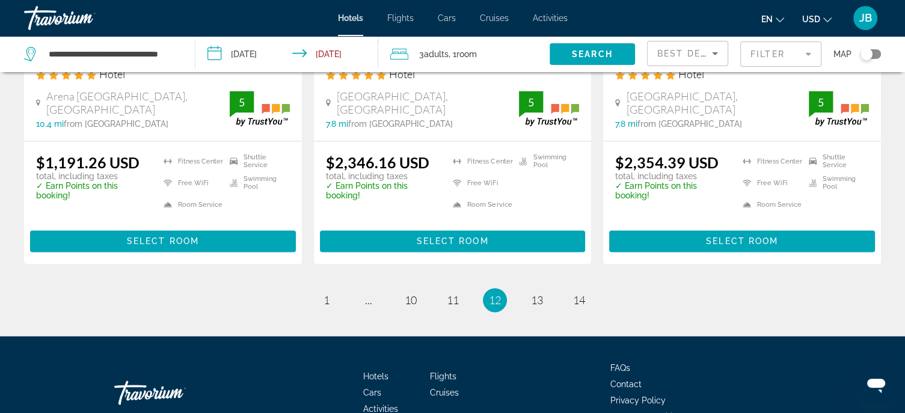
scroll to position [1770, 0]
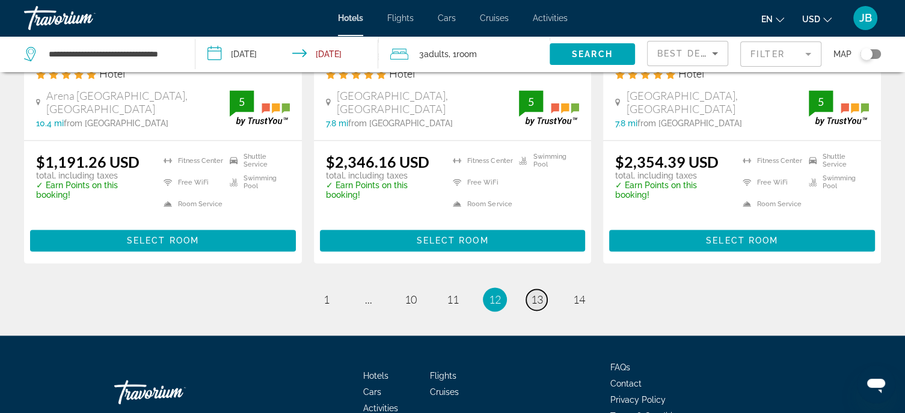
click at [533, 293] on span "13" at bounding box center [537, 299] width 12 height 13
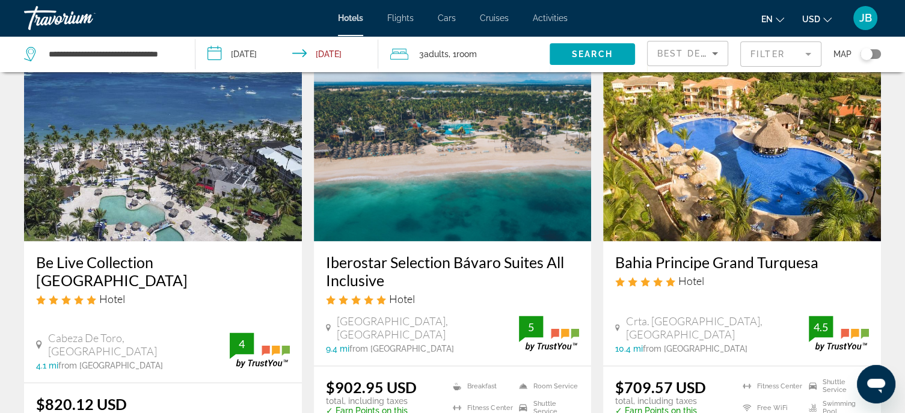
scroll to position [1624, 0]
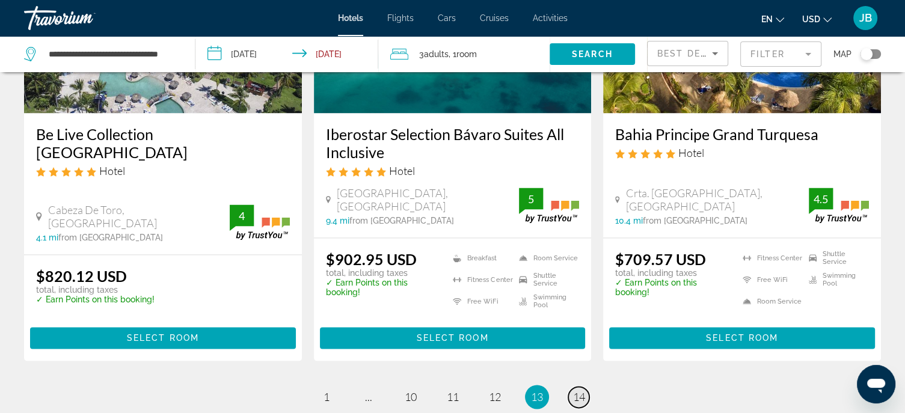
click at [573, 390] on span "14" at bounding box center [579, 396] width 12 height 13
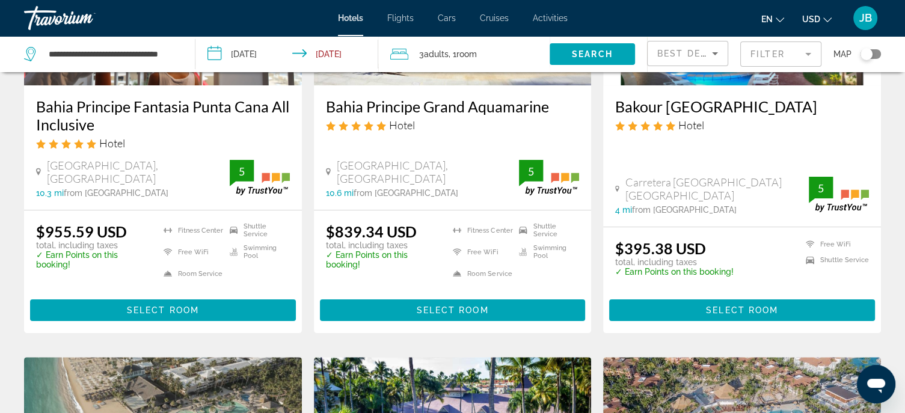
scroll to position [241, 0]
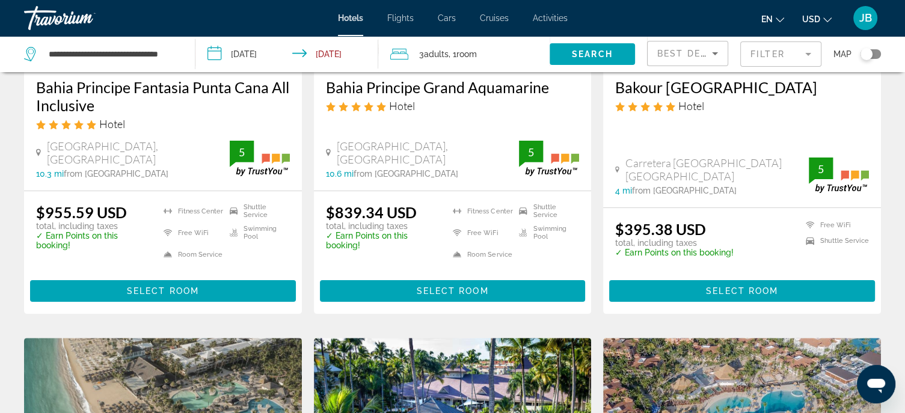
click at [770, 87] on h3 "Bakour [GEOGRAPHIC_DATA]" at bounding box center [742, 87] width 254 height 18
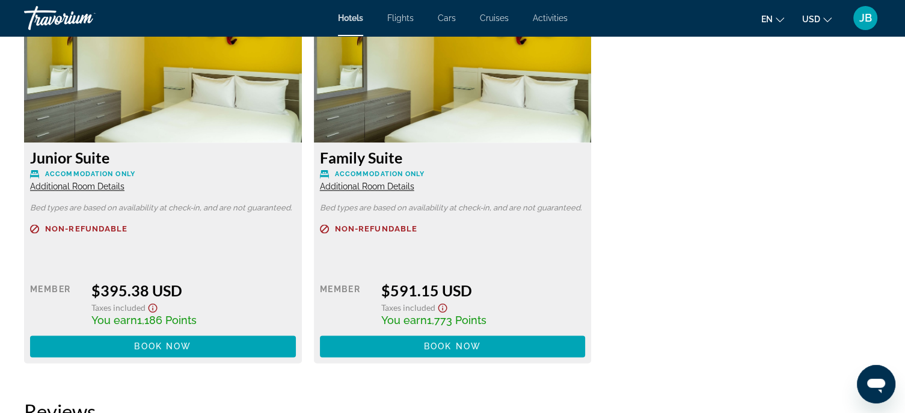
scroll to position [1744, 0]
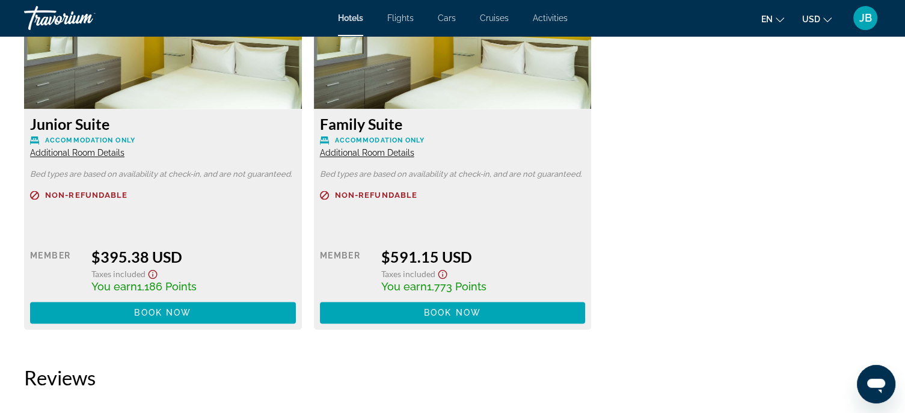
click at [375, 150] on span "Additional Room Details" at bounding box center [367, 153] width 94 height 10
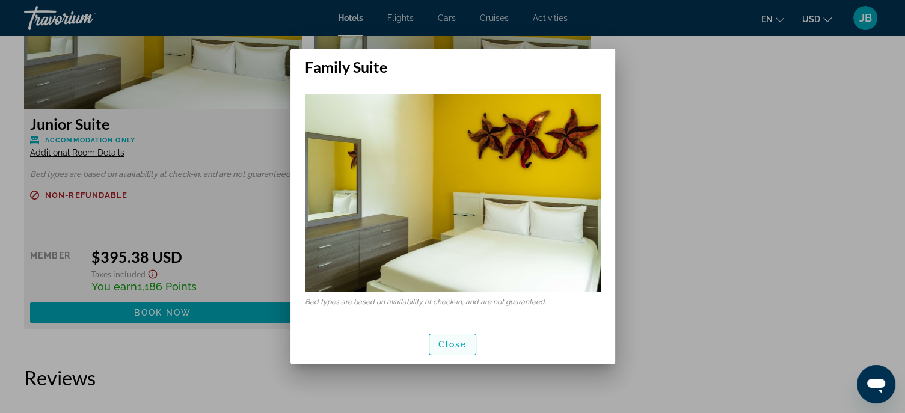
click at [452, 343] on span "Close" at bounding box center [452, 345] width 29 height 10
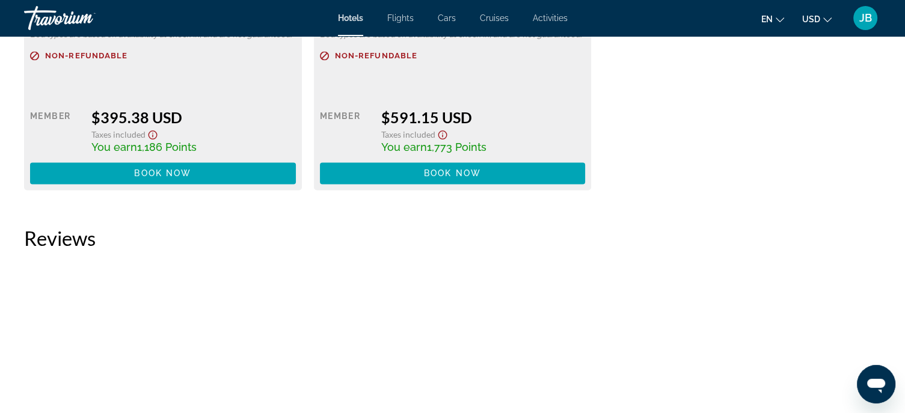
scroll to position [1744, 0]
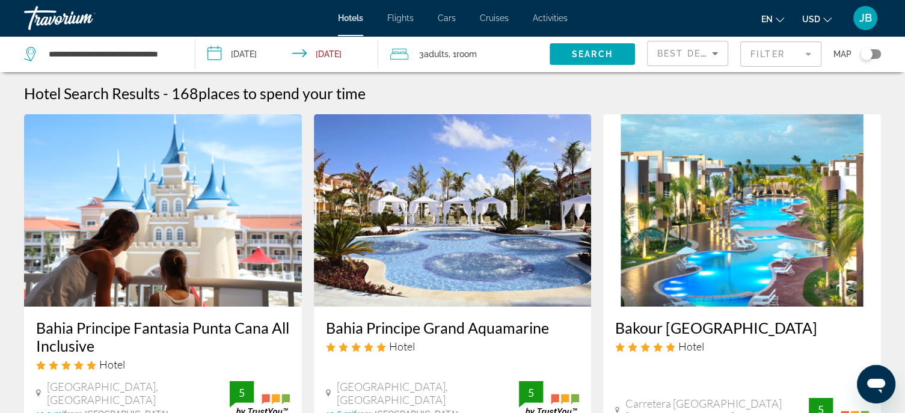
click at [473, 327] on h3 "Bahia Principe Grand Aquamarine" at bounding box center [453, 328] width 254 height 18
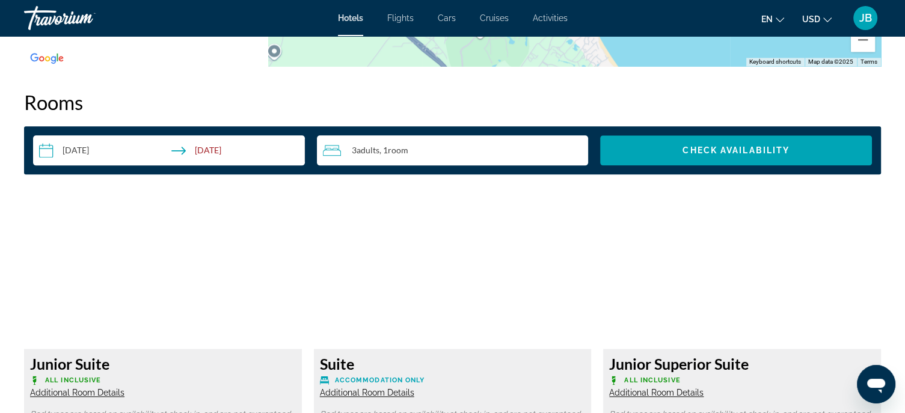
scroll to position [1504, 0]
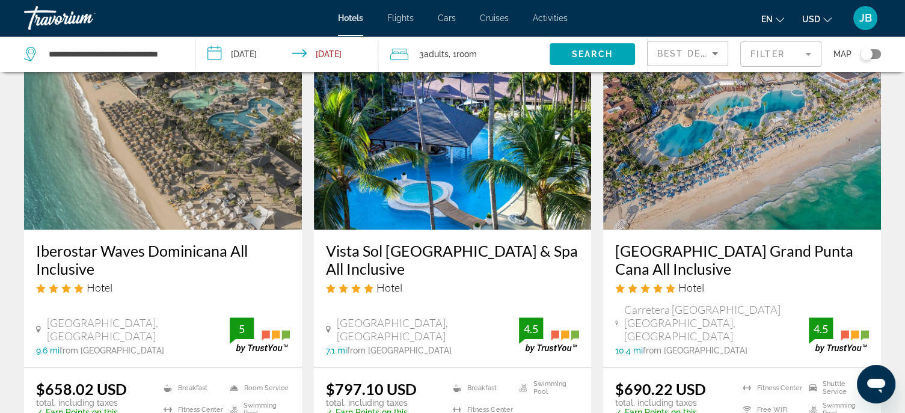
scroll to position [601, 0]
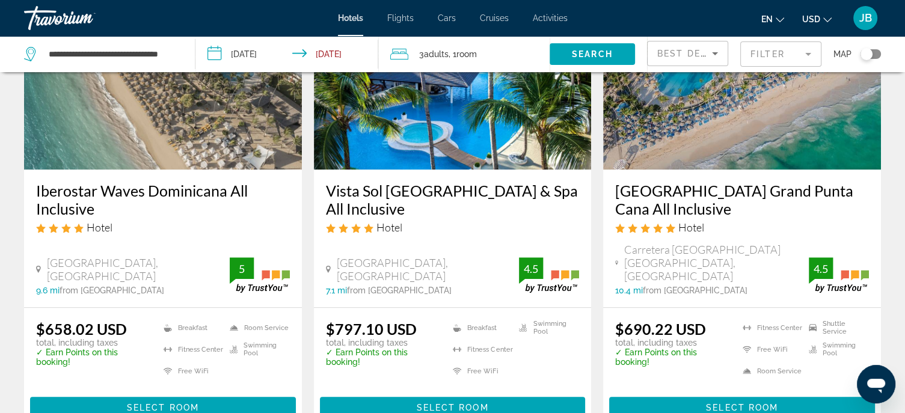
click at [733, 192] on h3 "[GEOGRAPHIC_DATA] Grand Punta Cana All Inclusive" at bounding box center [742, 200] width 254 height 36
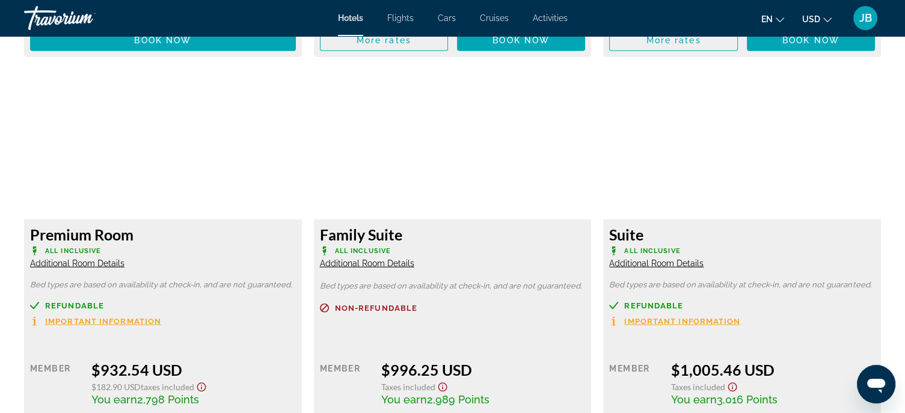
scroll to position [2767, 0]
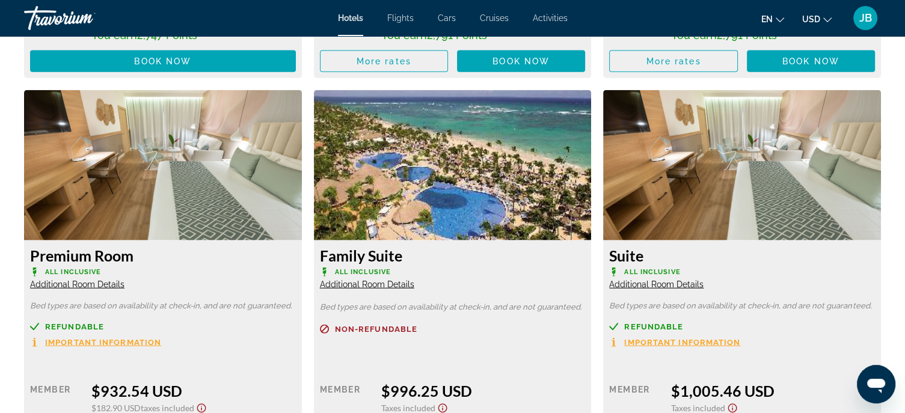
click at [399, 288] on span "Additional Room Details" at bounding box center [367, 285] width 94 height 10
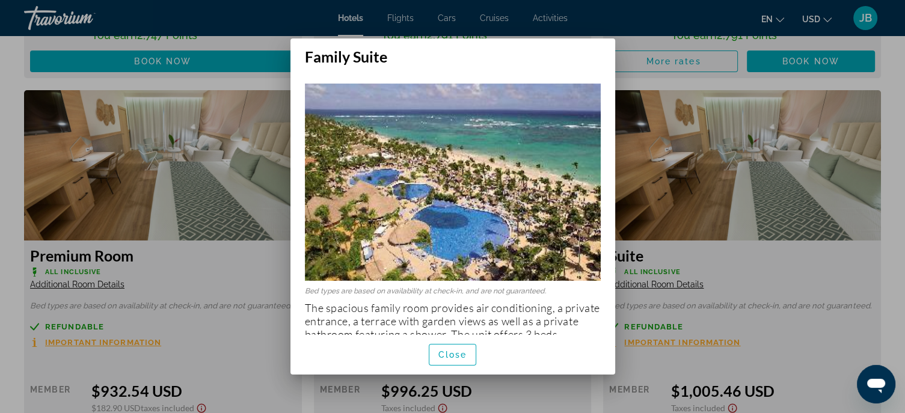
scroll to position [26, 0]
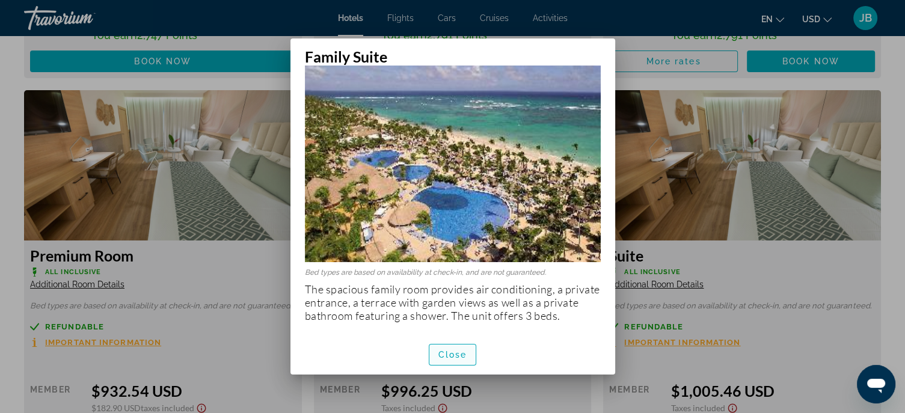
click at [453, 357] on span "Close" at bounding box center [452, 355] width 29 height 10
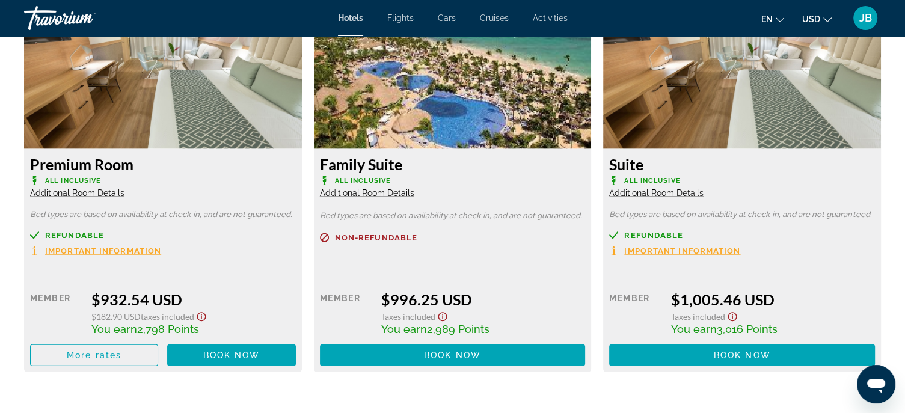
scroll to position [2887, 0]
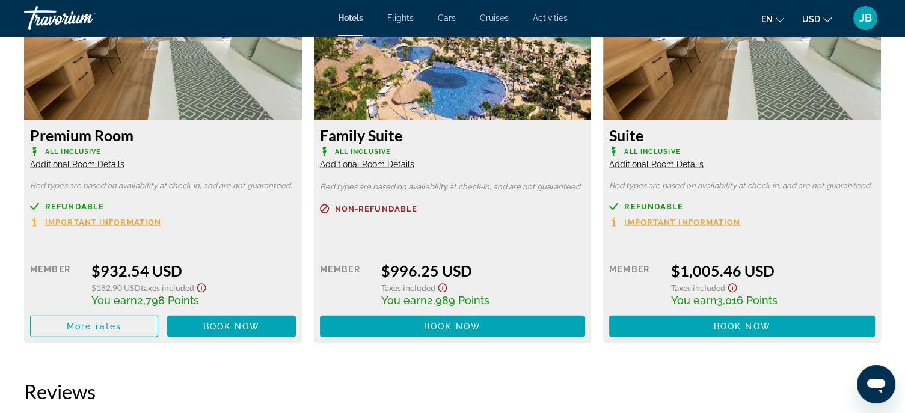
click at [657, 168] on span "Additional Room Details" at bounding box center [656, 164] width 94 height 10
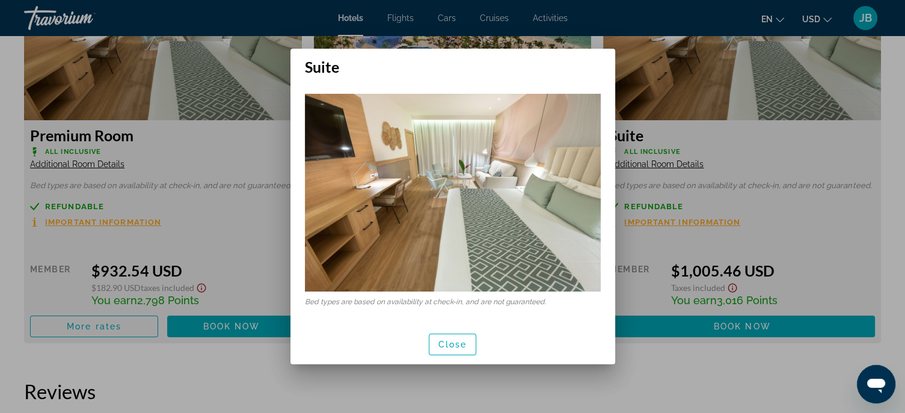
scroll to position [0, 0]
drag, startPoint x: 453, startPoint y: 335, endPoint x: 426, endPoint y: 324, distance: 28.6
click at [453, 334] on span "button" at bounding box center [452, 344] width 47 height 29
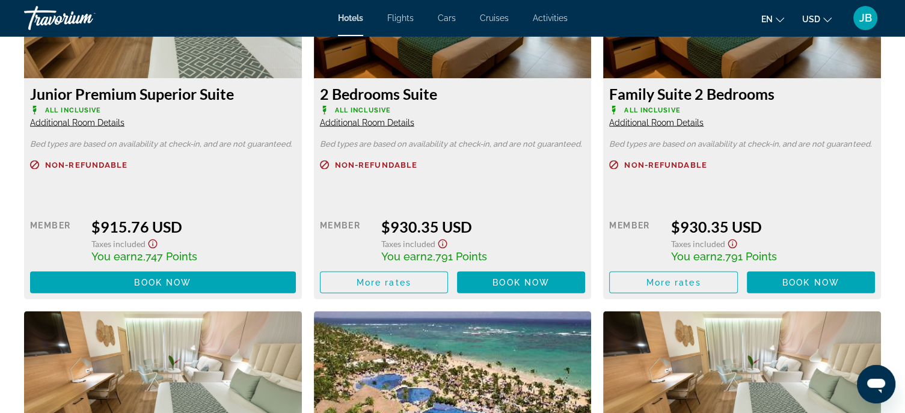
scroll to position [2526, 0]
